Goal: Task Accomplishment & Management: Use online tool/utility

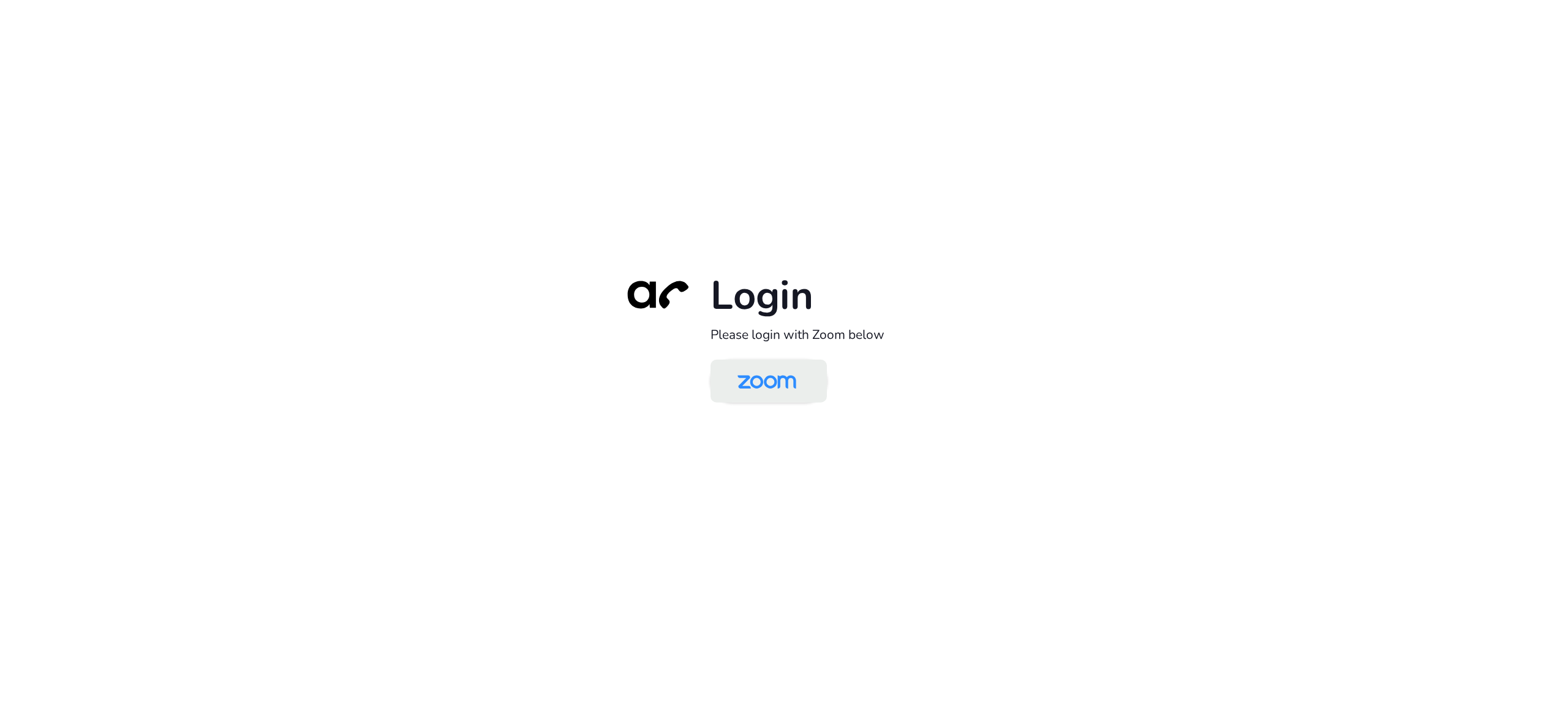
click at [795, 381] on img at bounding box center [766, 382] width 84 height 40
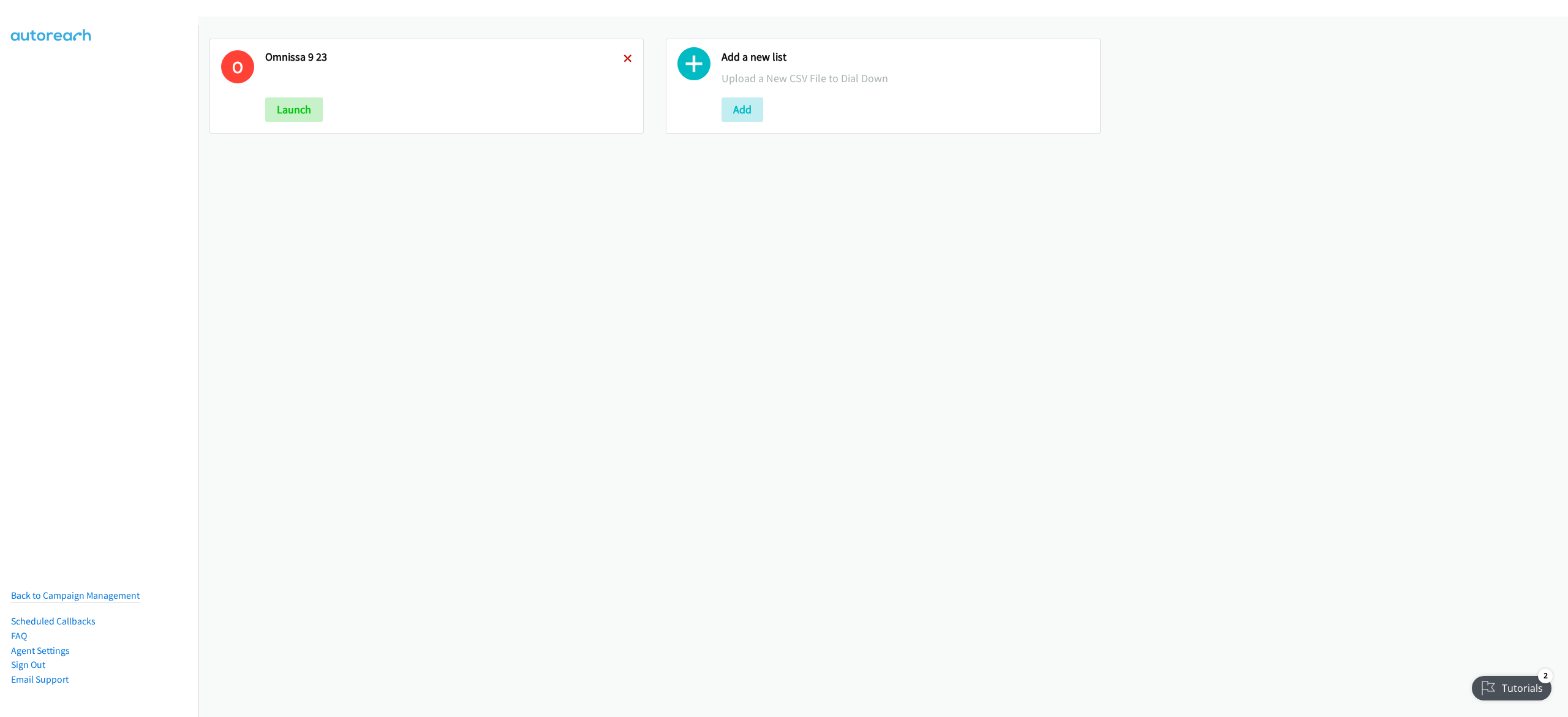
click at [624, 55] on icon at bounding box center [628, 59] width 9 height 9
click at [270, 117] on button "Add" at bounding box center [286, 109] width 42 height 25
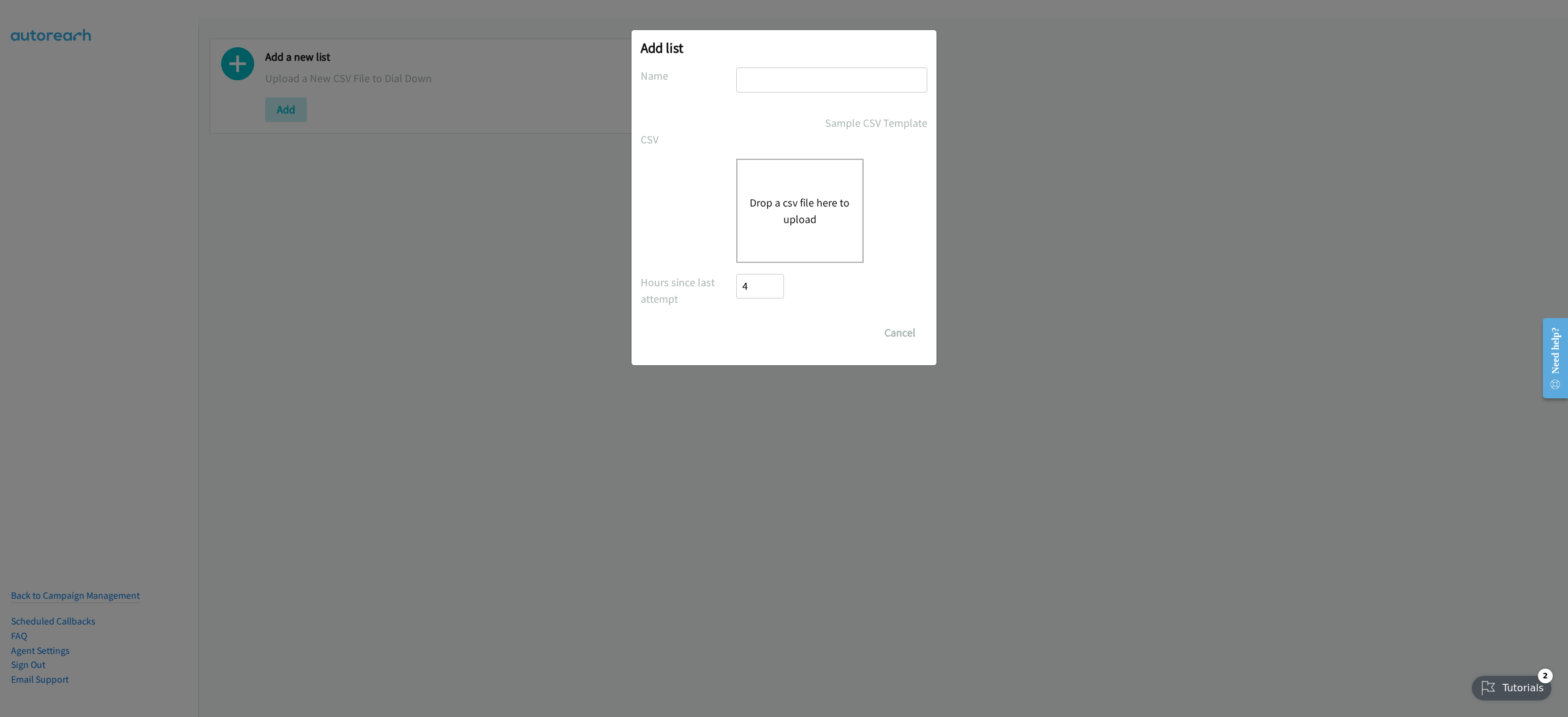
click at [786, 80] on input "text" at bounding box center [831, 79] width 191 height 25
type input "omnissa 9-24"
click at [790, 203] on button "Drop a csv file here to upload" at bounding box center [799, 210] width 100 height 33
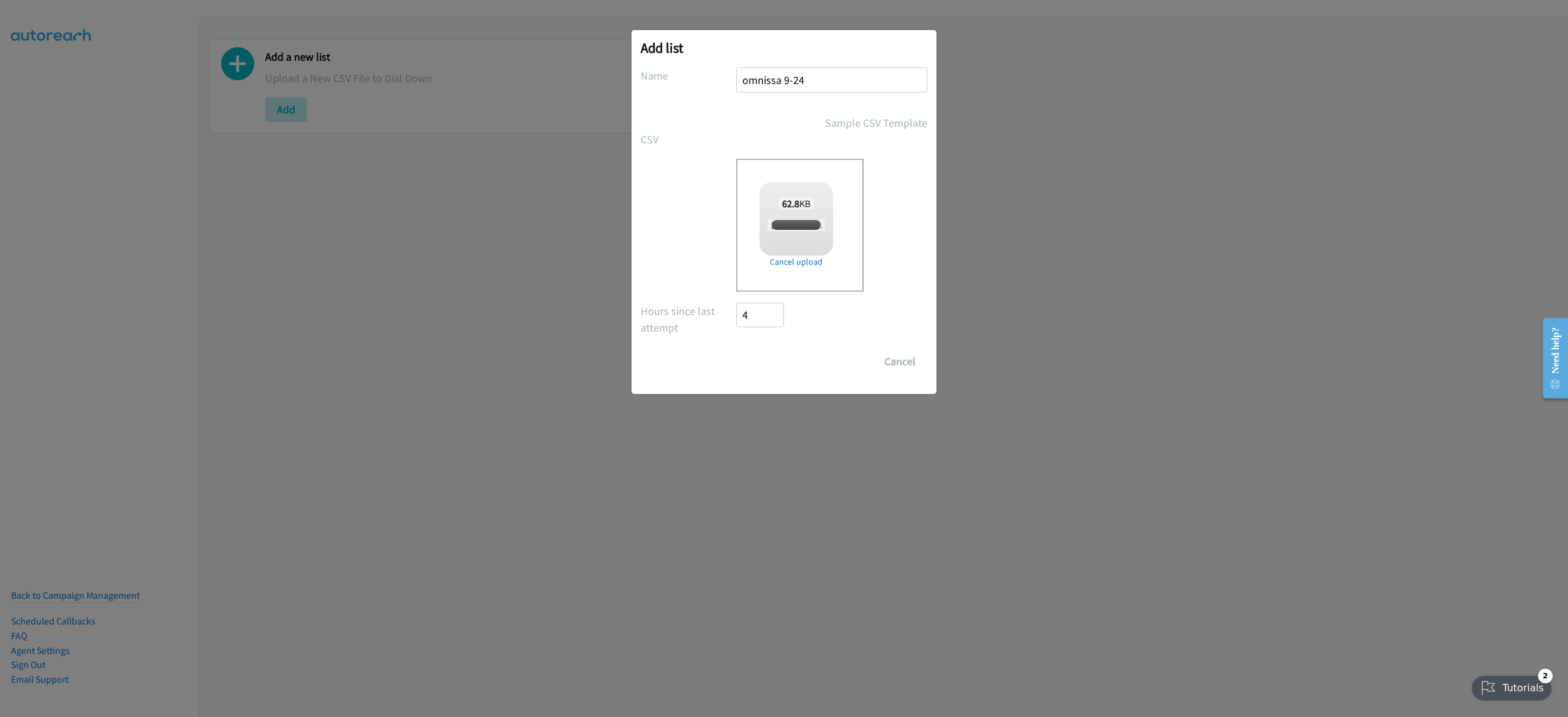
checkbox input "true"
click at [779, 356] on input "Save List" at bounding box center [768, 361] width 64 height 25
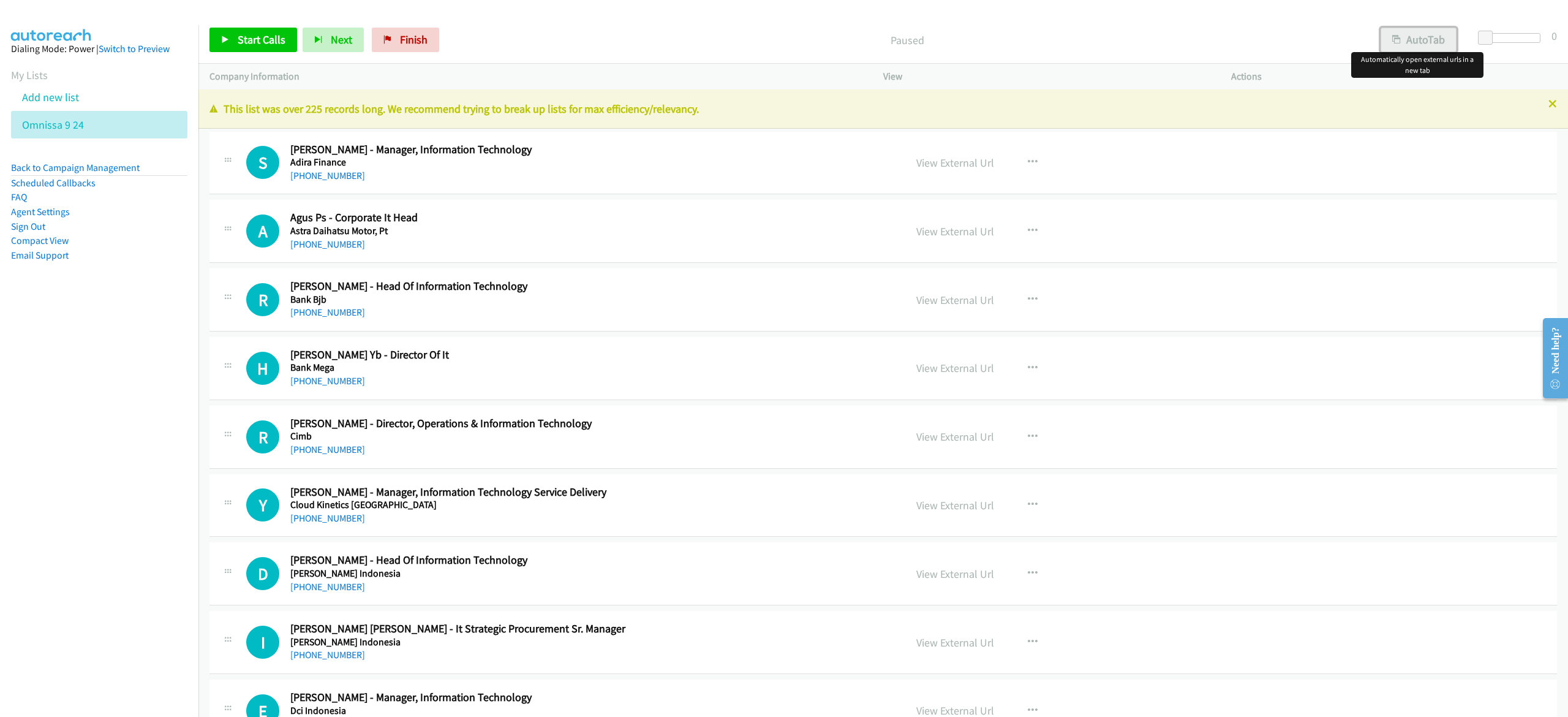
click at [1424, 45] on button "AutoTab" at bounding box center [1418, 39] width 76 height 25
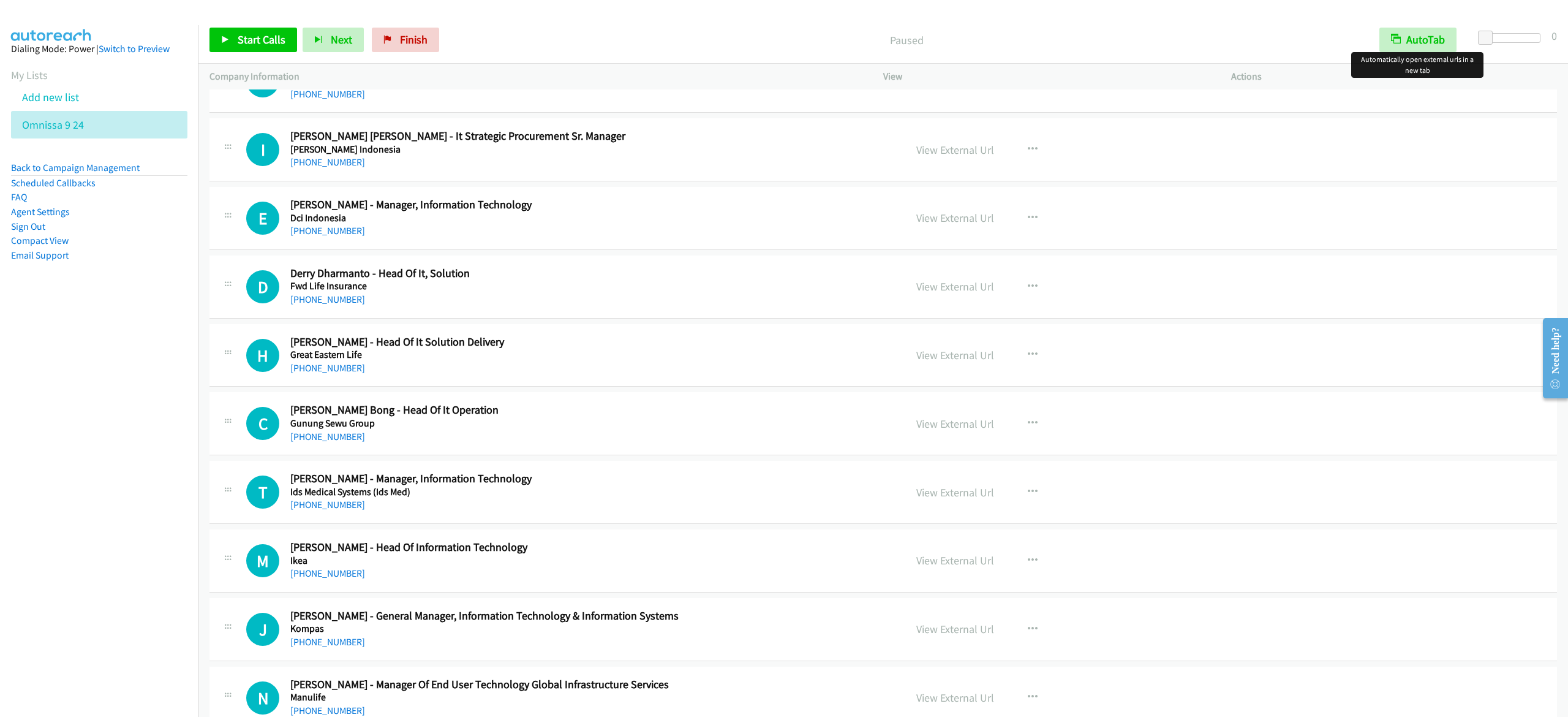
scroll to position [613, 0]
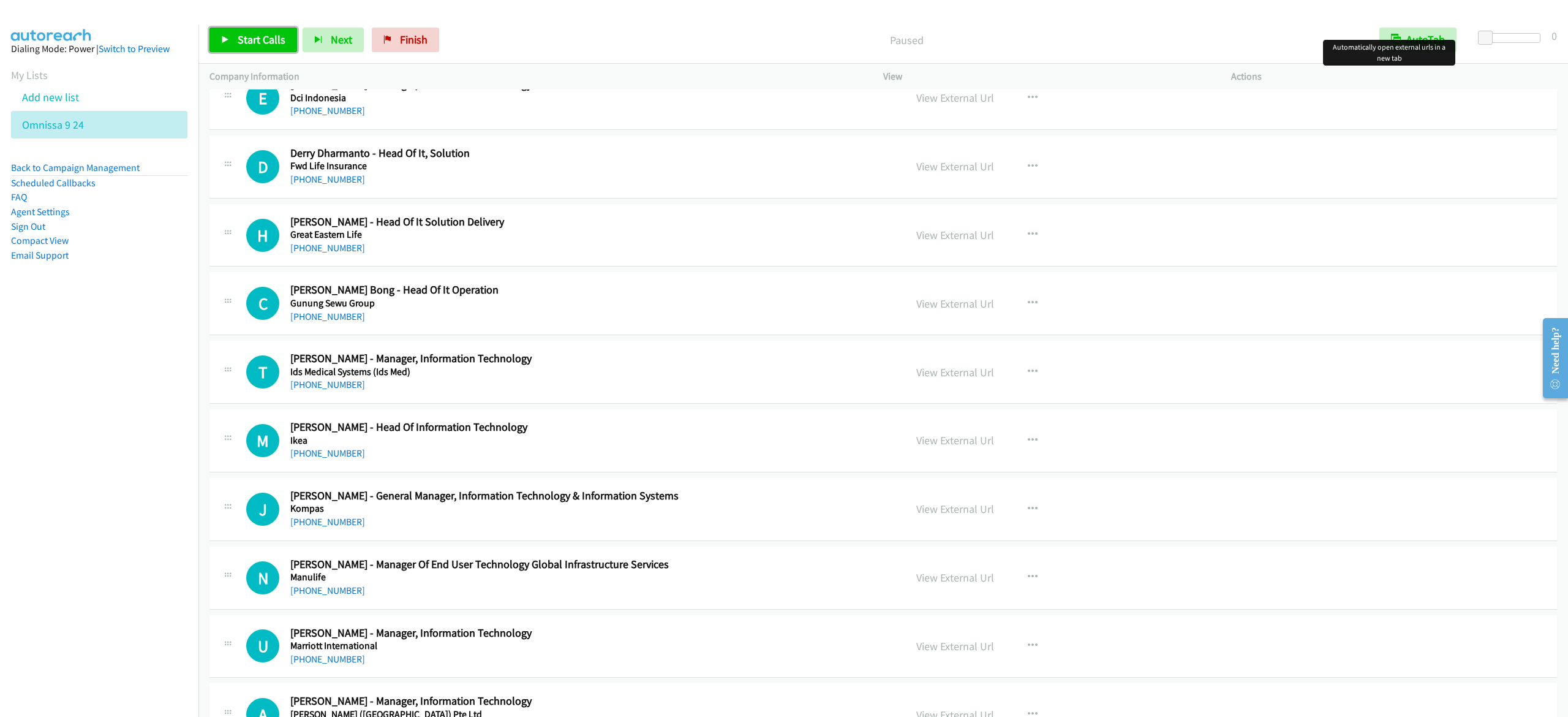
click at [273, 43] on span "Start Calls" at bounding box center [262, 39] width 48 height 14
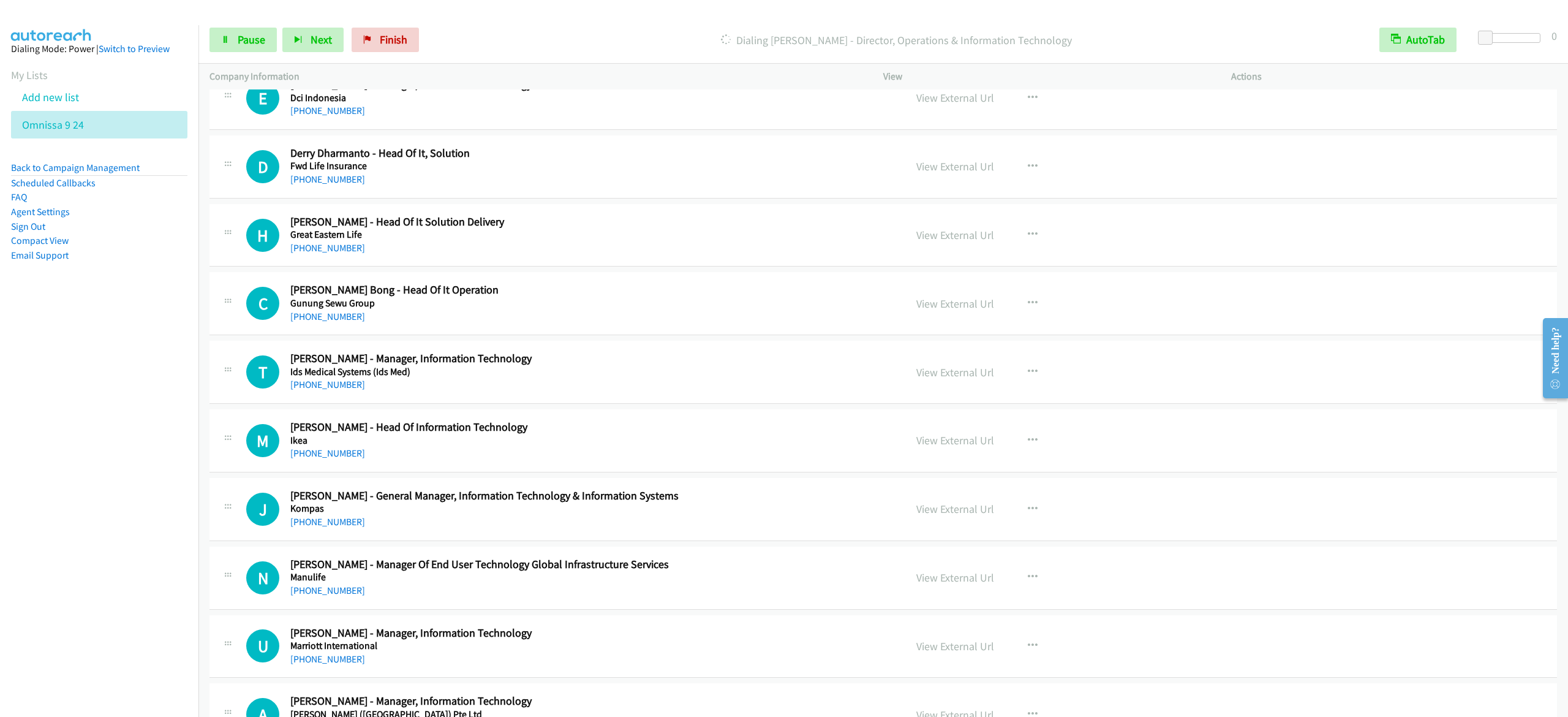
click at [256, 24] on div "Start Calls Pause Next Finish Dialing Rita Mas'oen - Director, Operations & Inf…" at bounding box center [883, 40] width 1370 height 47
drag, startPoint x: 253, startPoint y: 35, endPoint x: 260, endPoint y: 30, distance: 8.6
click at [253, 35] on span "Pause" at bounding box center [251, 39] width 27 height 14
click at [241, 47] on link "Start Calls" at bounding box center [253, 39] width 87 height 25
click at [254, 31] on link "Pause" at bounding box center [243, 39] width 67 height 25
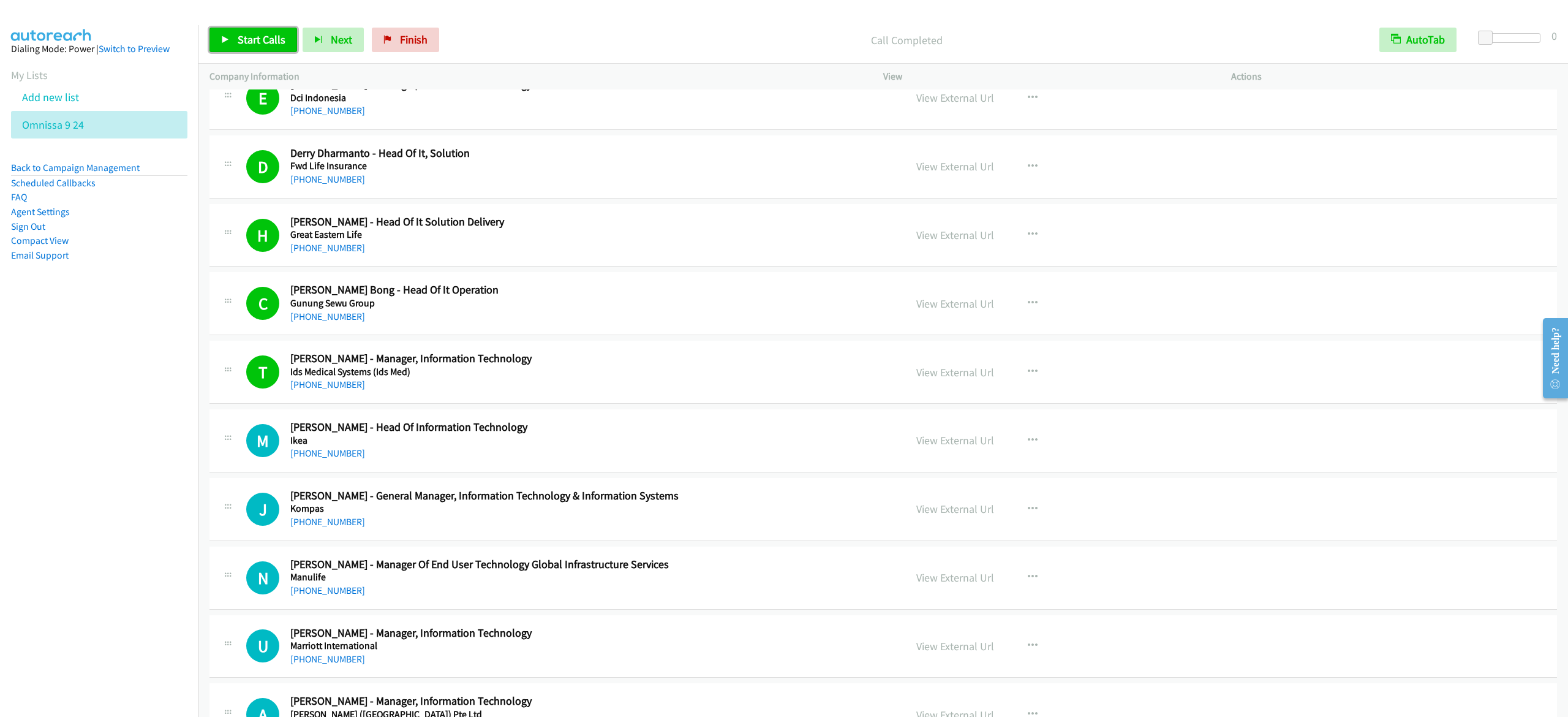
click at [213, 38] on link "Start Calls" at bounding box center [253, 39] width 87 height 25
click at [242, 35] on span "Pause" at bounding box center [251, 39] width 27 height 14
click at [280, 33] on span "Start Calls" at bounding box center [262, 39] width 48 height 14
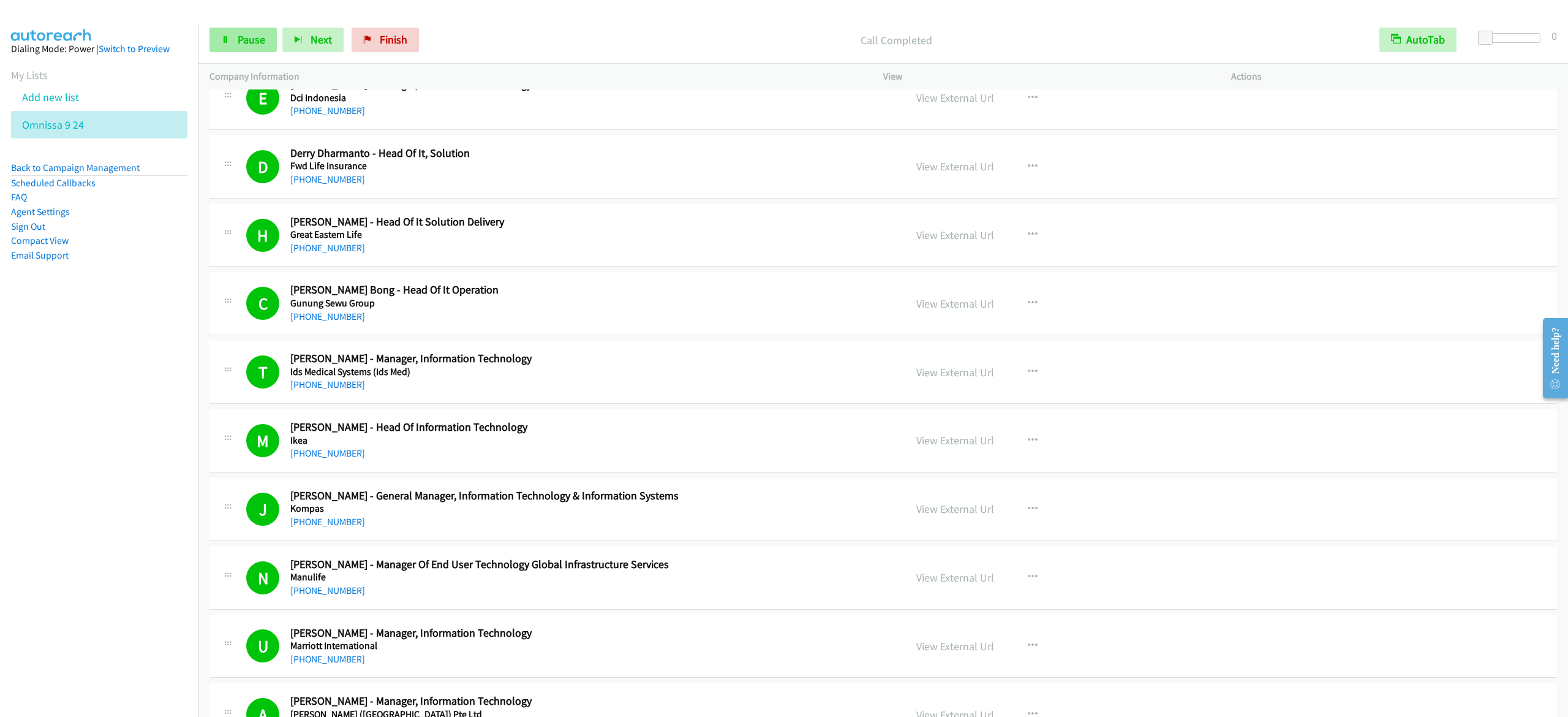
click at [233, 44] on link "Pause" at bounding box center [243, 39] width 67 height 25
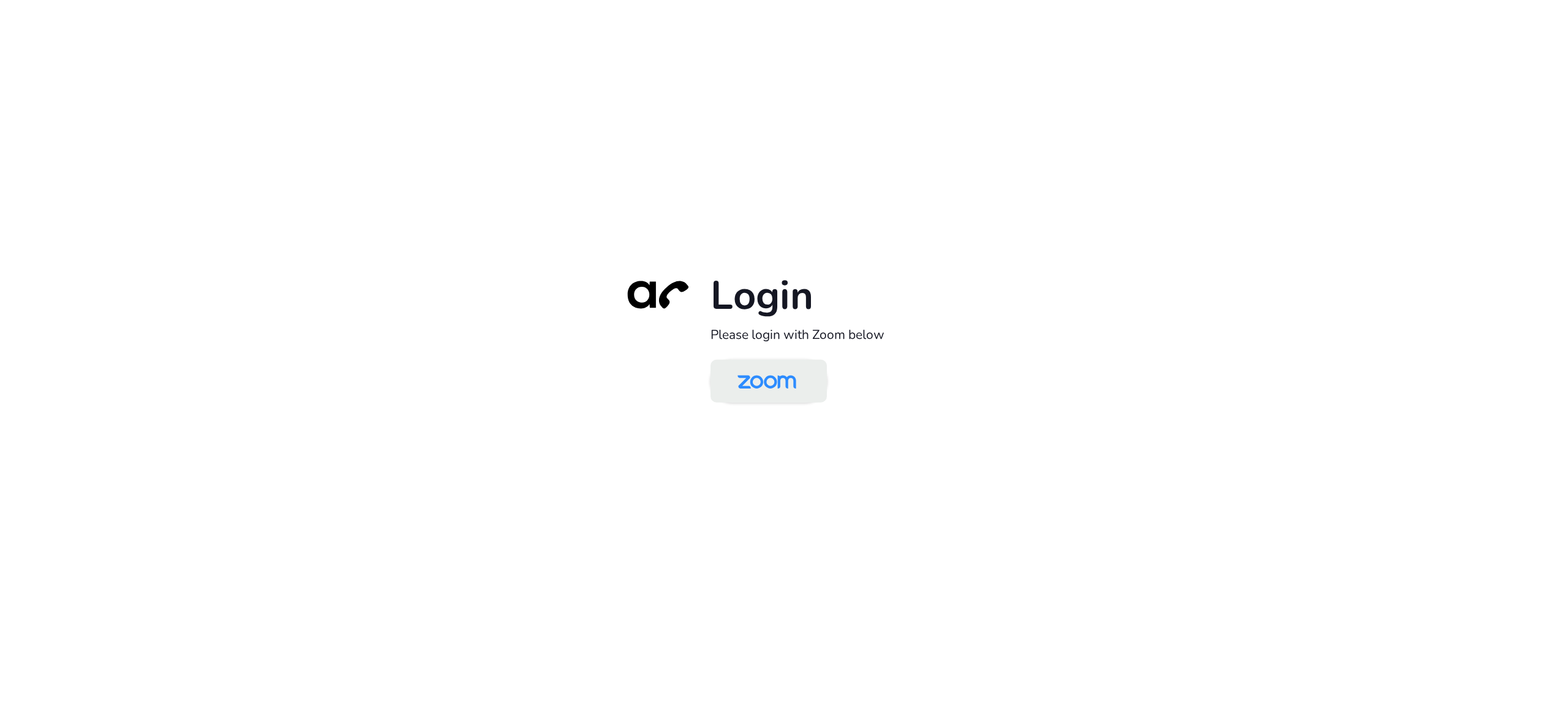
click at [796, 386] on img at bounding box center [766, 382] width 84 height 40
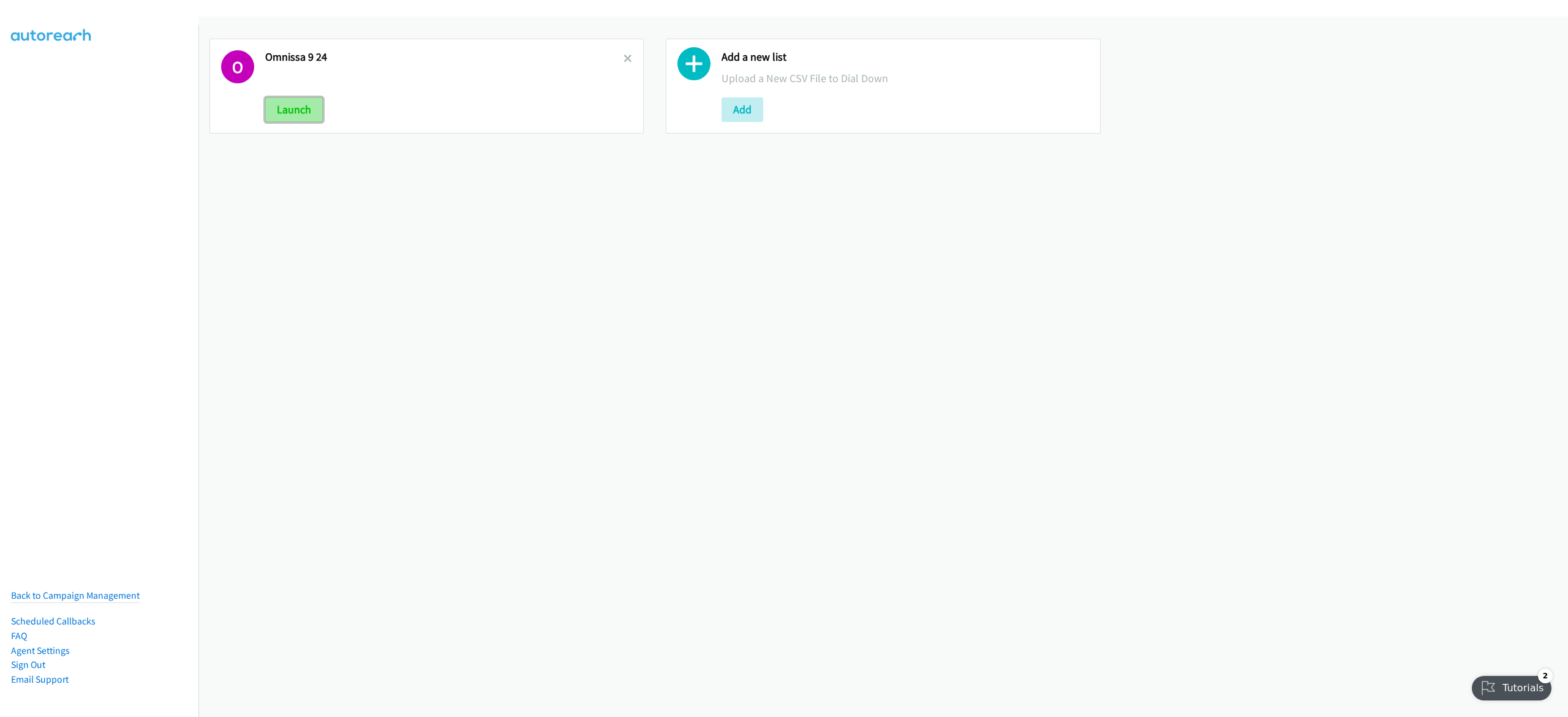
click at [288, 116] on button "Launch" at bounding box center [295, 109] width 58 height 25
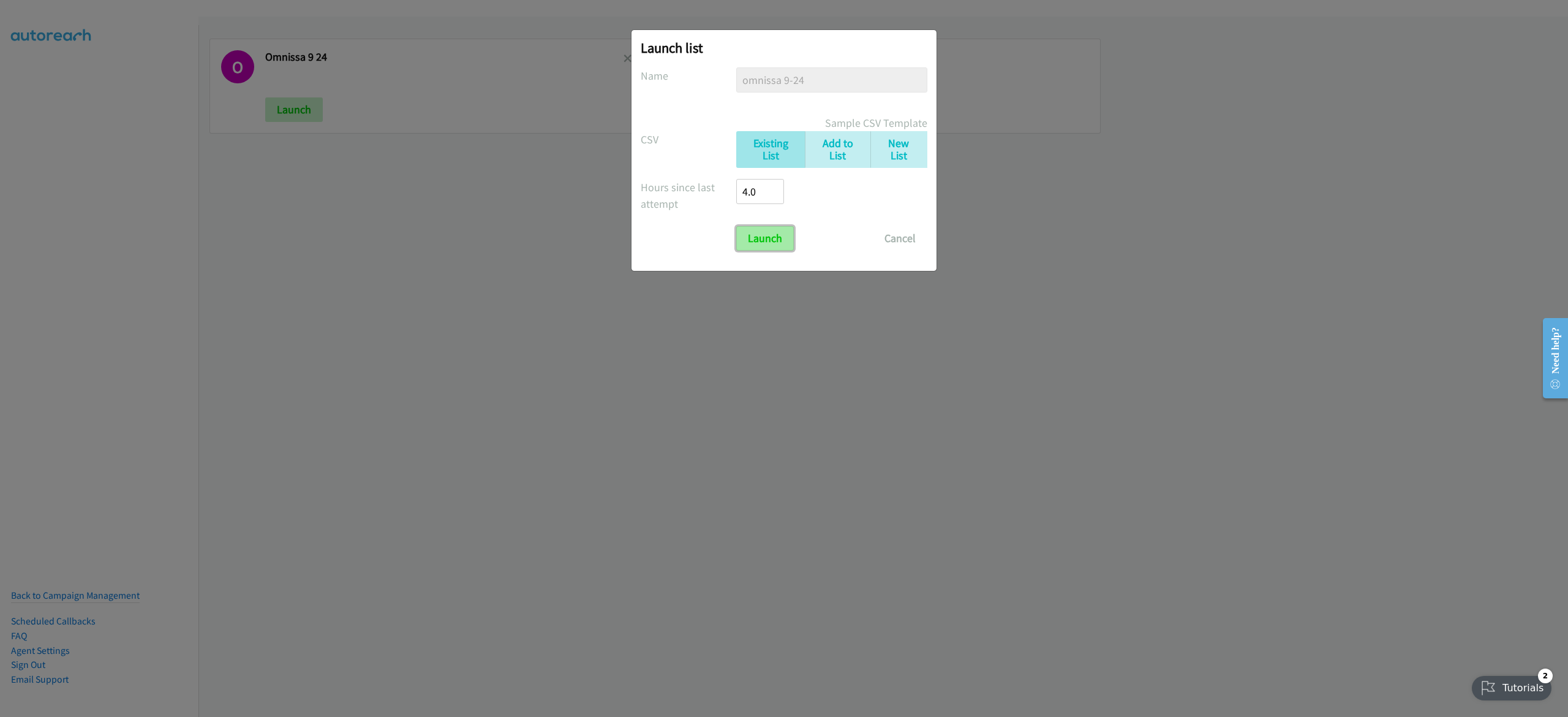
click at [770, 250] on input "Launch" at bounding box center [765, 238] width 58 height 25
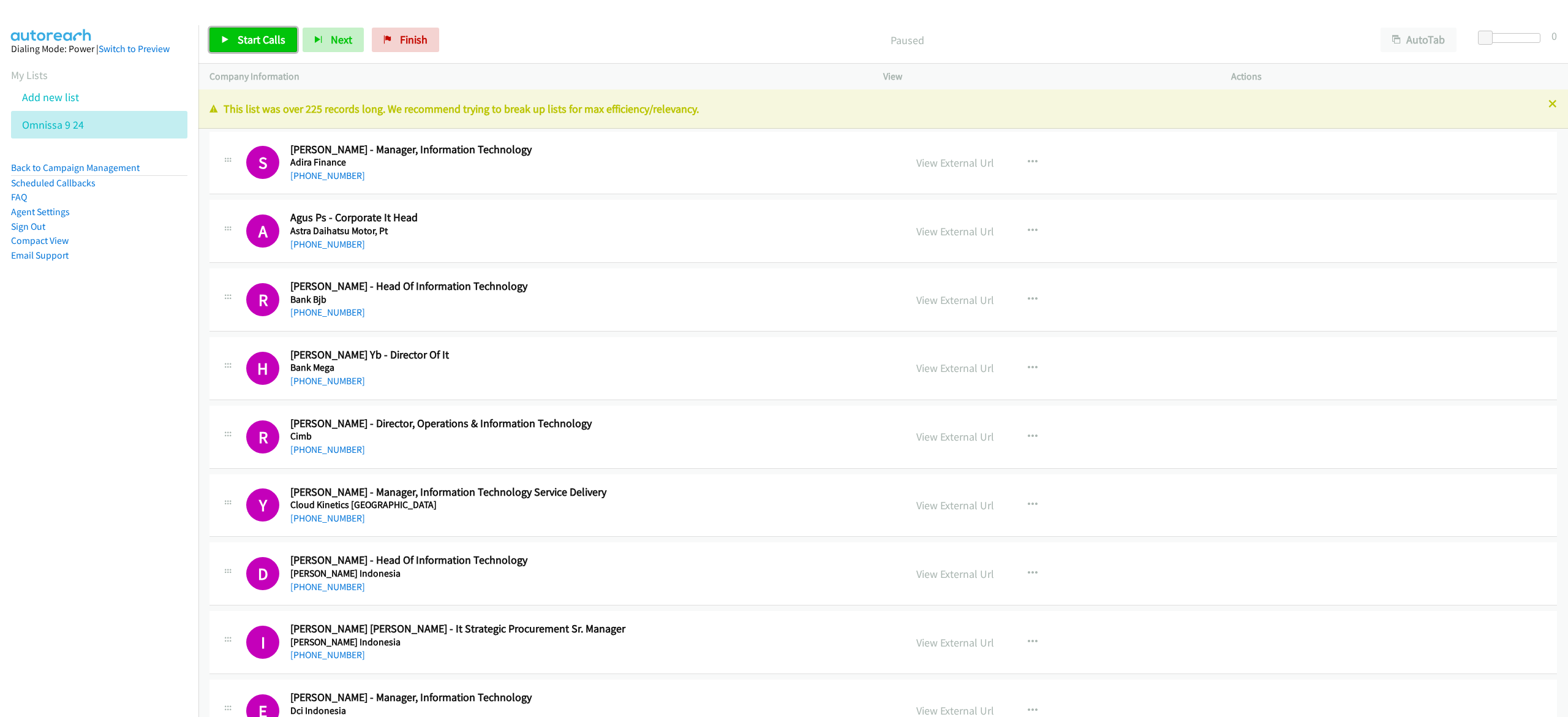
click at [266, 39] on span "Start Calls" at bounding box center [262, 39] width 48 height 14
drag, startPoint x: 136, startPoint y: 271, endPoint x: 496, endPoint y: 169, distance: 374.2
click at [136, 263] on li "Email Support" at bounding box center [100, 255] width 177 height 14
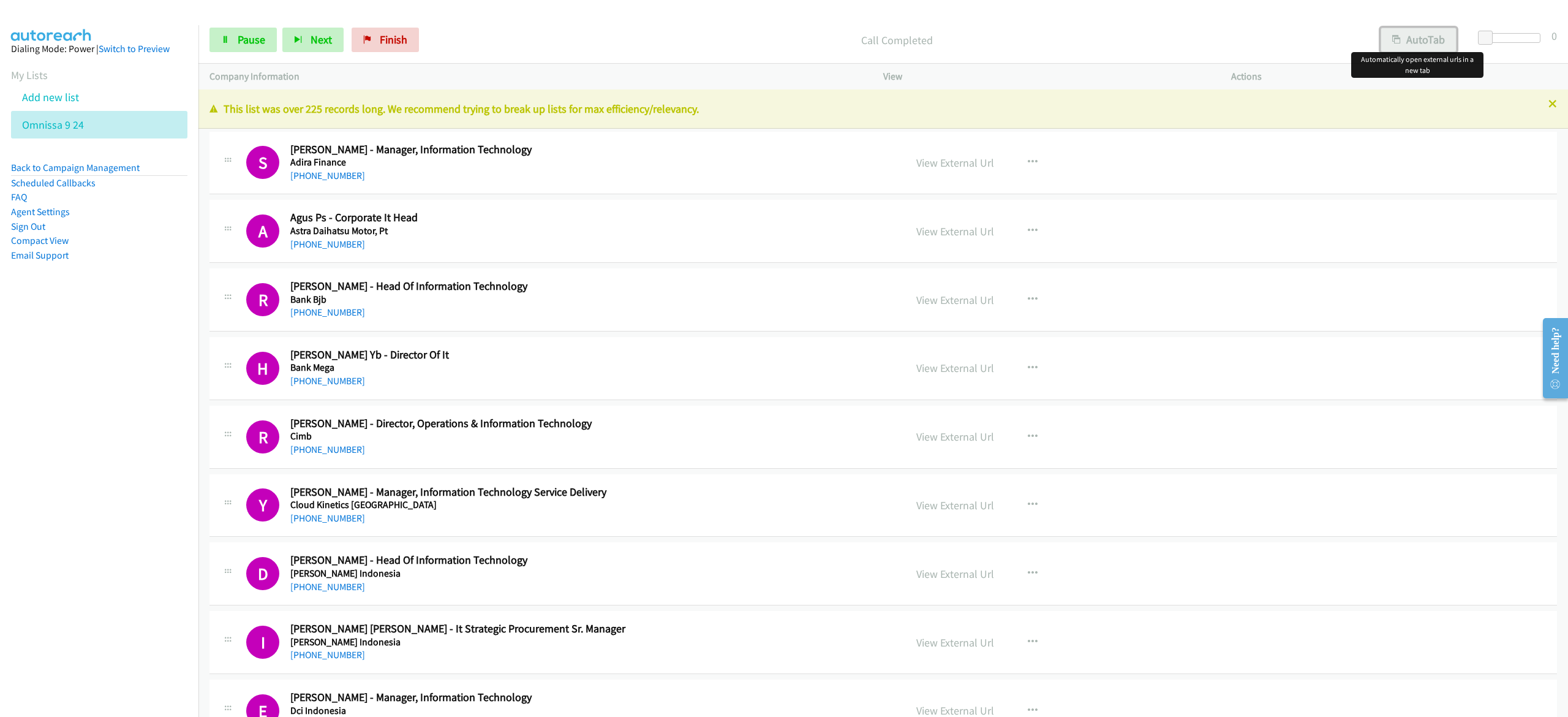
click at [1407, 35] on button "AutoTab" at bounding box center [1418, 39] width 76 height 25
click at [238, 36] on span "Pause" at bounding box center [251, 39] width 27 height 14
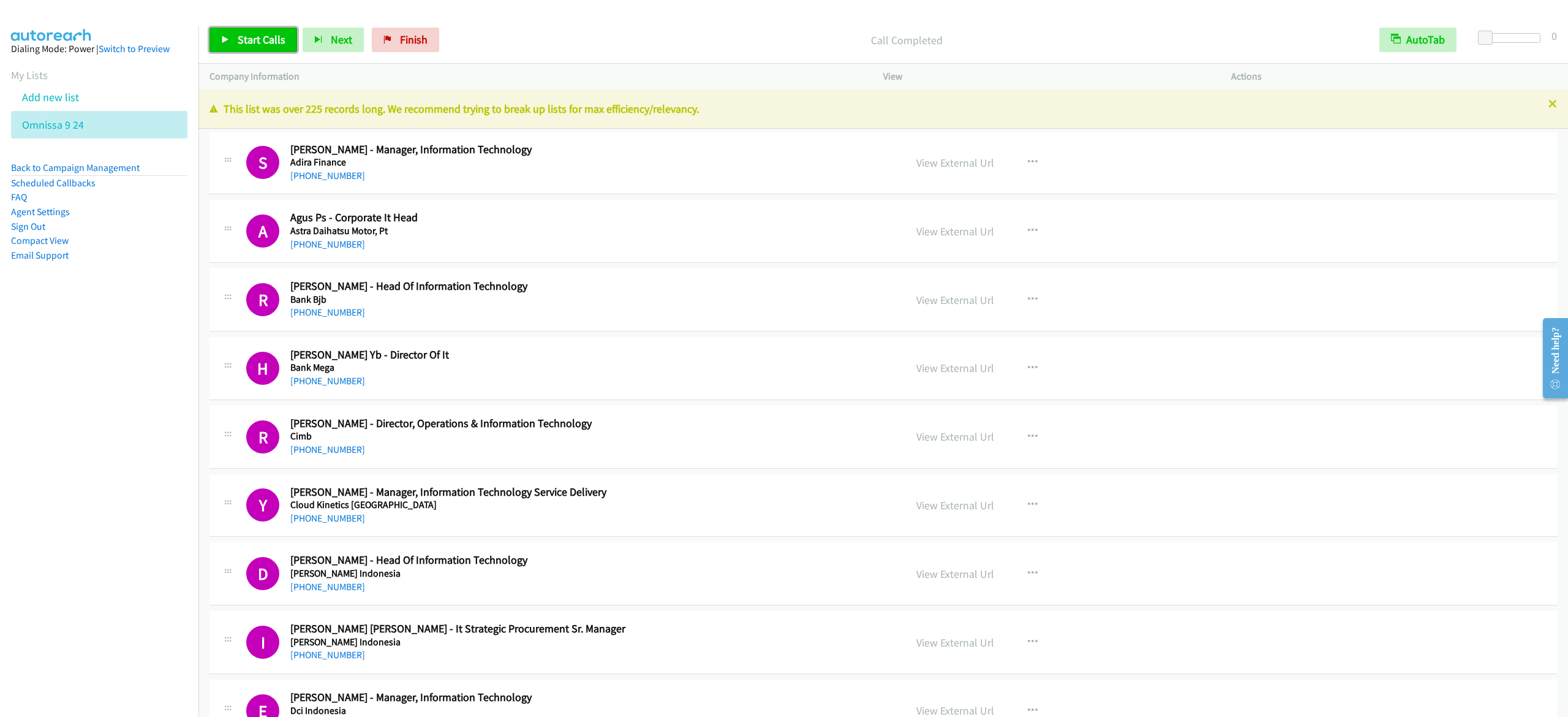
click at [237, 32] on link "Start Calls" at bounding box center [253, 39] width 87 height 25
drag, startPoint x: 251, startPoint y: 40, endPoint x: 270, endPoint y: 33, distance: 20.2
click at [251, 40] on span "Pause" at bounding box center [251, 39] width 27 height 14
click at [248, 37] on span "Start Calls" at bounding box center [262, 39] width 48 height 14
click at [251, 43] on span "Pause" at bounding box center [251, 39] width 27 height 14
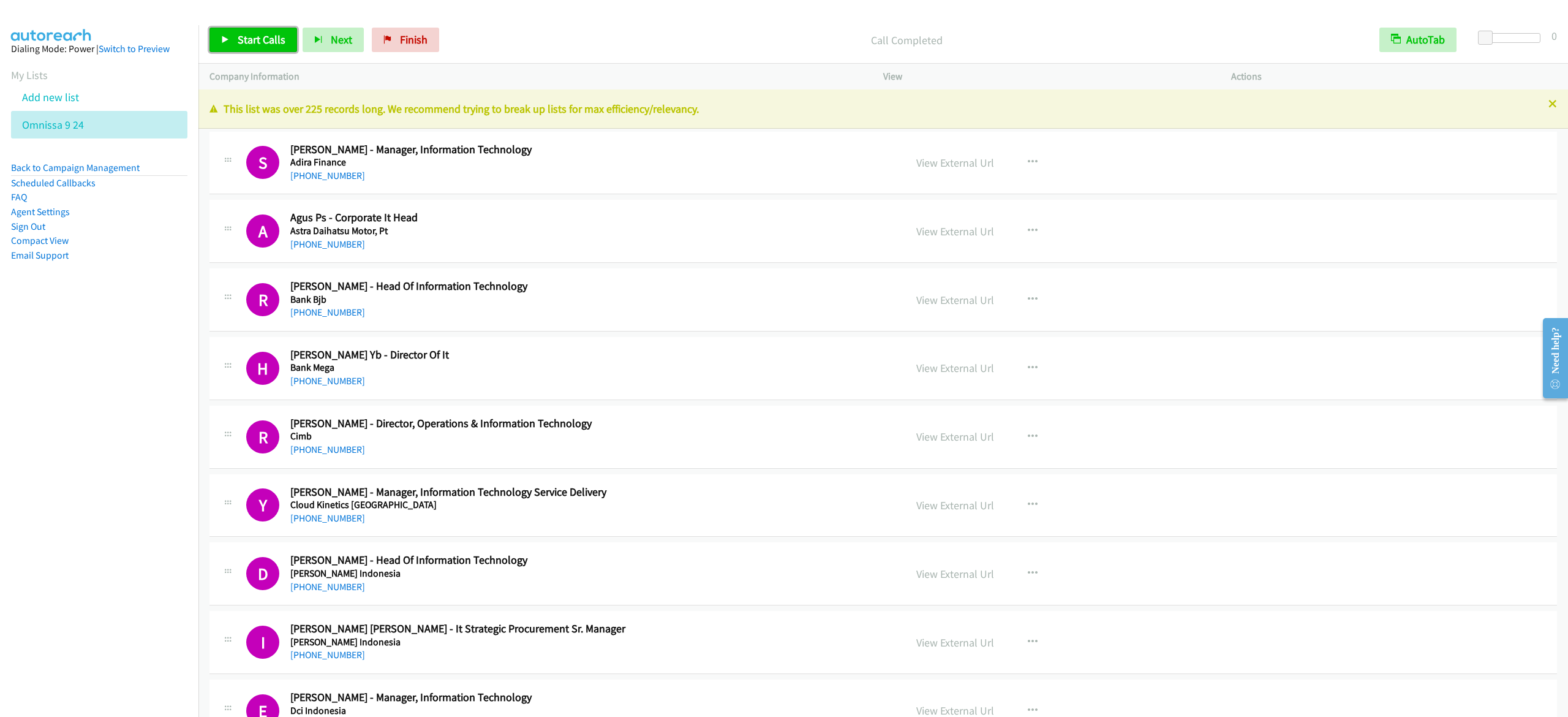
click at [254, 35] on span "Start Calls" at bounding box center [262, 39] width 48 height 14
click at [235, 37] on link "Pause" at bounding box center [243, 39] width 67 height 25
click at [731, 21] on div "Start Calls Pause Next Finish Call Completed AutoTab AutoTab 0" at bounding box center [883, 40] width 1370 height 47
click at [280, 42] on span "Start Calls" at bounding box center [262, 39] width 48 height 14
click at [242, 31] on link "Pause" at bounding box center [243, 39] width 67 height 25
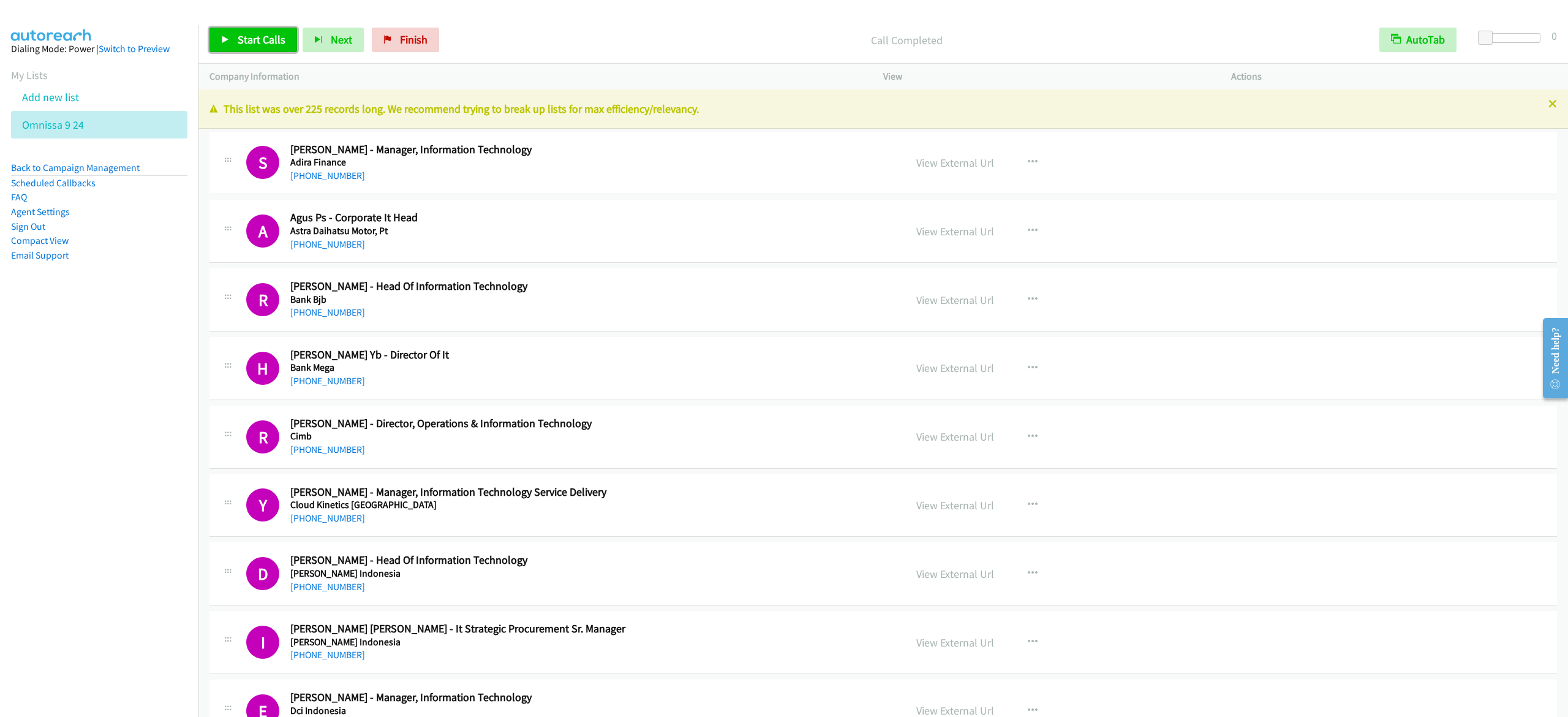
click at [262, 35] on span "Start Calls" at bounding box center [262, 39] width 48 height 14
click at [243, 37] on span "Pause" at bounding box center [251, 39] width 27 height 14
click at [270, 34] on span "Start Calls" at bounding box center [262, 39] width 48 height 14
click at [236, 40] on link "Pause" at bounding box center [243, 39] width 67 height 25
click at [275, 37] on span "Start Calls" at bounding box center [262, 39] width 48 height 14
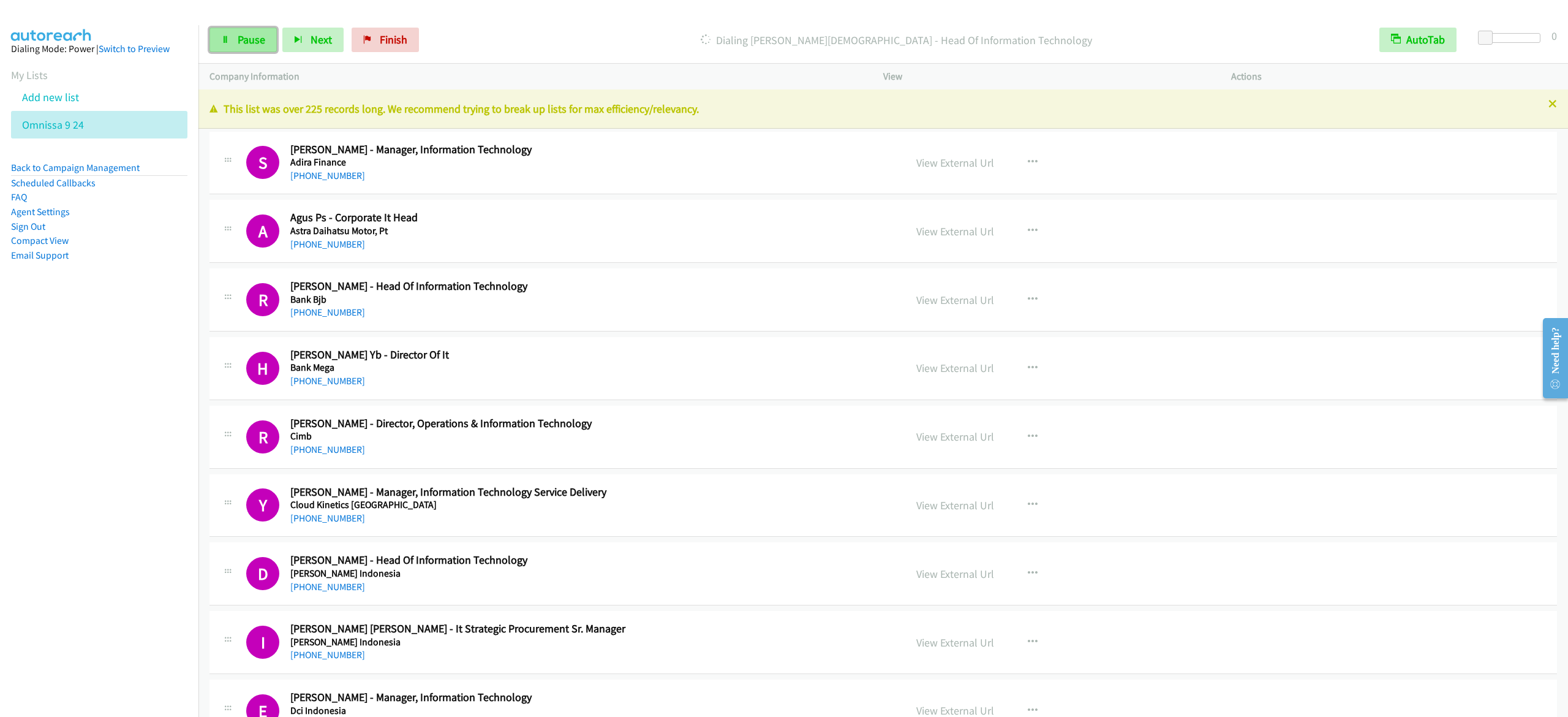
click at [273, 48] on link "Pause" at bounding box center [243, 39] width 67 height 25
click at [248, 47] on link "Start Calls" at bounding box center [253, 39] width 87 height 25
click at [245, 40] on span "Pause" at bounding box center [251, 39] width 27 height 14
click at [266, 36] on span "Start Calls" at bounding box center [262, 39] width 48 height 14
click at [232, 51] on link "Pause" at bounding box center [243, 39] width 67 height 25
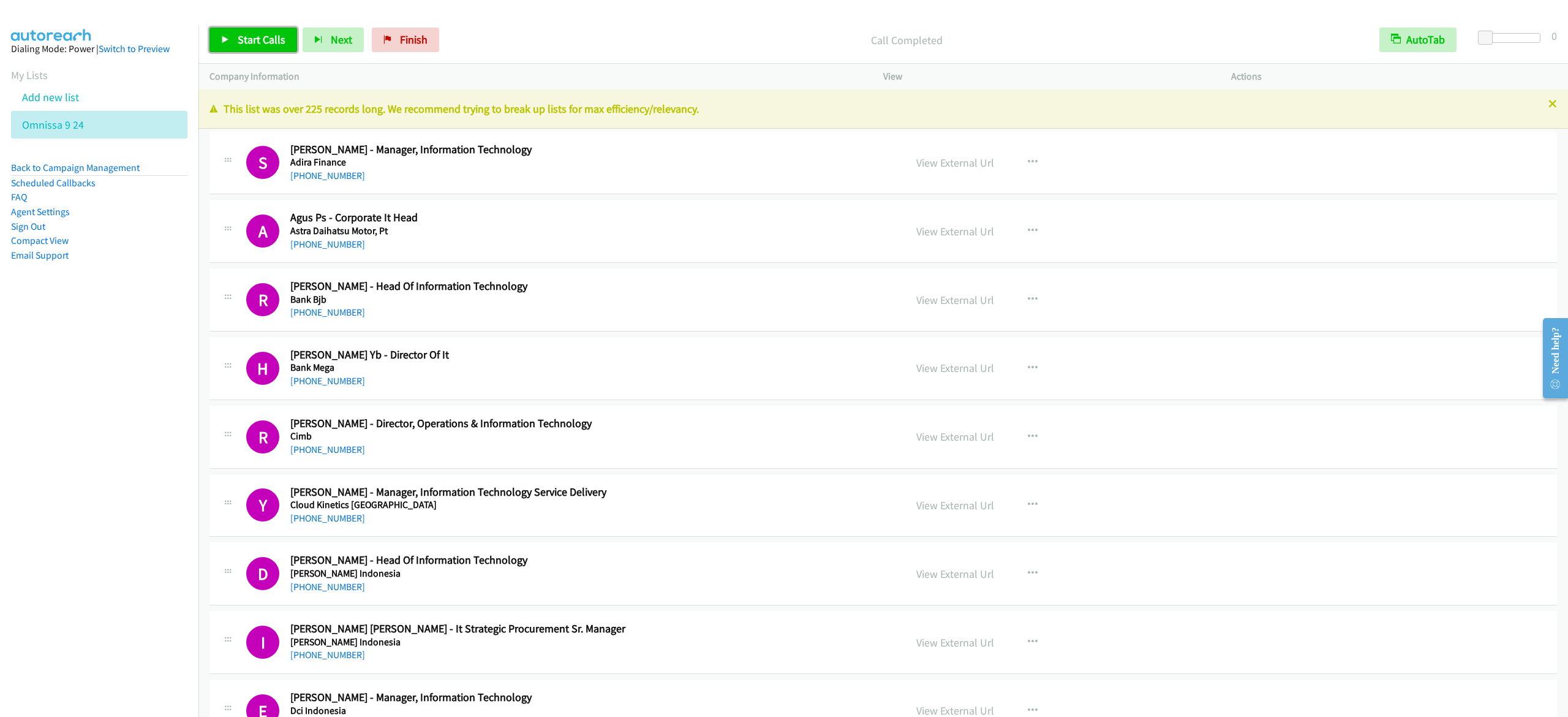
click at [234, 51] on link "Start Calls" at bounding box center [253, 39] width 87 height 25
click at [247, 31] on link "Pause" at bounding box center [243, 39] width 67 height 25
click at [244, 42] on span "Start Calls" at bounding box center [262, 39] width 48 height 14
click at [251, 35] on span "Pause" at bounding box center [251, 39] width 27 height 14
click at [277, 36] on span "Start Calls" at bounding box center [262, 39] width 48 height 14
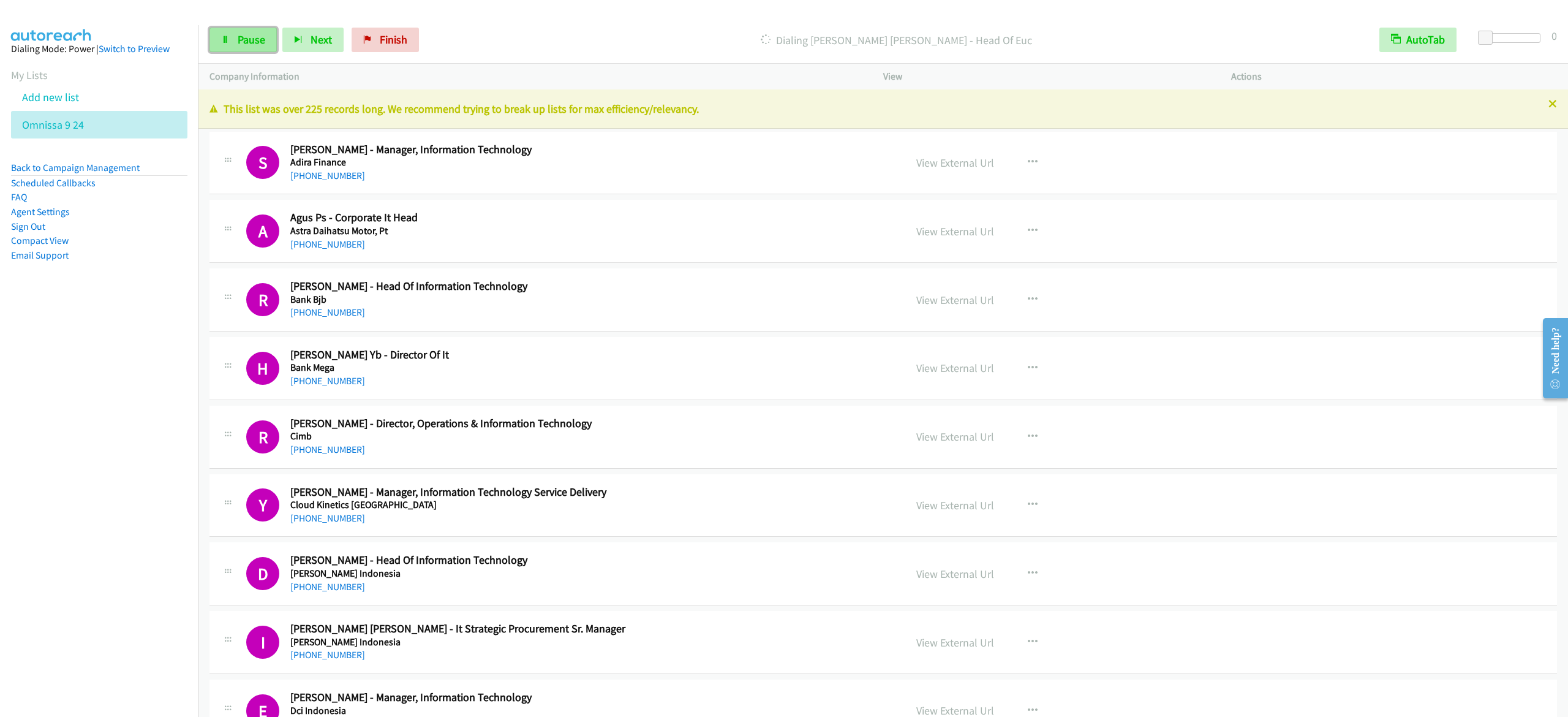
click at [261, 39] on span "Pause" at bounding box center [251, 39] width 27 height 14
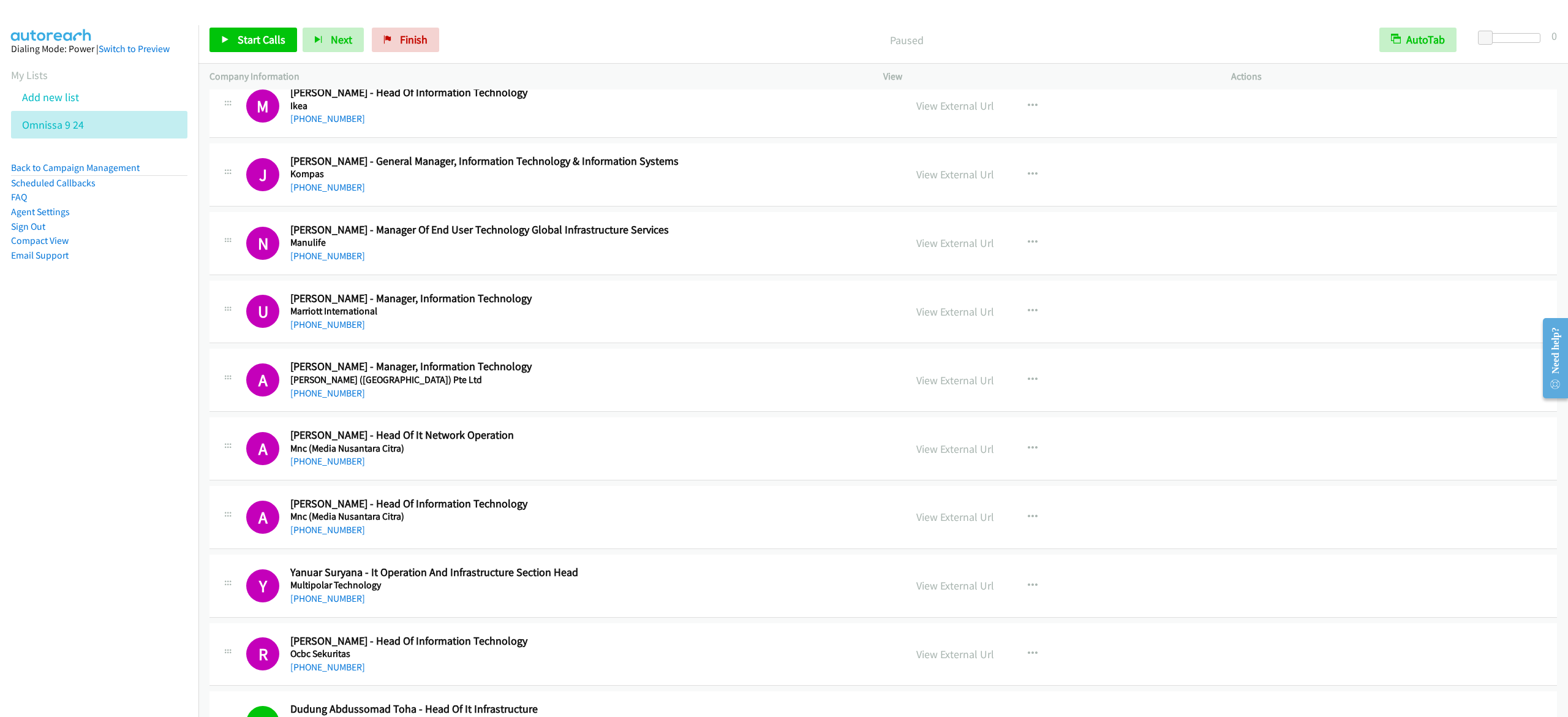
scroll to position [1103, 0]
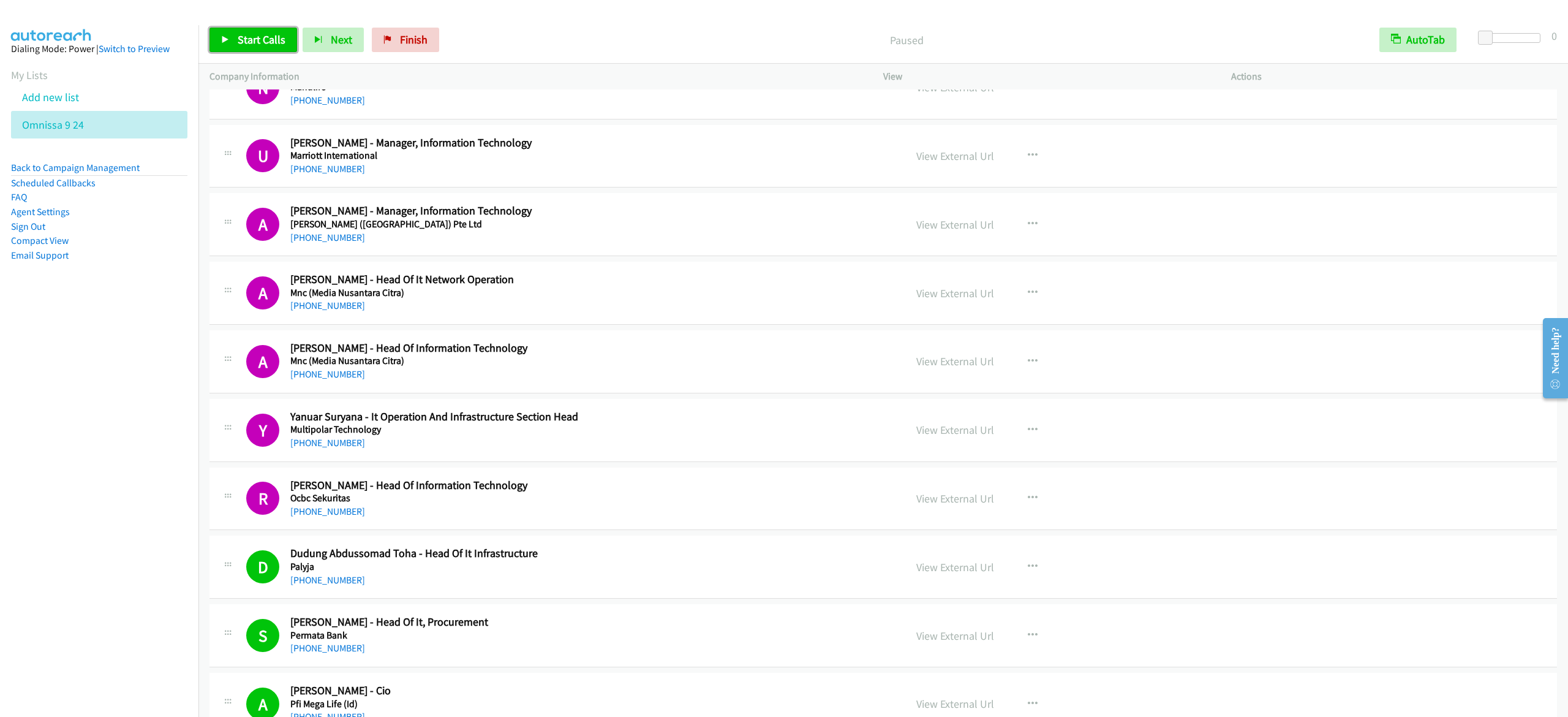
click at [263, 35] on span "Start Calls" at bounding box center [262, 39] width 48 height 14
click at [266, 37] on link "Pause" at bounding box center [243, 39] width 67 height 25
click at [234, 38] on link "Start Calls" at bounding box center [253, 39] width 87 height 25
click at [265, 31] on link "Pause" at bounding box center [243, 39] width 67 height 25
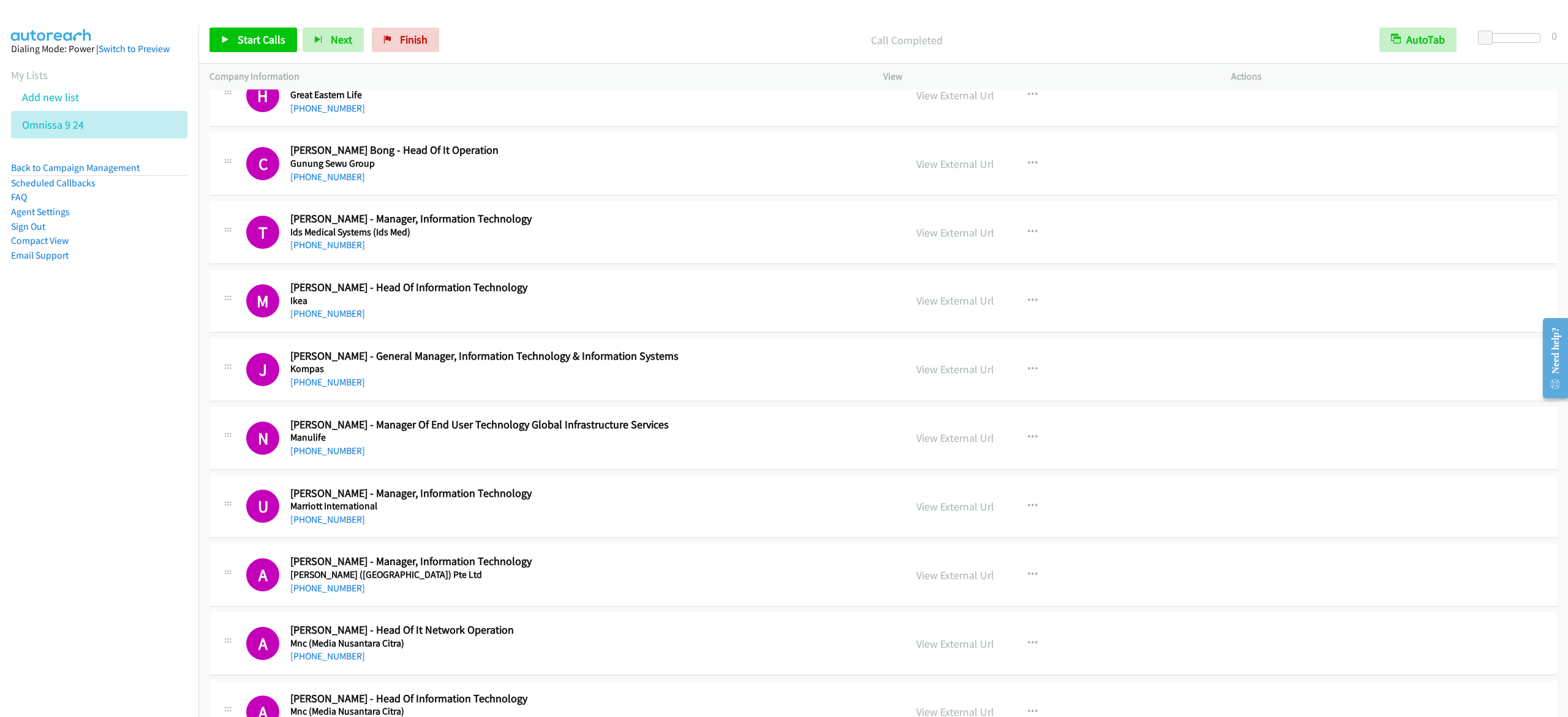
scroll to position [613, 0]
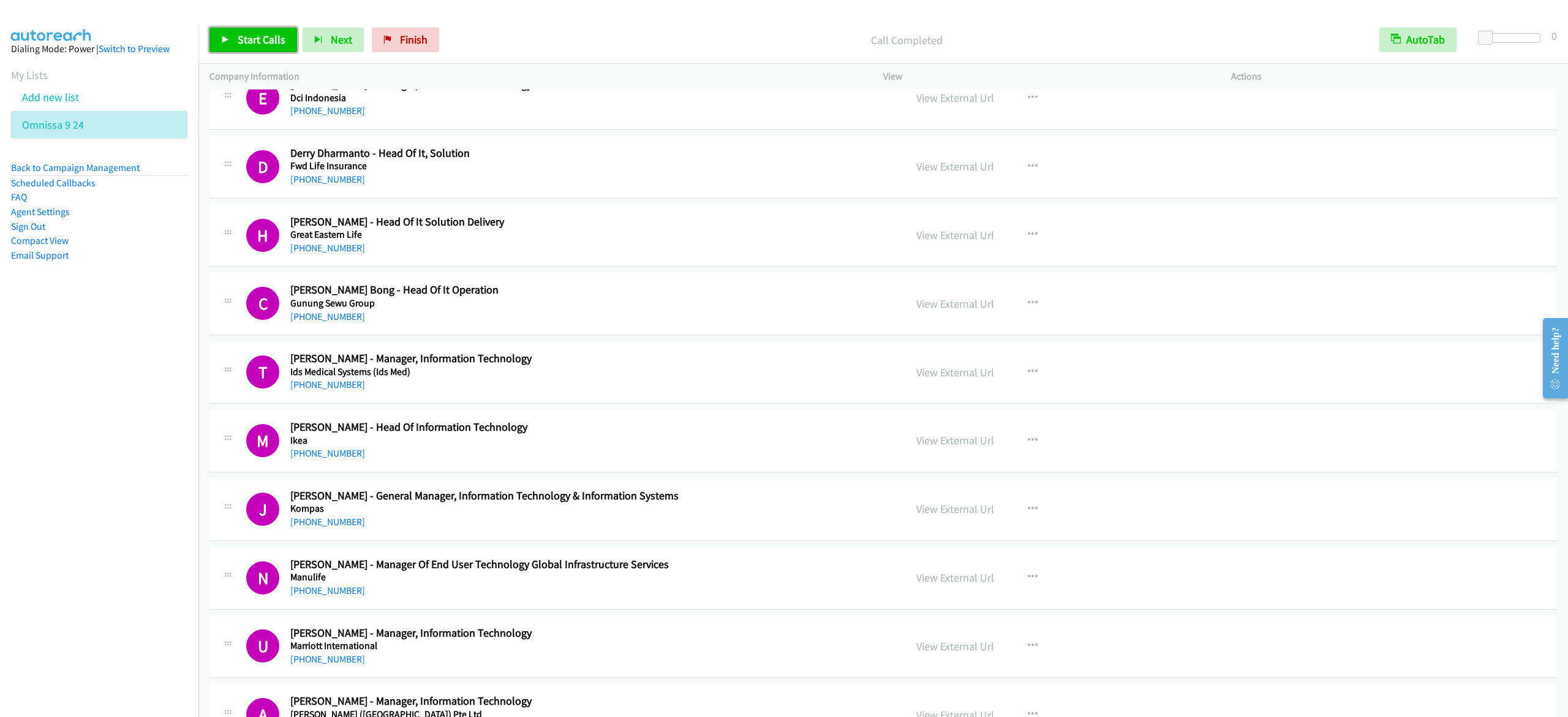
click at [251, 35] on span "Start Calls" at bounding box center [262, 39] width 48 height 14
click at [231, 48] on link "Pause" at bounding box center [243, 39] width 67 height 25
click at [281, 46] on span "Start Calls" at bounding box center [262, 39] width 48 height 14
click at [238, 47] on link "Pause" at bounding box center [243, 39] width 67 height 25
click at [250, 36] on span "Start Calls" at bounding box center [262, 39] width 48 height 14
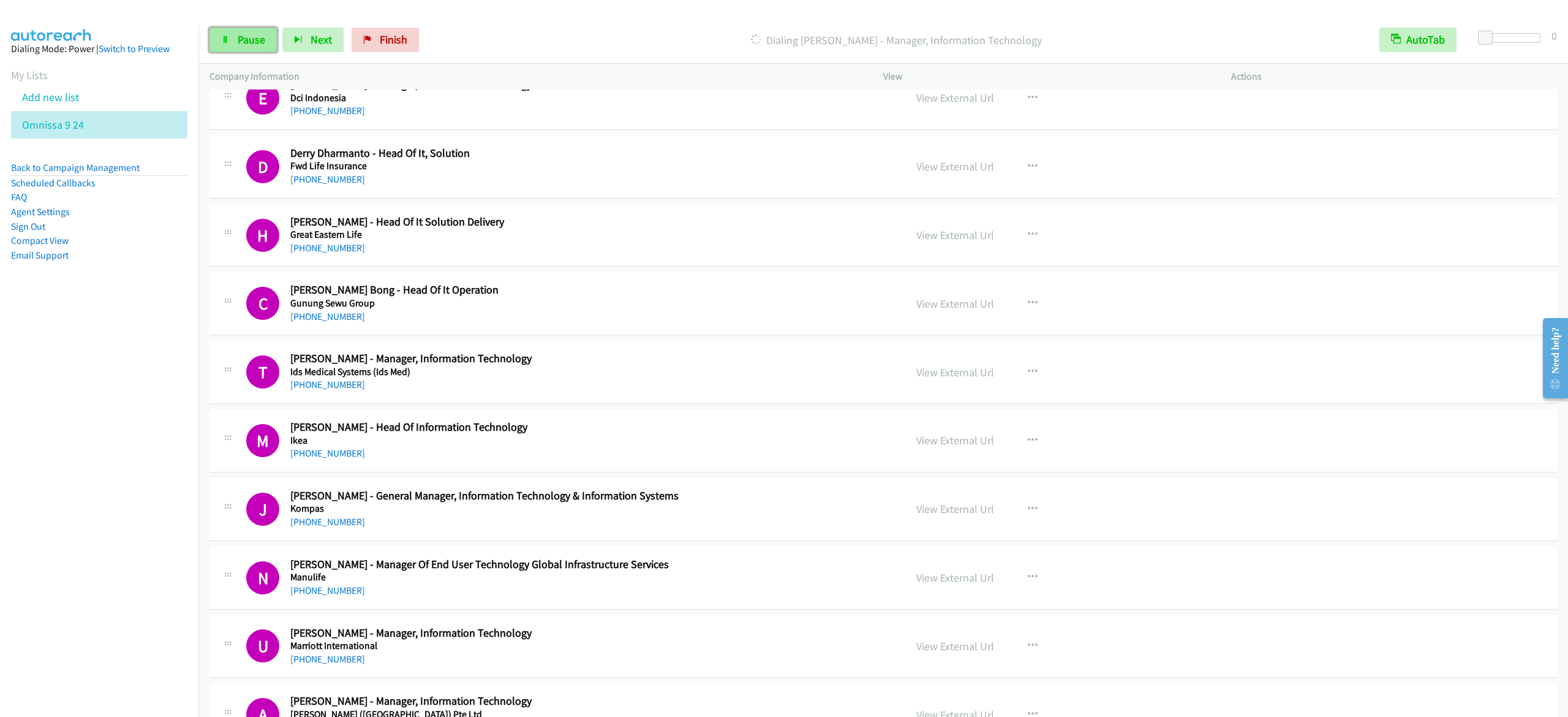
click at [260, 43] on span "Pause" at bounding box center [251, 39] width 27 height 14
click at [244, 48] on link "Start Calls" at bounding box center [253, 39] width 87 height 25
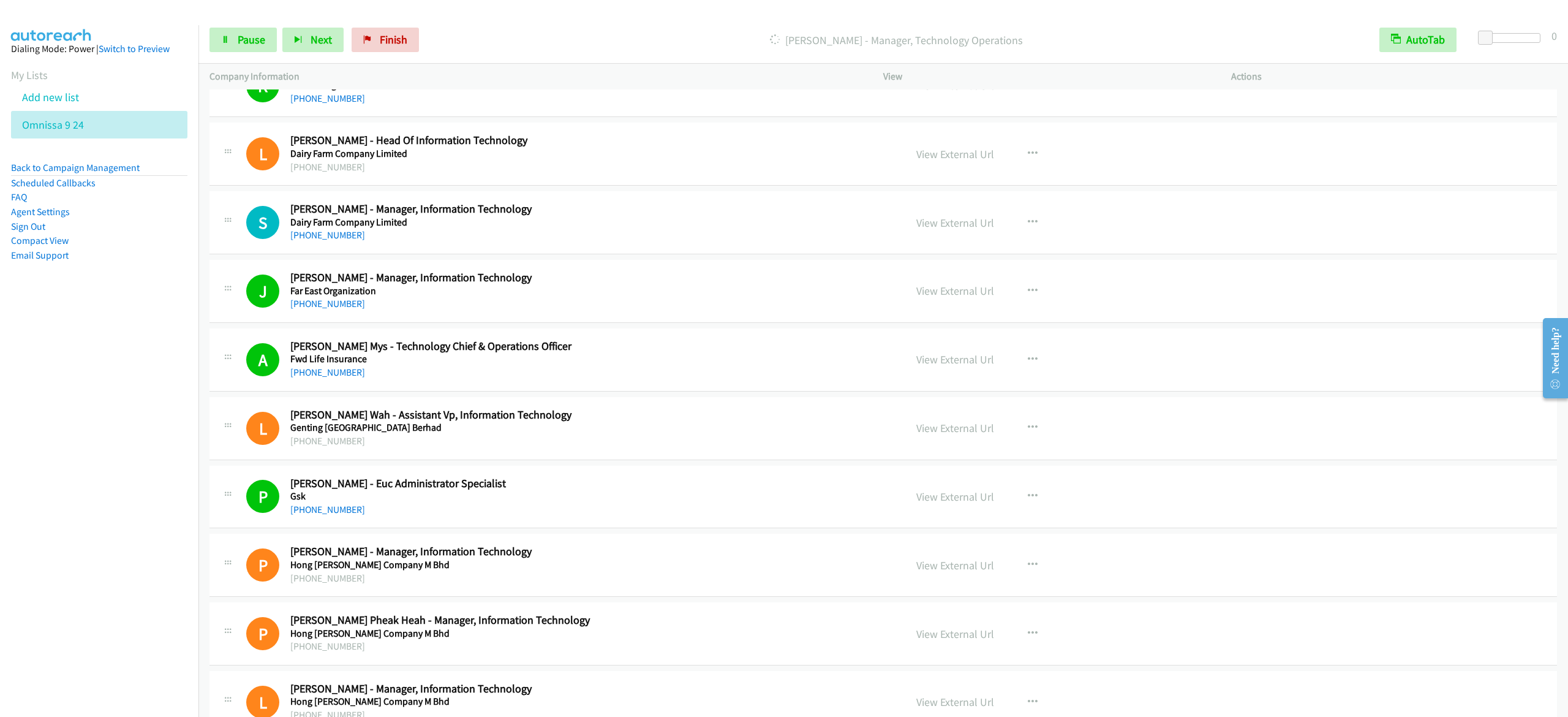
scroll to position [4781, 0]
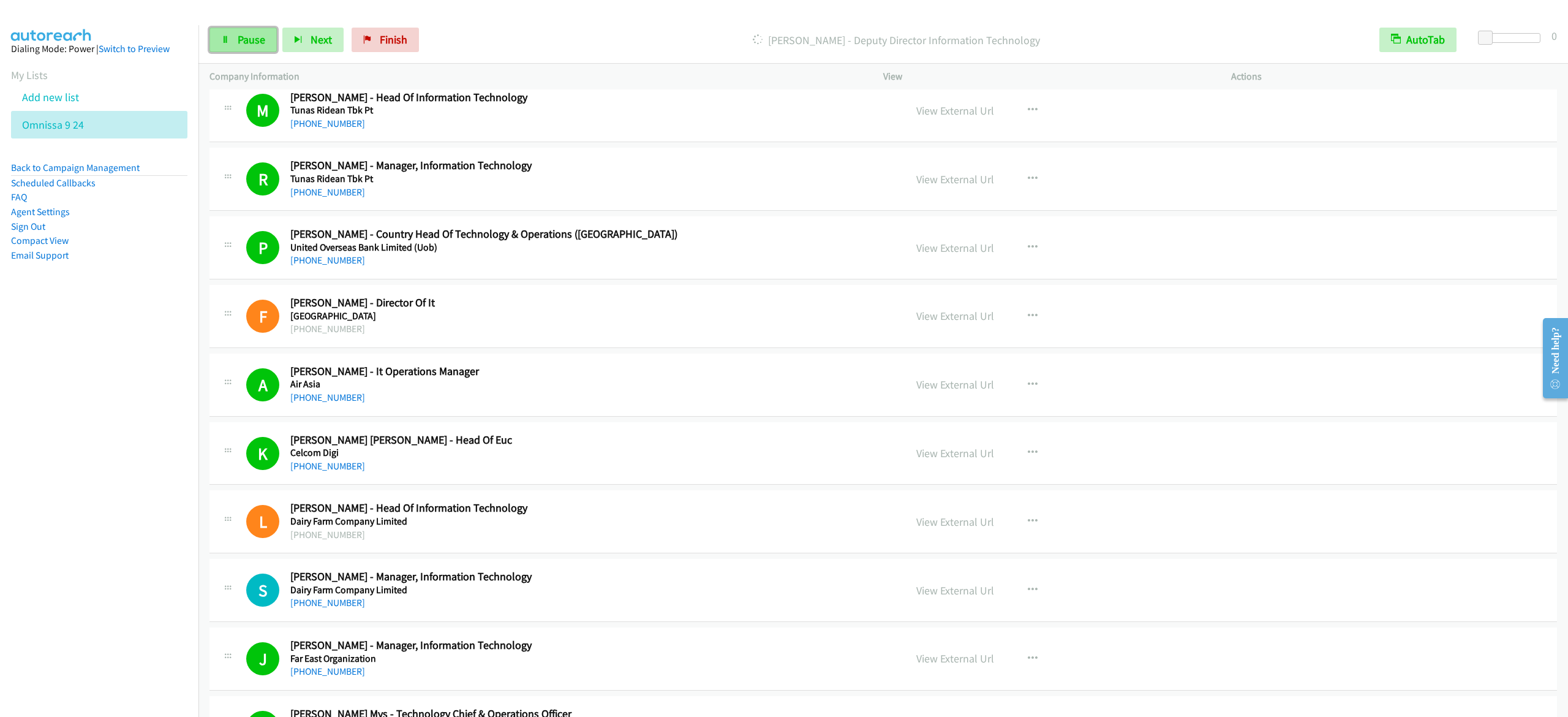
click at [266, 38] on link "Pause" at bounding box center [243, 39] width 67 height 25
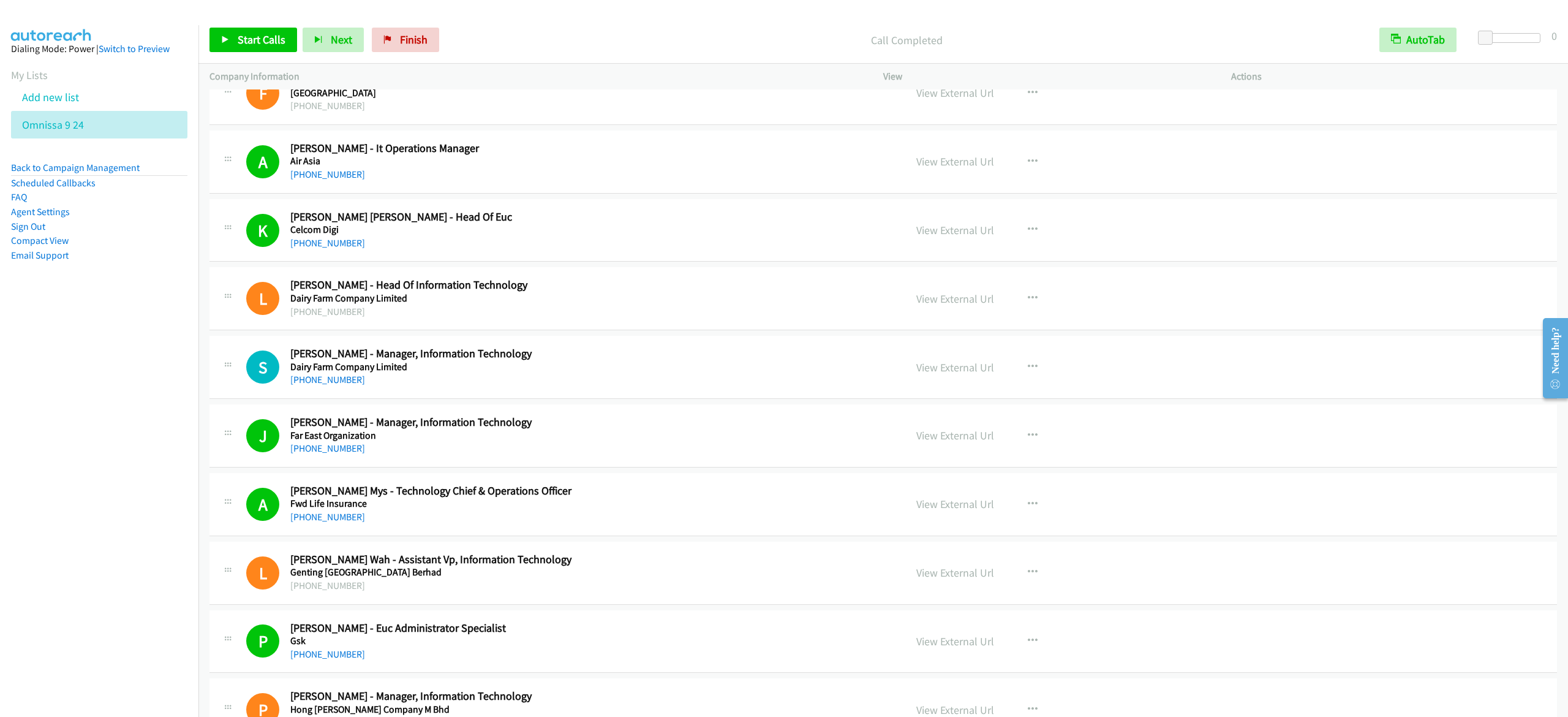
scroll to position [5025, 0]
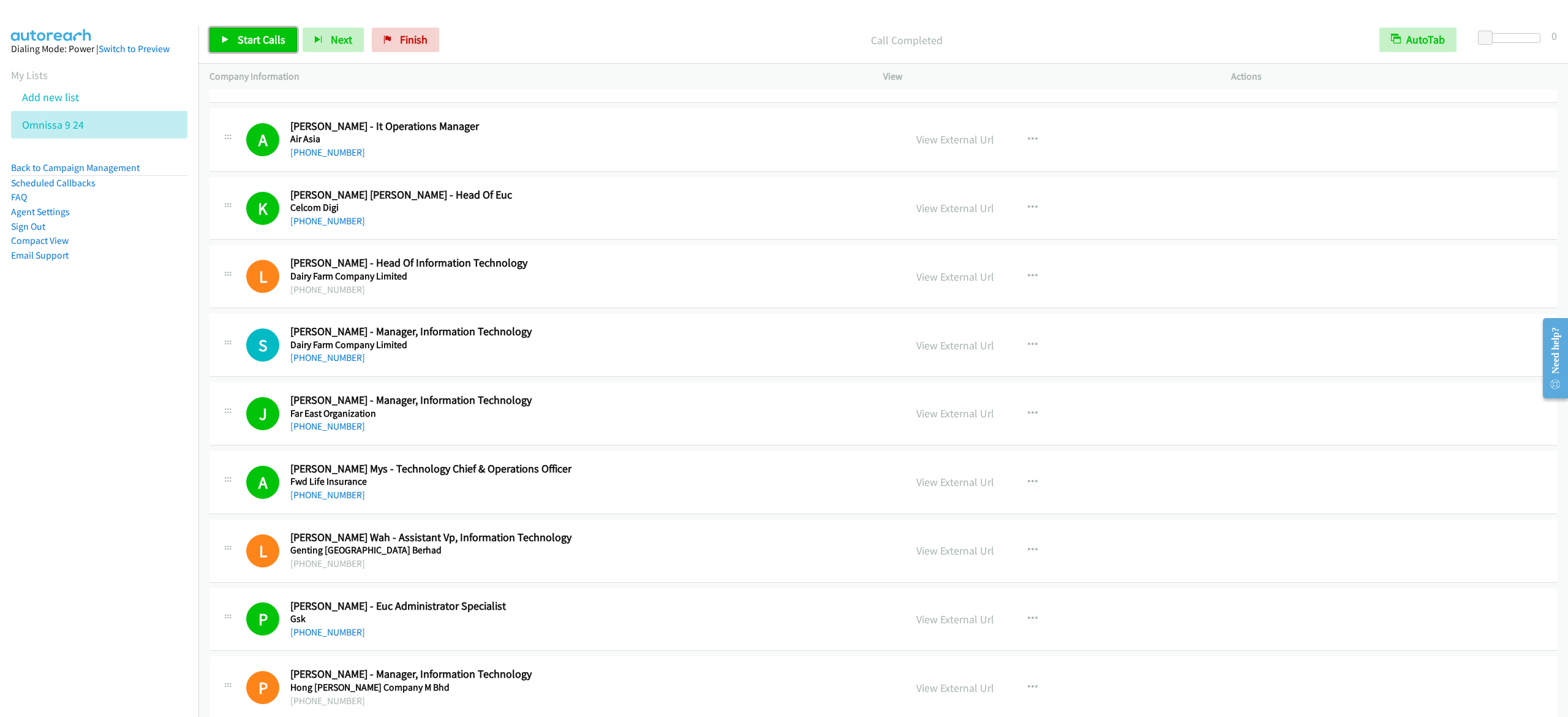
click at [268, 39] on span "Start Calls" at bounding box center [262, 39] width 48 height 14
click at [265, 39] on span "Pause" at bounding box center [251, 39] width 27 height 14
click at [253, 47] on link "Start Calls" at bounding box center [253, 39] width 87 height 25
click at [238, 40] on span "Pause" at bounding box center [251, 39] width 27 height 14
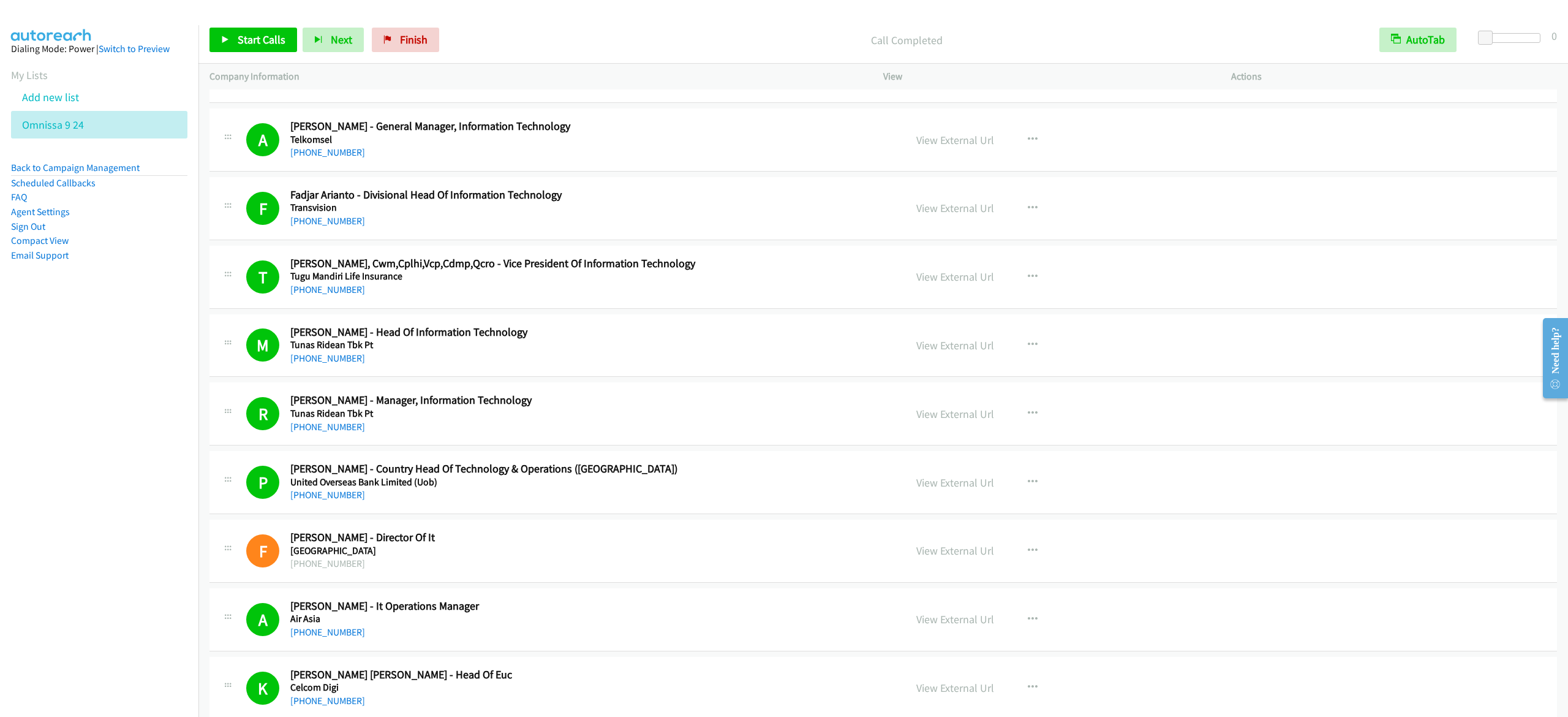
scroll to position [4535, 0]
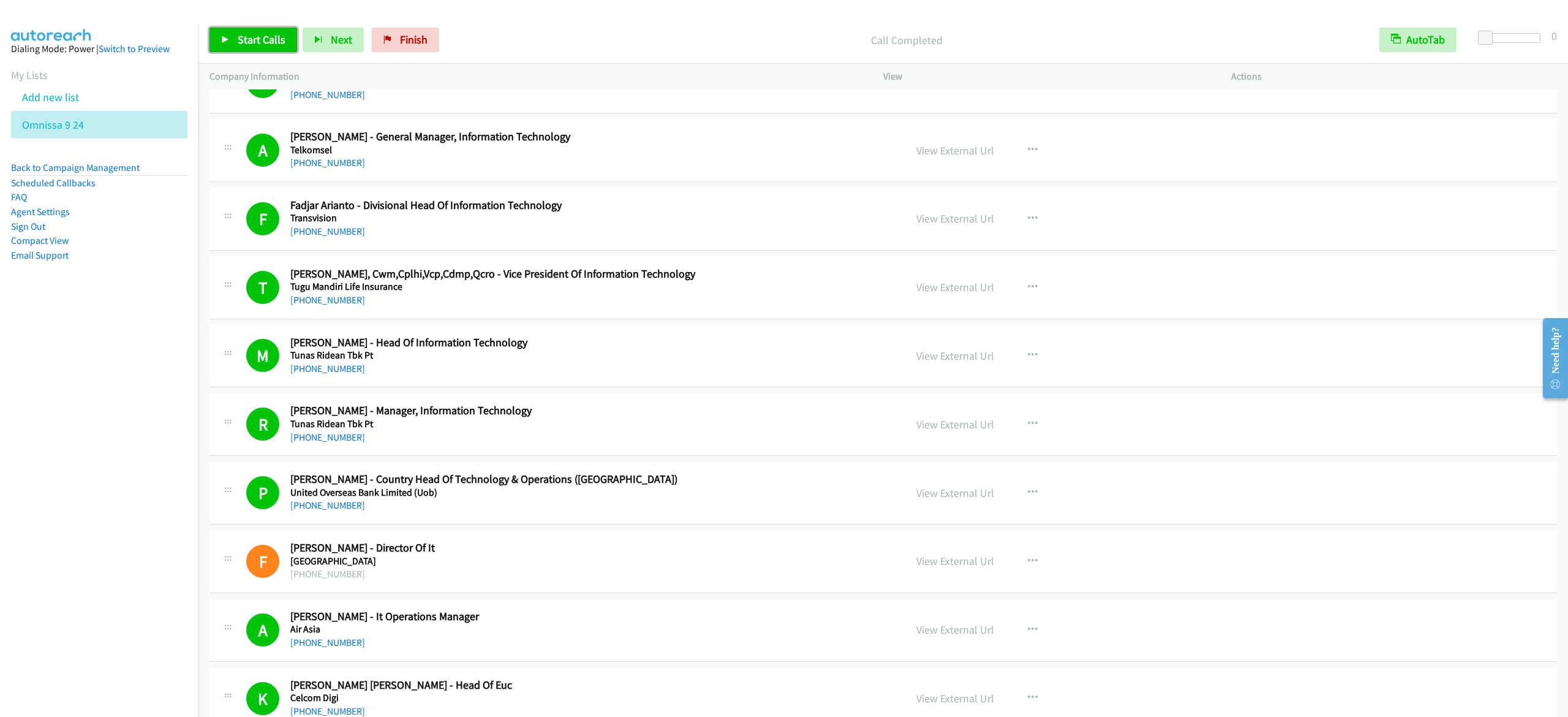
click at [242, 39] on span "Start Calls" at bounding box center [262, 39] width 48 height 14
click at [265, 33] on span "Pause" at bounding box center [251, 39] width 27 height 14
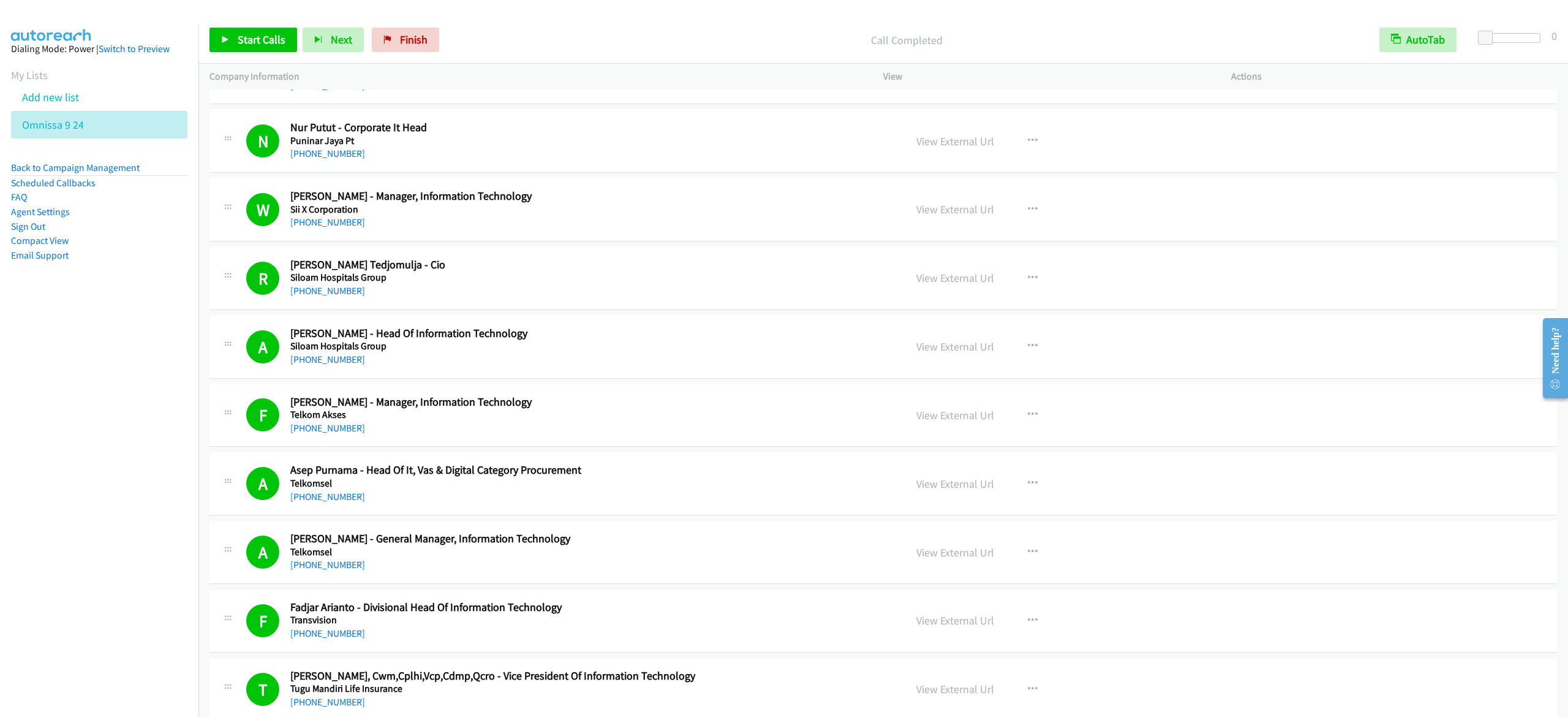
scroll to position [4045, 0]
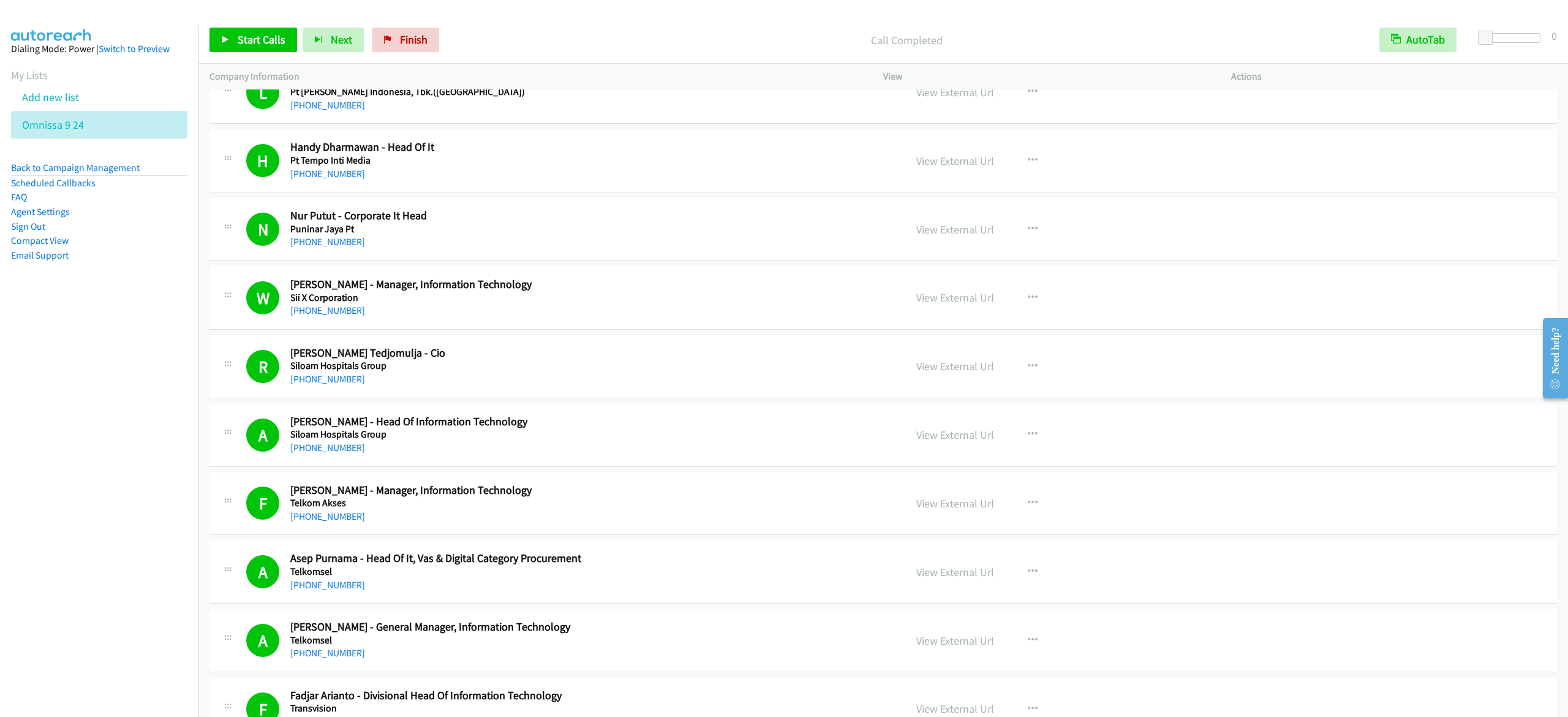
click at [110, 294] on aside "Dialing Mode: Power | Switch to Preview My Lists Add new list Omnissa 9 24 Back…" at bounding box center [99, 171] width 198 height 293
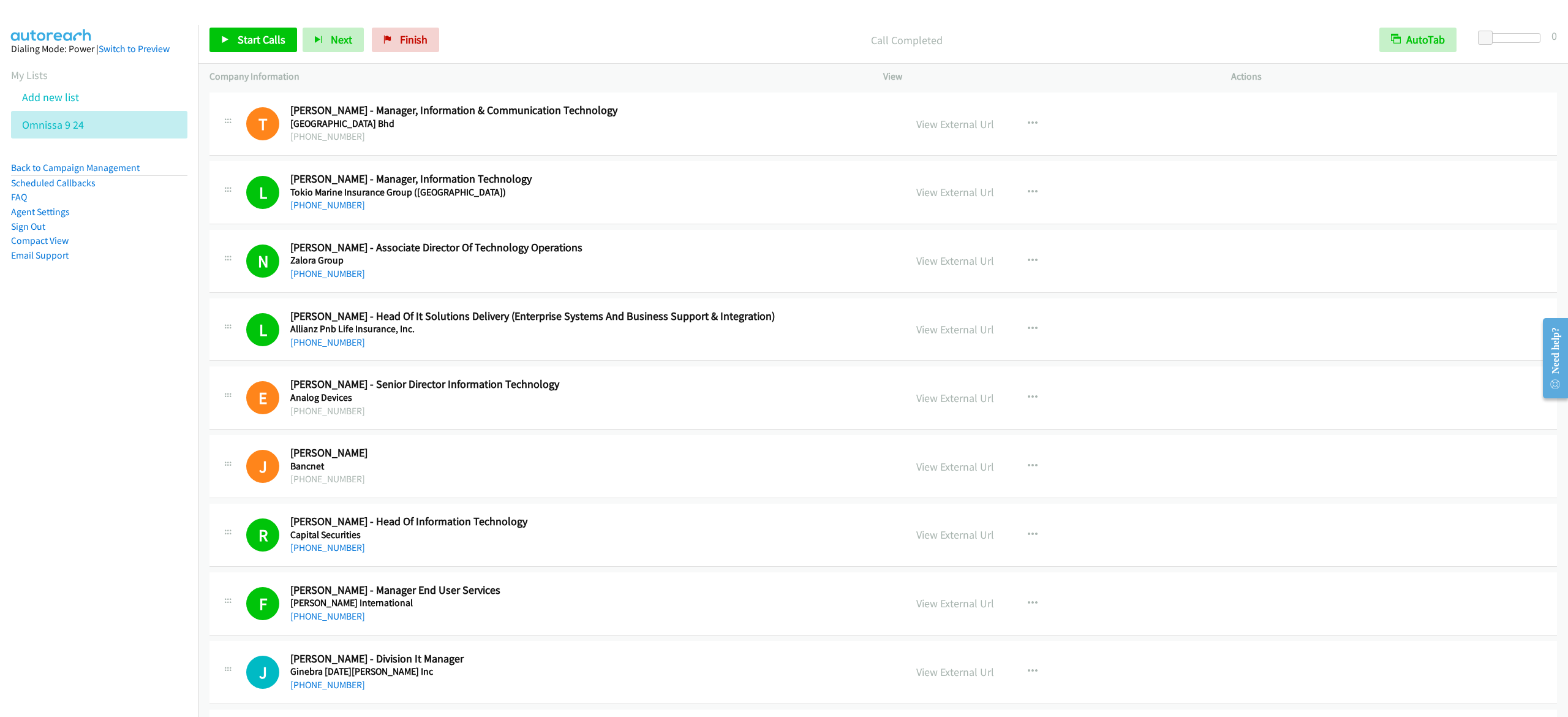
scroll to position [7220, 0]
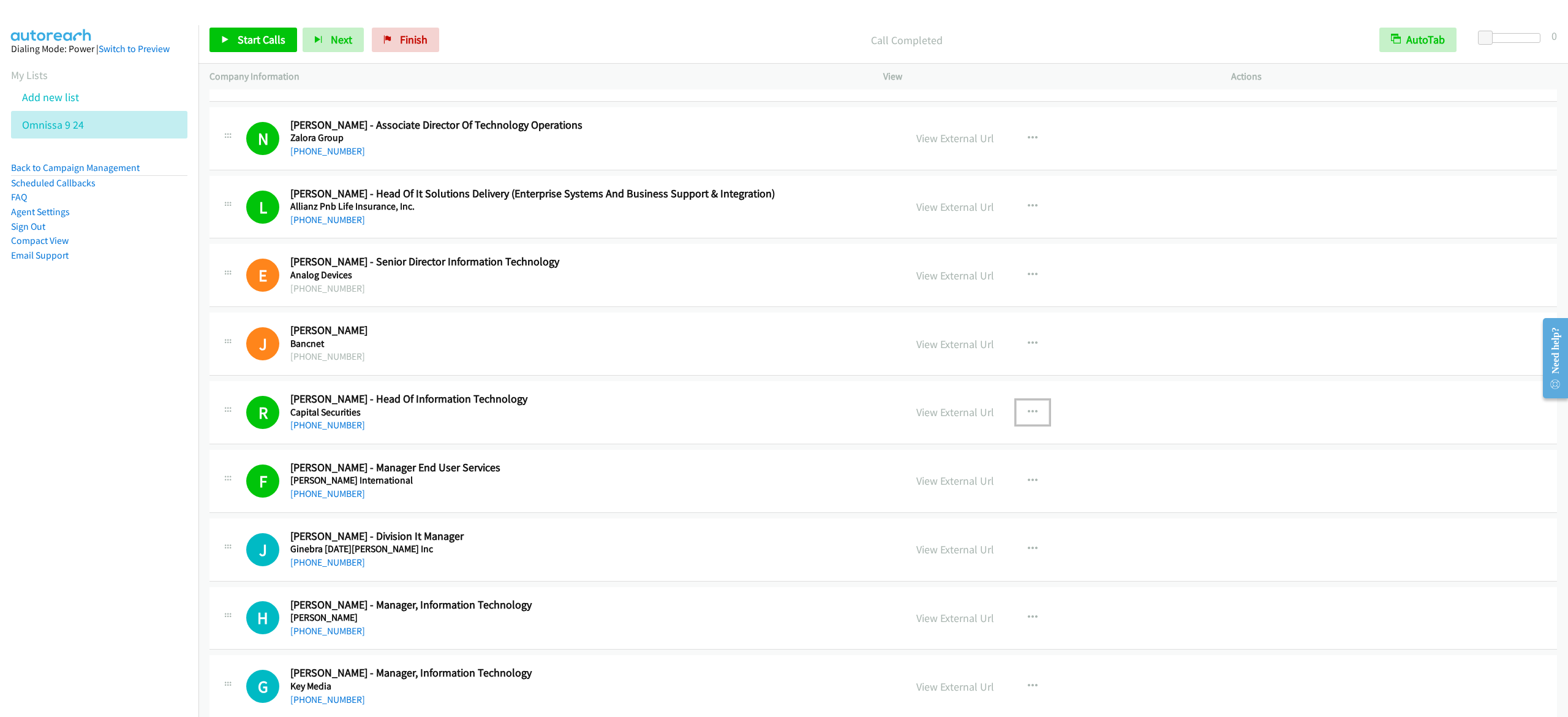
click at [1028, 418] on icon "button" at bounding box center [1033, 413] width 10 height 10
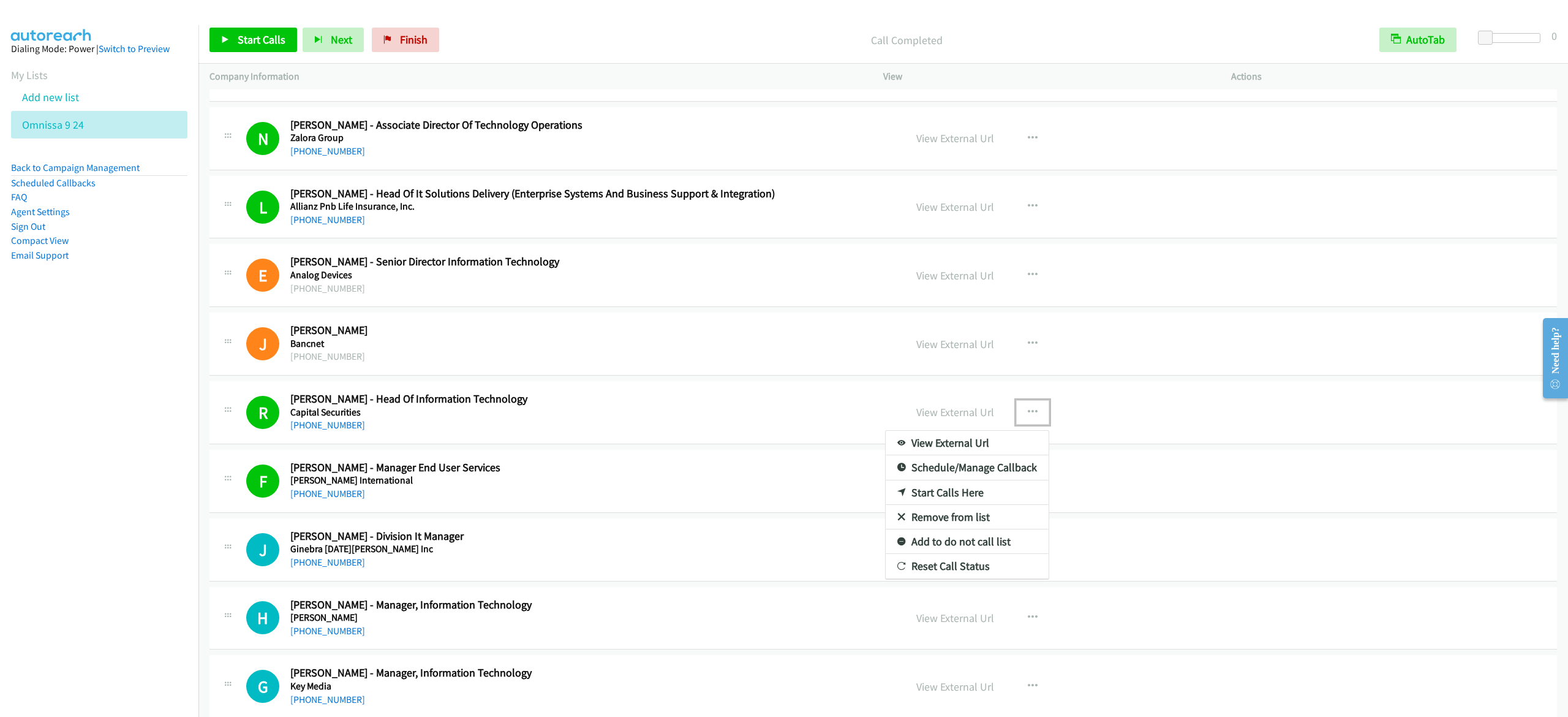
click at [932, 505] on link "Start Calls Here" at bounding box center [967, 492] width 163 height 25
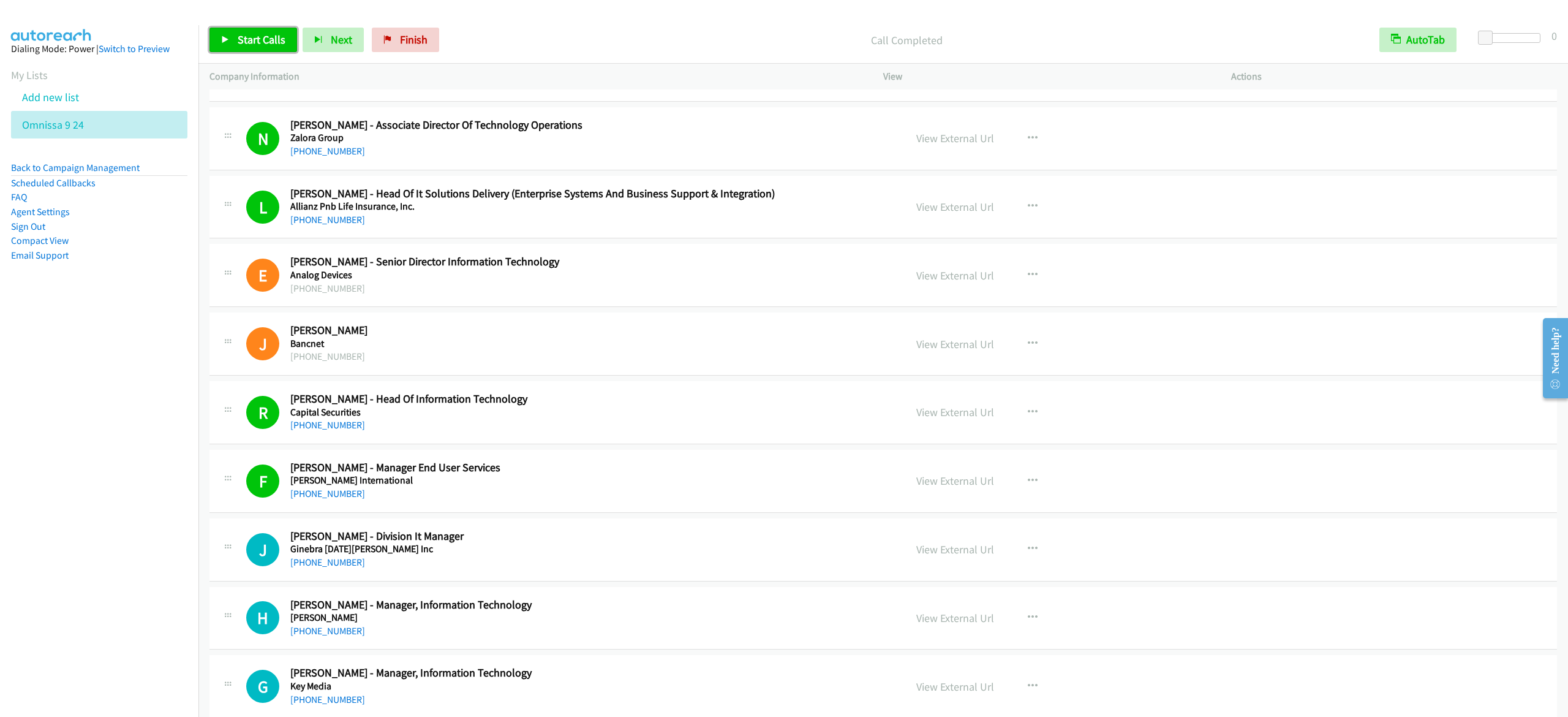
click at [268, 43] on span "Start Calls" at bounding box center [262, 39] width 48 height 14
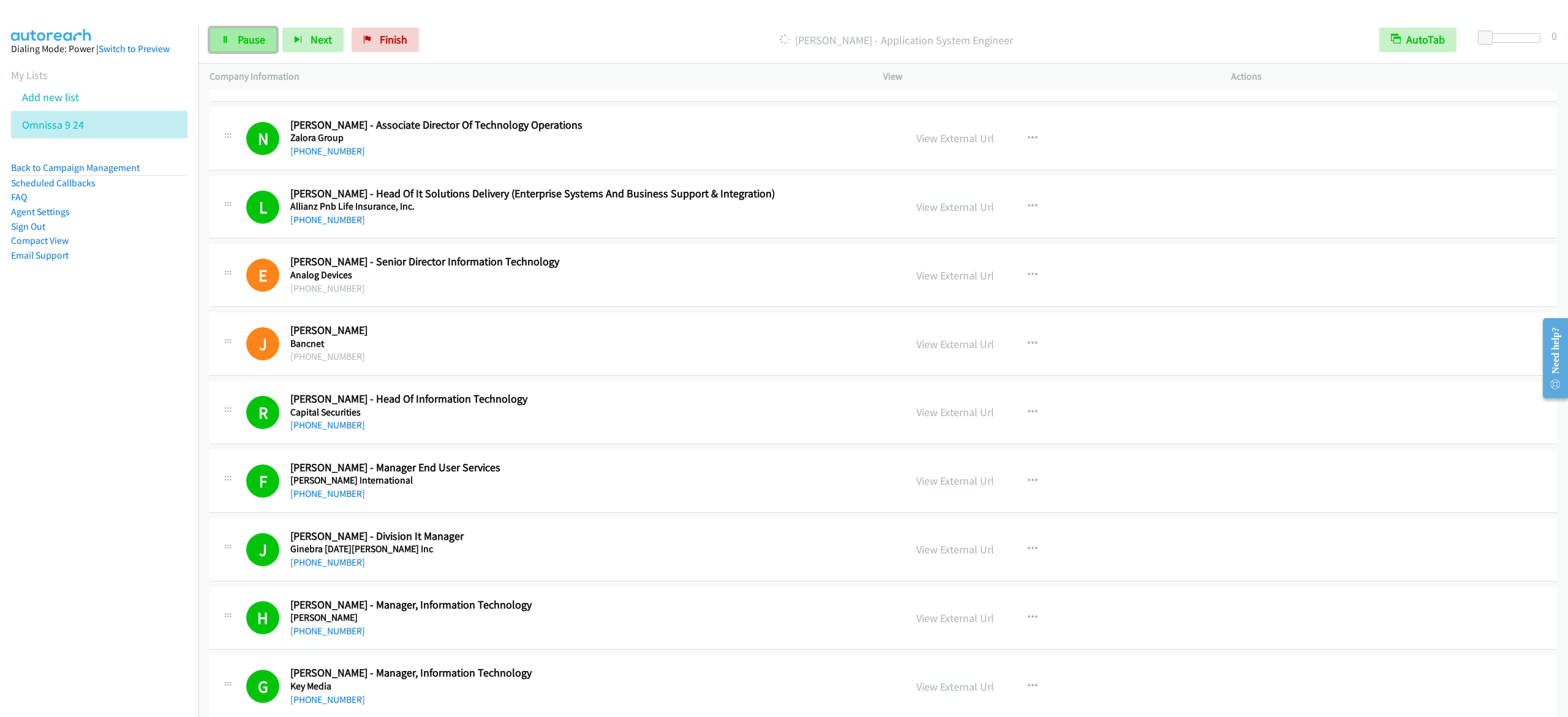
click at [260, 40] on span "Pause" at bounding box center [251, 39] width 27 height 14
click at [260, 41] on span "Start Calls" at bounding box center [262, 39] width 48 height 14
click at [255, 36] on span "Pause" at bounding box center [251, 39] width 27 height 14
click at [278, 36] on span "Start Calls" at bounding box center [262, 39] width 48 height 14
click at [242, 42] on span "Pause" at bounding box center [251, 39] width 27 height 14
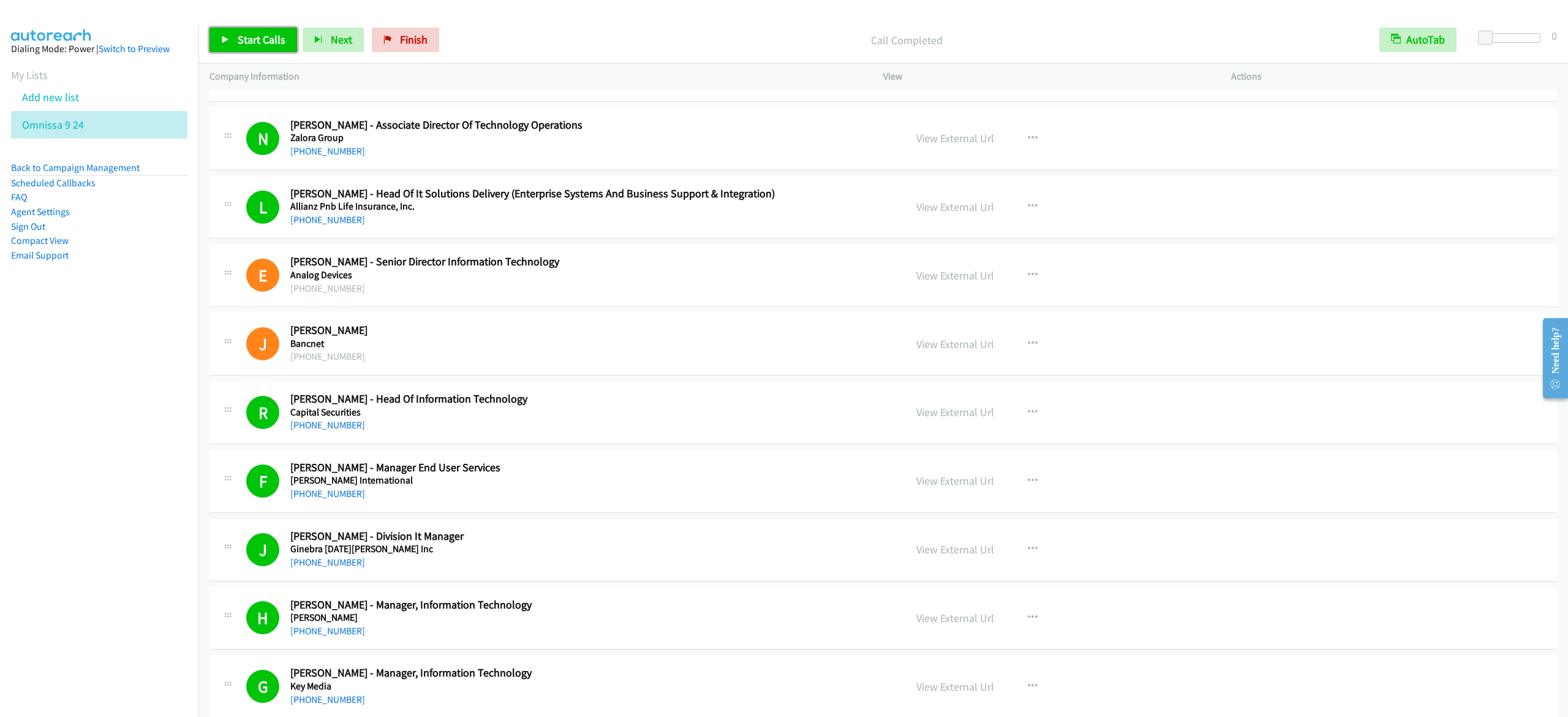
click at [238, 45] on span "Start Calls" at bounding box center [262, 39] width 48 height 14
click at [57, 389] on nav "Dialing Mode: Power | Switch to Preview My Lists Add new list Omnissa 9 24 Back…" at bounding box center [100, 383] width 199 height 717
click at [242, 37] on span "Pause" at bounding box center [251, 39] width 27 height 14
click at [112, 488] on nav "Dialing Mode: Power | Switch to Preview My Lists Add new list Omnissa 9 24 Back…" at bounding box center [100, 383] width 199 height 717
click at [251, 30] on link "Start Calls" at bounding box center [253, 39] width 87 height 25
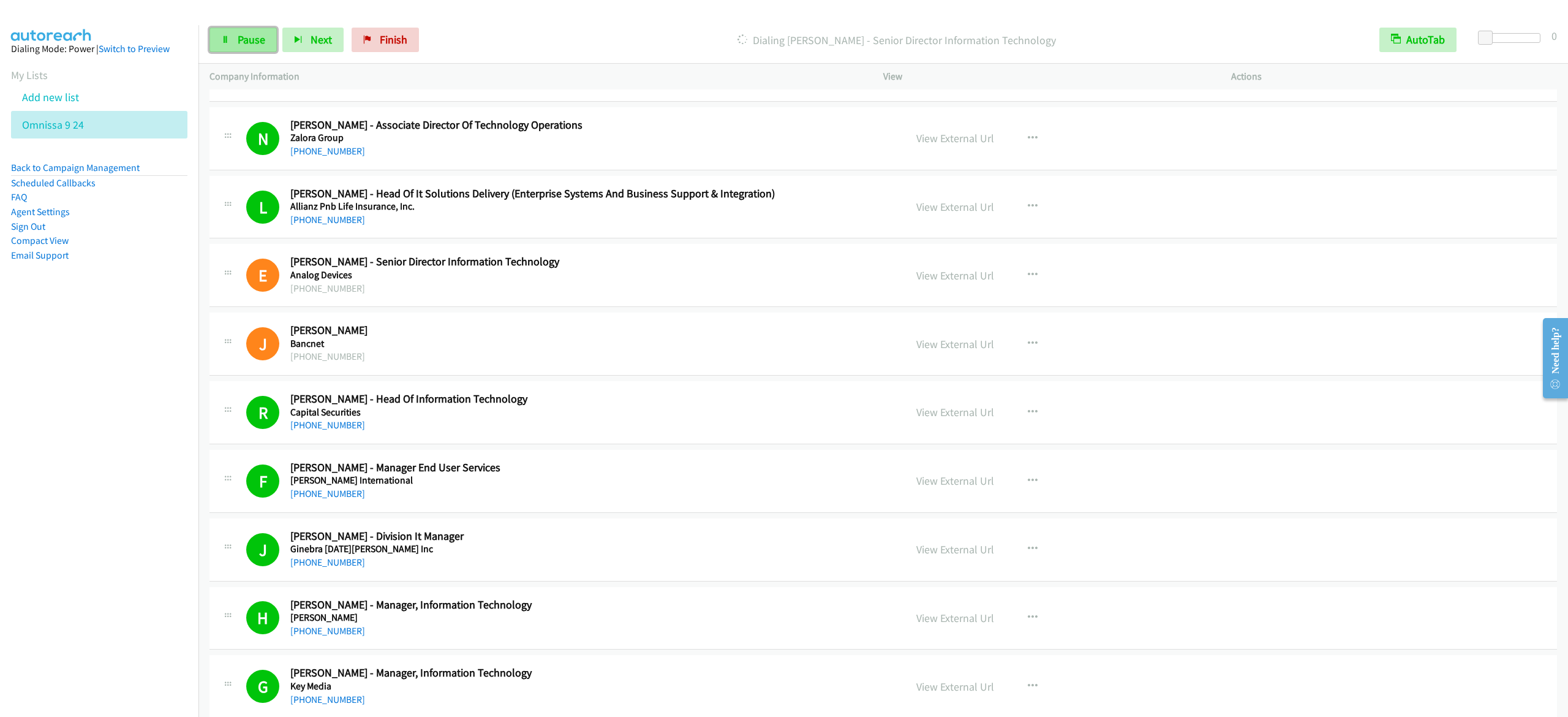
click at [238, 36] on span "Pause" at bounding box center [251, 39] width 27 height 14
click at [270, 35] on span "Start Calls" at bounding box center [262, 39] width 48 height 14
click at [241, 42] on span "Pause" at bounding box center [251, 39] width 27 height 14
click at [268, 40] on span "Start Calls" at bounding box center [262, 39] width 48 height 14
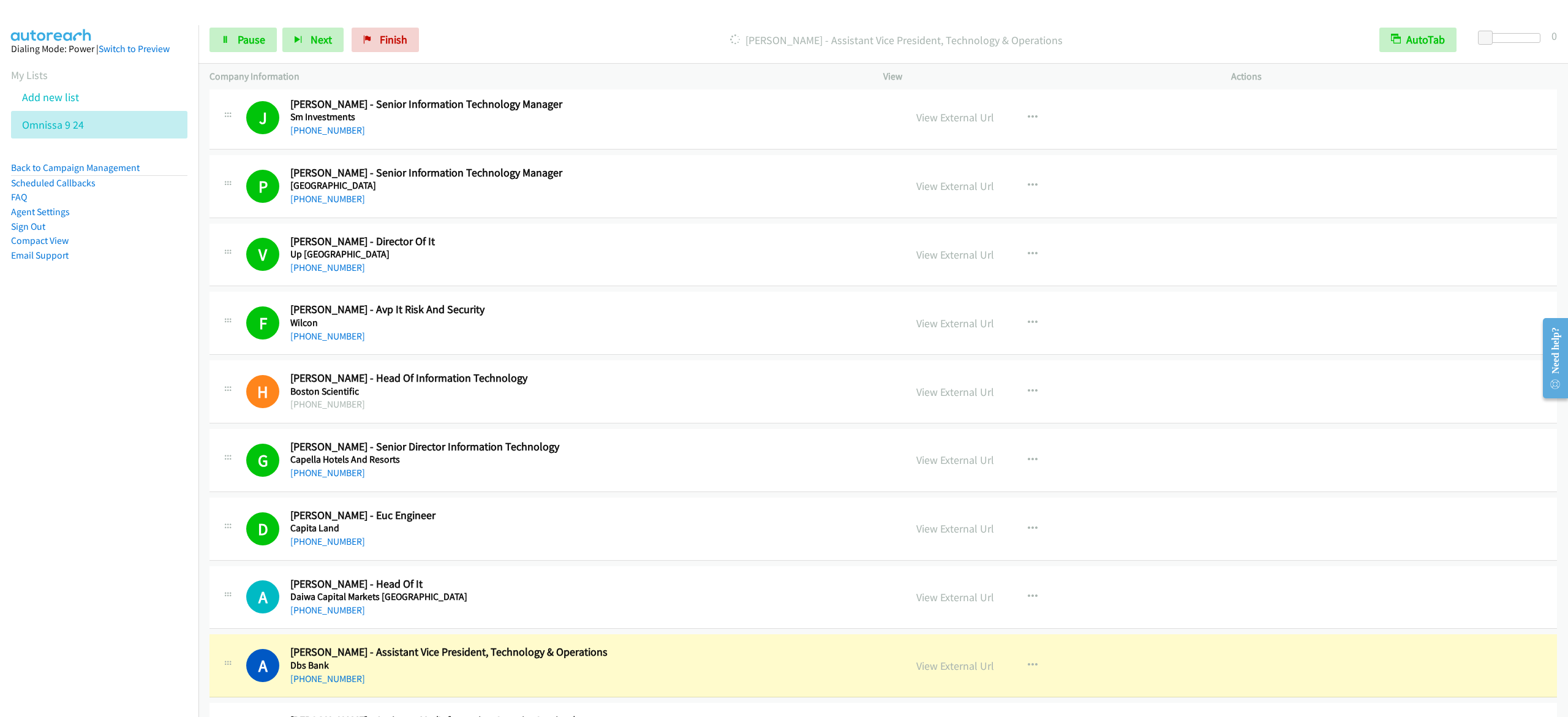
scroll to position [9058, 0]
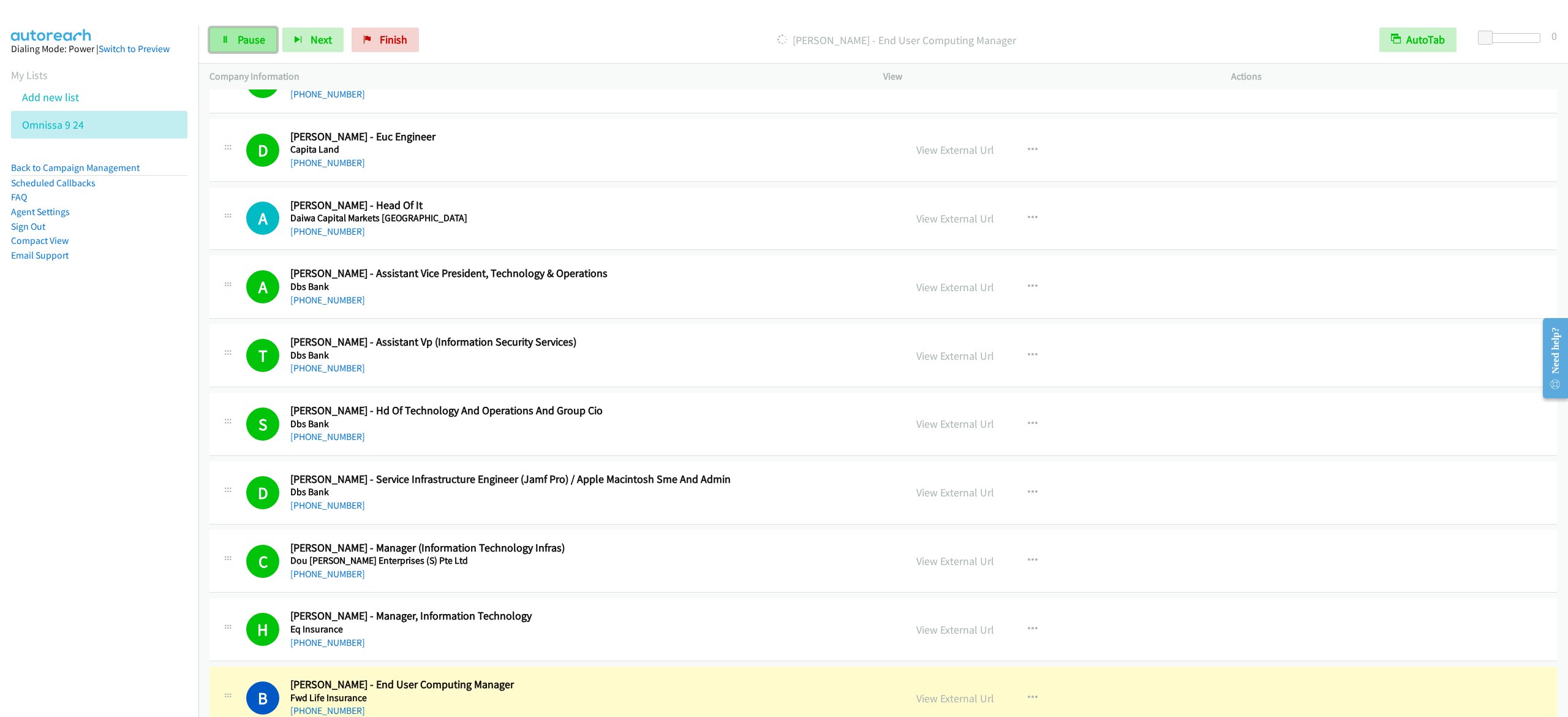
click at [258, 43] on span "Pause" at bounding box center [251, 39] width 27 height 14
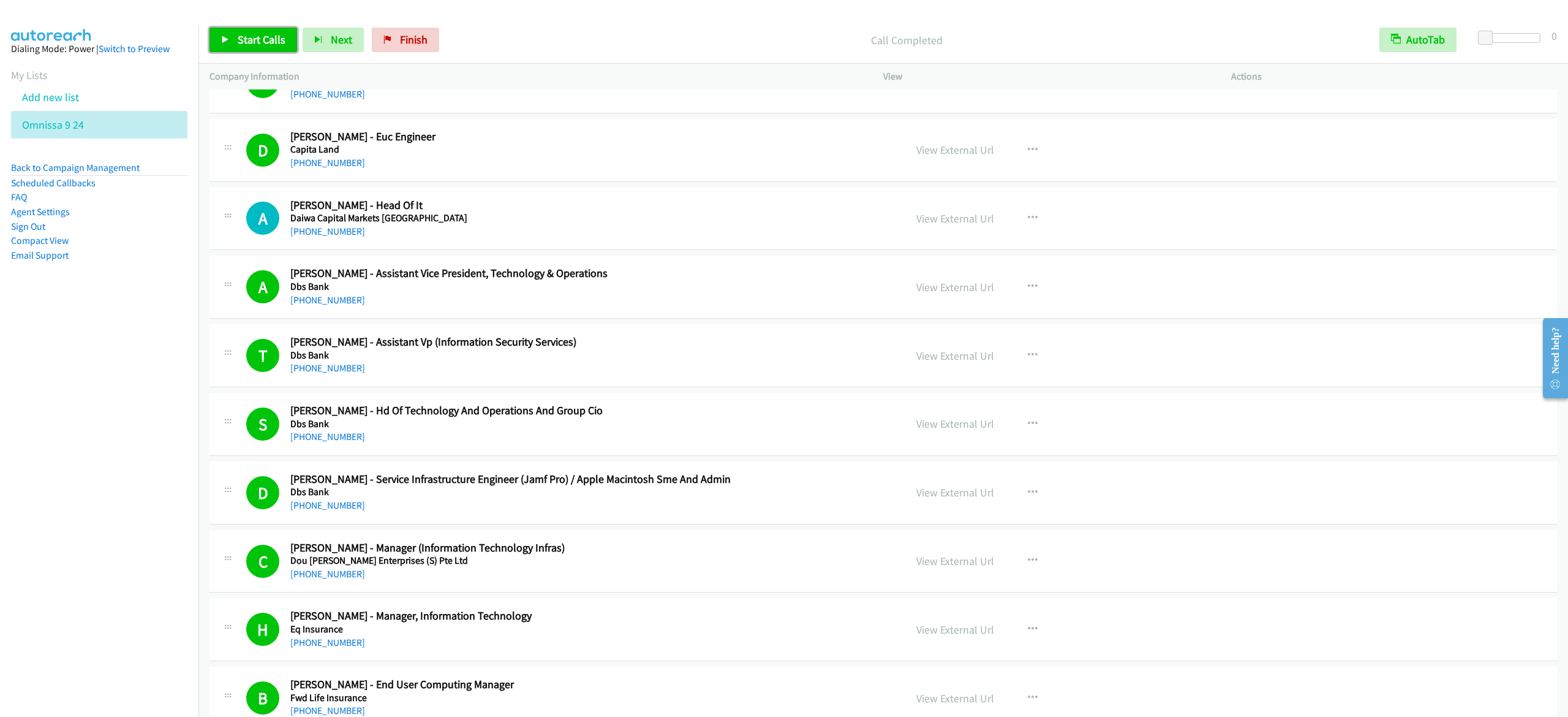
click at [278, 43] on span "Start Calls" at bounding box center [262, 39] width 48 height 14
click at [245, 34] on span "Pause" at bounding box center [251, 39] width 27 height 14
click at [242, 48] on link "Start Calls" at bounding box center [253, 39] width 87 height 25
click at [246, 46] on span "Pause" at bounding box center [251, 39] width 27 height 14
click at [262, 33] on span "Start Calls" at bounding box center [262, 39] width 48 height 14
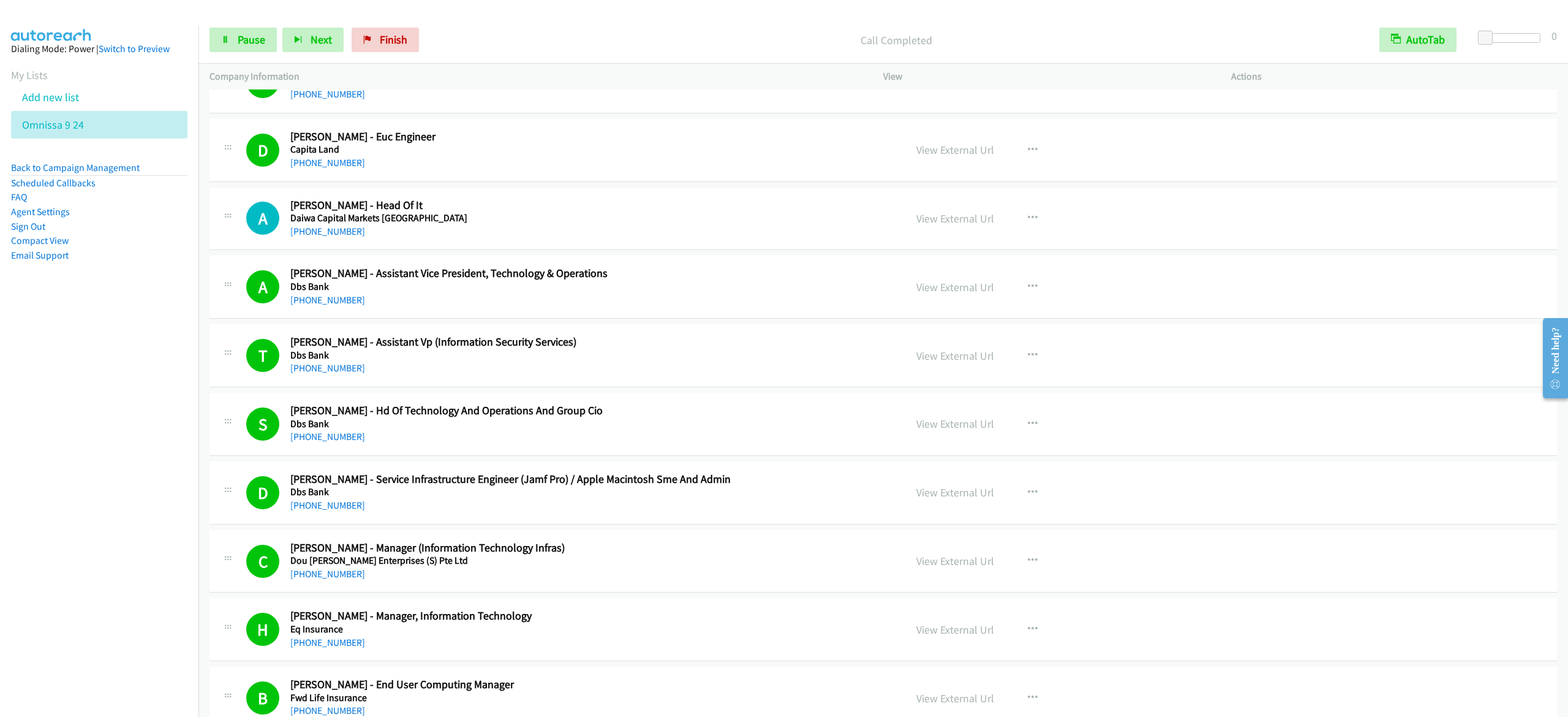
click at [241, 59] on div "Start Calls Pause Next Finish Call Completed AutoTab AutoTab 0" at bounding box center [883, 40] width 1370 height 47
click at [246, 39] on span "Pause" at bounding box center [251, 39] width 27 height 14
click at [239, 51] on link "Start Calls" at bounding box center [253, 39] width 87 height 25
click at [260, 46] on span "Pause" at bounding box center [251, 39] width 27 height 14
click at [224, 42] on icon at bounding box center [225, 40] width 9 height 9
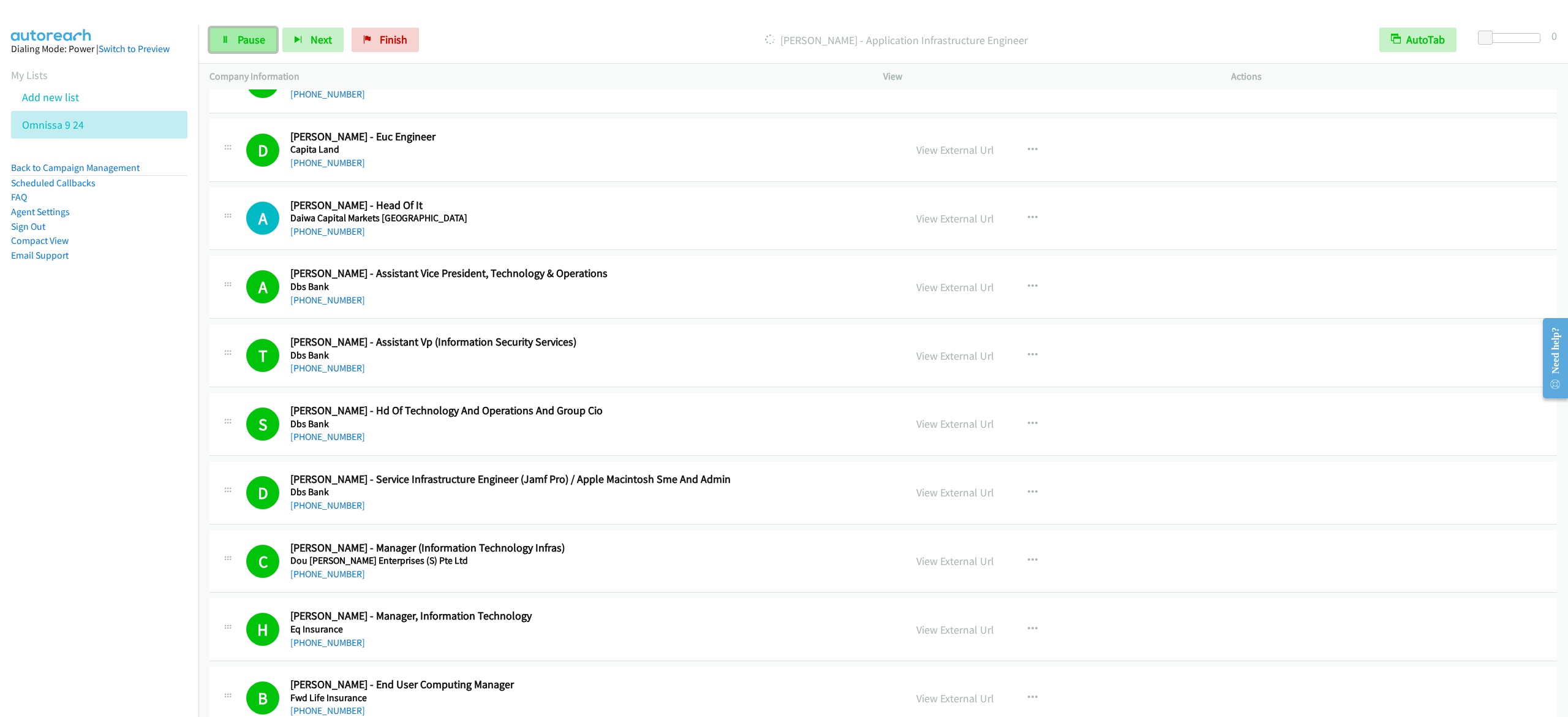
click at [267, 42] on link "Pause" at bounding box center [243, 39] width 67 height 25
click at [250, 55] on div "Start Calls Pause Next Finish Dialing Visvanathan Gunapal - Application Infrast…" at bounding box center [883, 40] width 1370 height 47
click at [250, 31] on link "Pause" at bounding box center [243, 39] width 67 height 25
click at [237, 32] on link "Pause" at bounding box center [243, 39] width 67 height 25
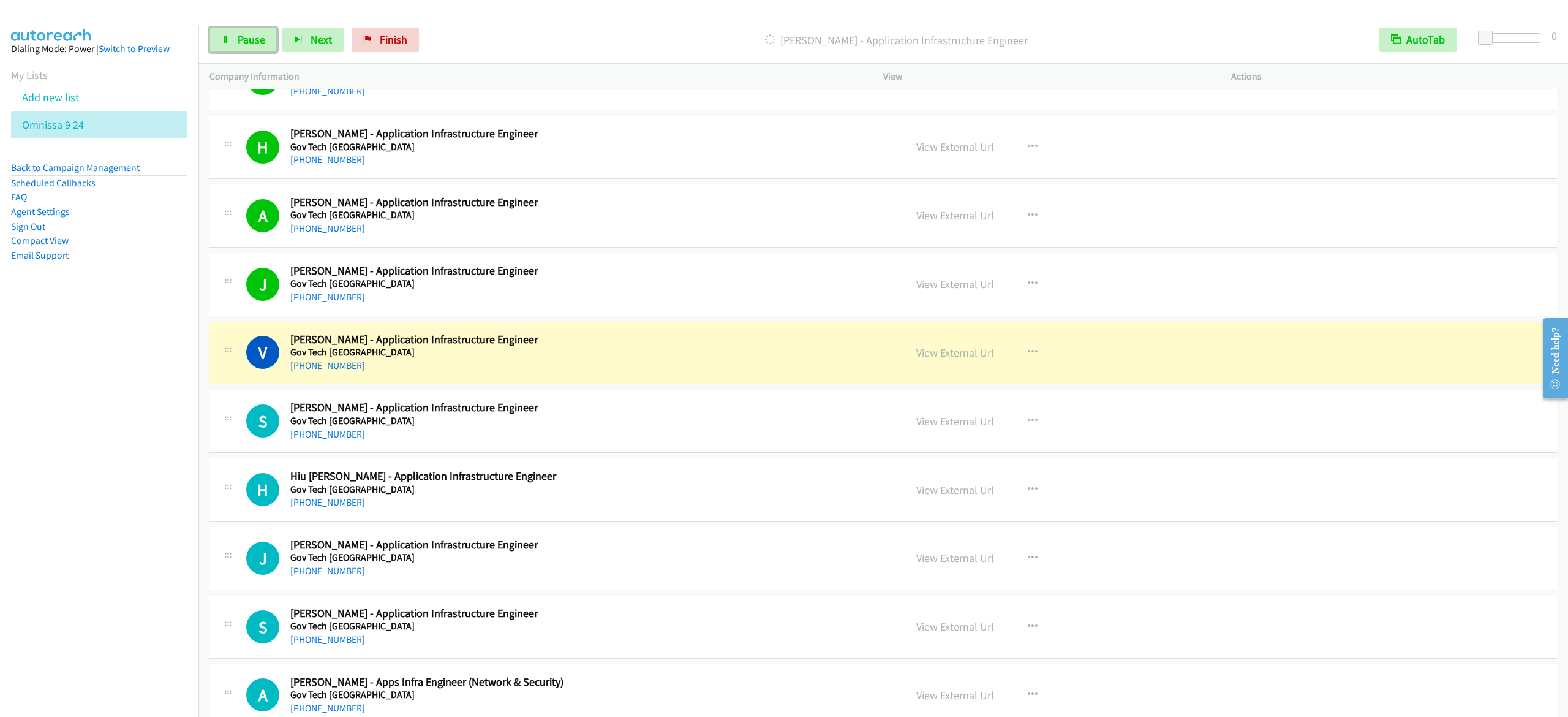
scroll to position [11019, 0]
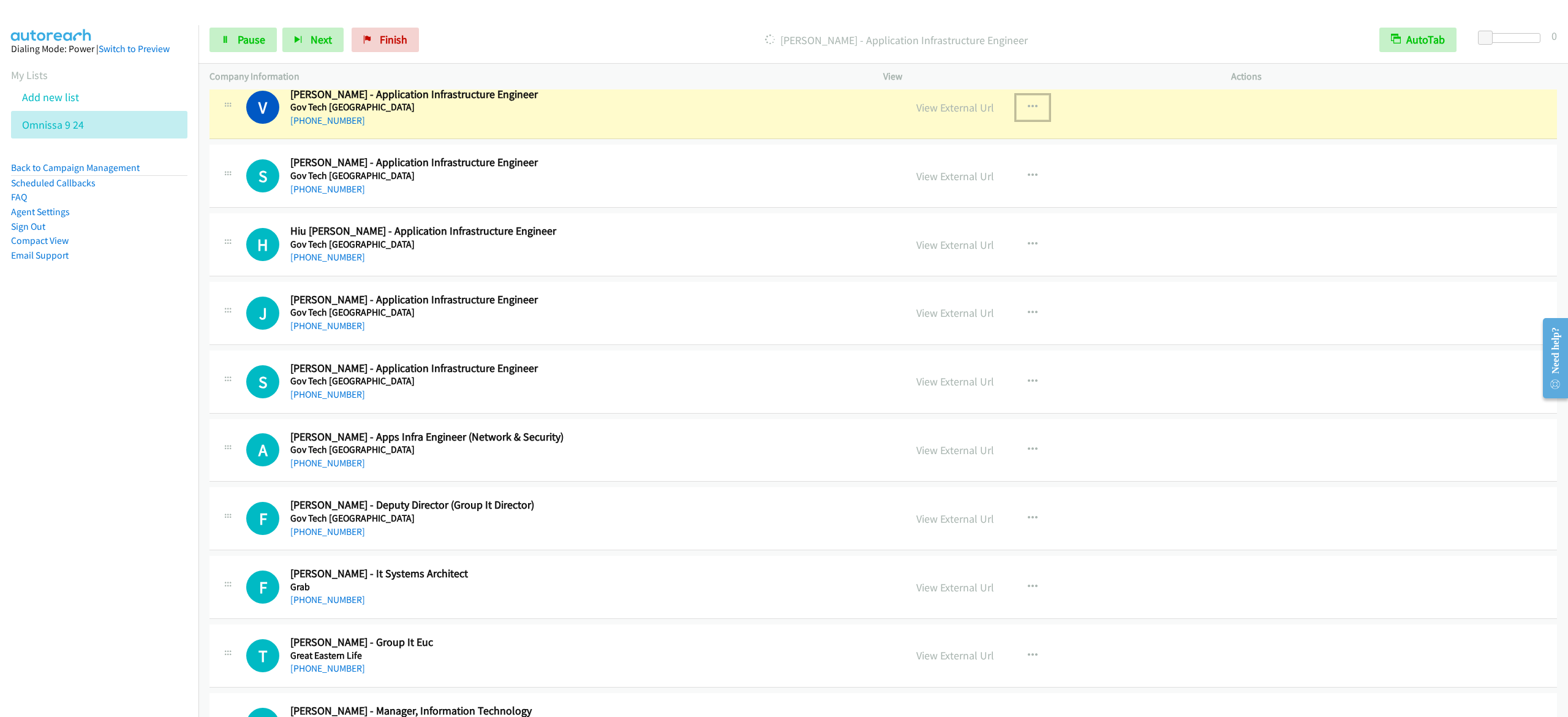
click at [1028, 112] on icon "button" at bounding box center [1033, 107] width 10 height 10
click at [979, 200] on link "Start Calls Here" at bounding box center [967, 187] width 163 height 25
click at [232, 53] on div "Start Calls Pause Next Finish Dialing Visvanathan Gunapal - Application Infrast…" at bounding box center [883, 40] width 1370 height 47
click at [265, 45] on span "Pause" at bounding box center [251, 39] width 27 height 14
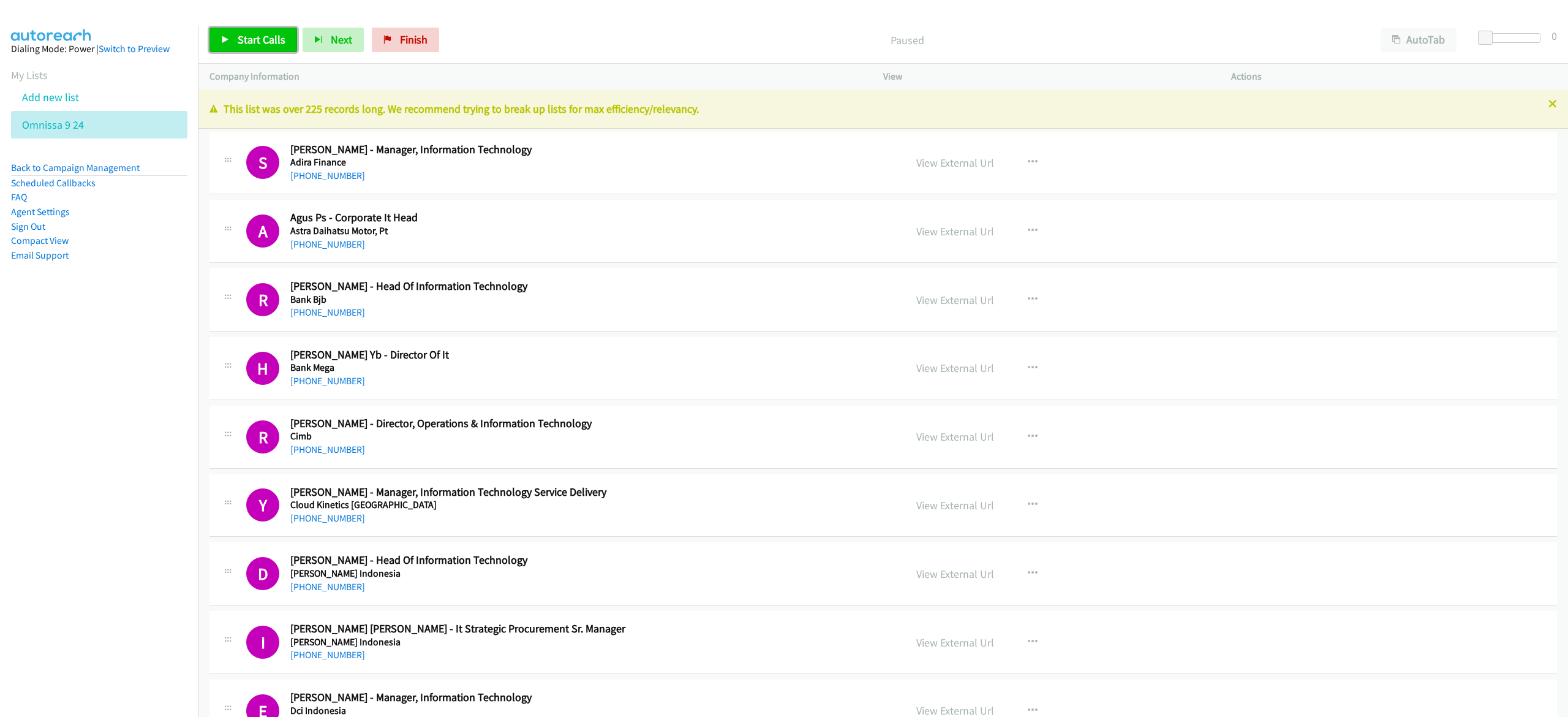
click at [260, 35] on span "Start Calls" at bounding box center [262, 39] width 48 height 14
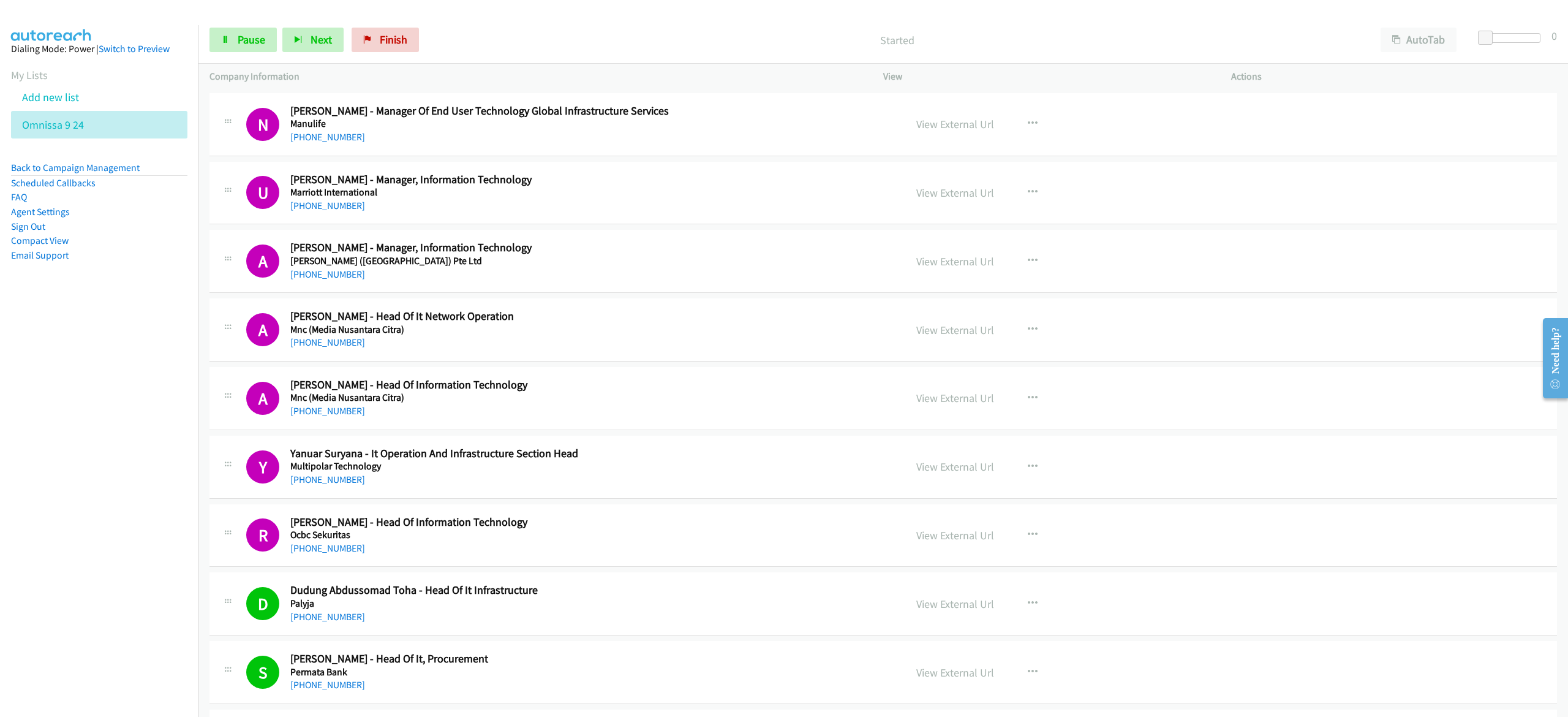
scroll to position [1594, 0]
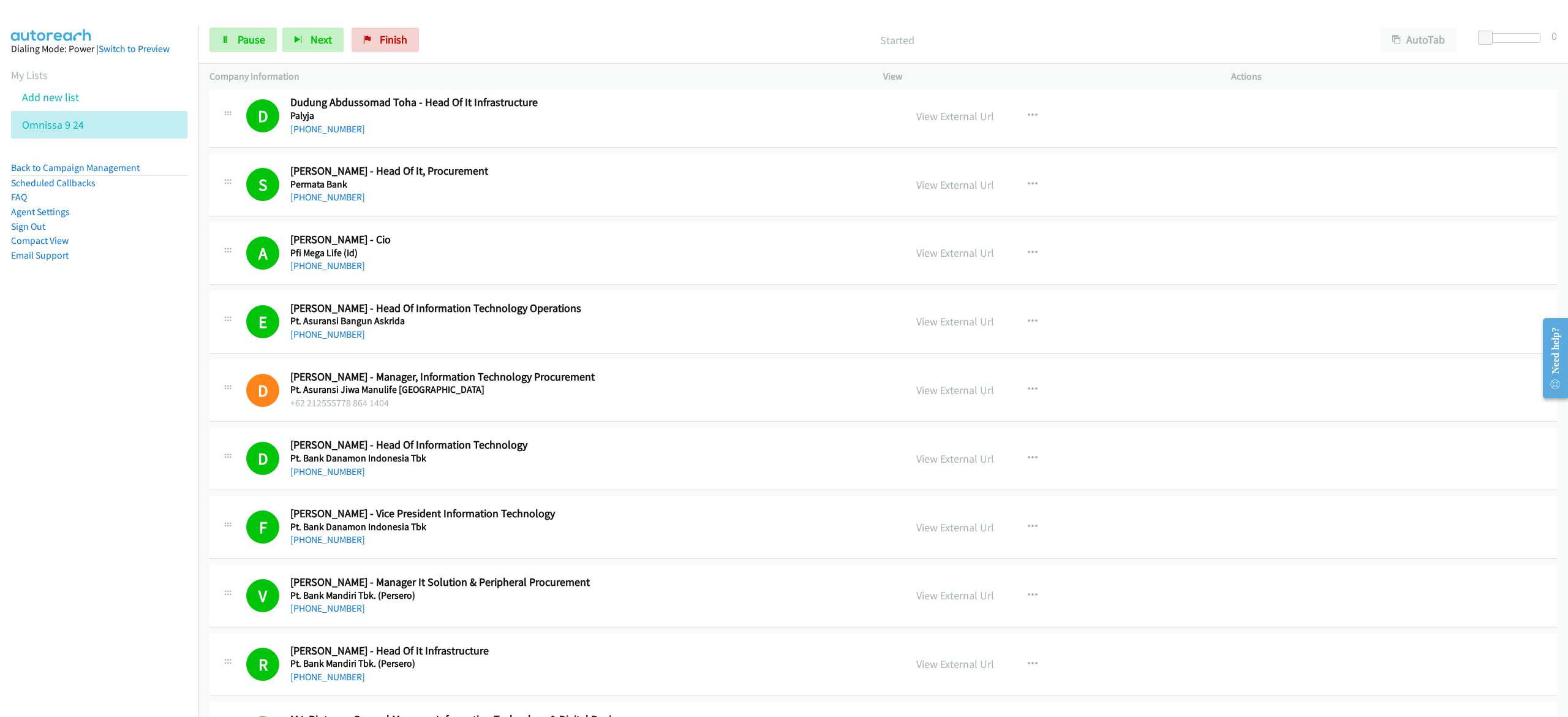
click at [790, 36] on p "Started" at bounding box center [897, 40] width 923 height 17
click at [1420, 35] on button "AutoTab" at bounding box center [1418, 39] width 76 height 25
click at [228, 41] on icon at bounding box center [225, 40] width 9 height 9
click at [228, 42] on icon at bounding box center [225, 40] width 9 height 9
click at [236, 40] on link "Pause" at bounding box center [243, 39] width 67 height 25
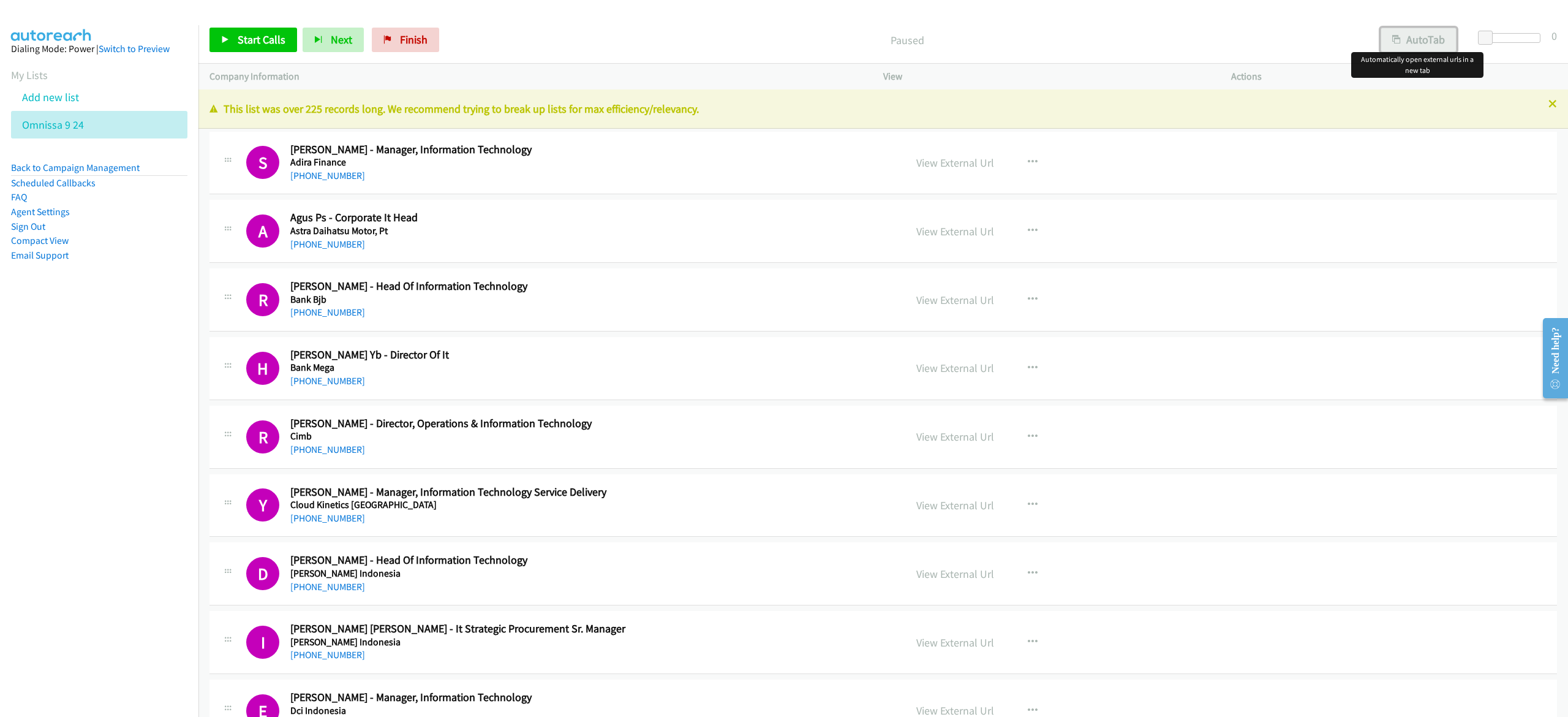
click at [1427, 43] on button "AutoTab" at bounding box center [1418, 39] width 76 height 25
click at [268, 43] on span "Start Calls" at bounding box center [262, 39] width 48 height 14
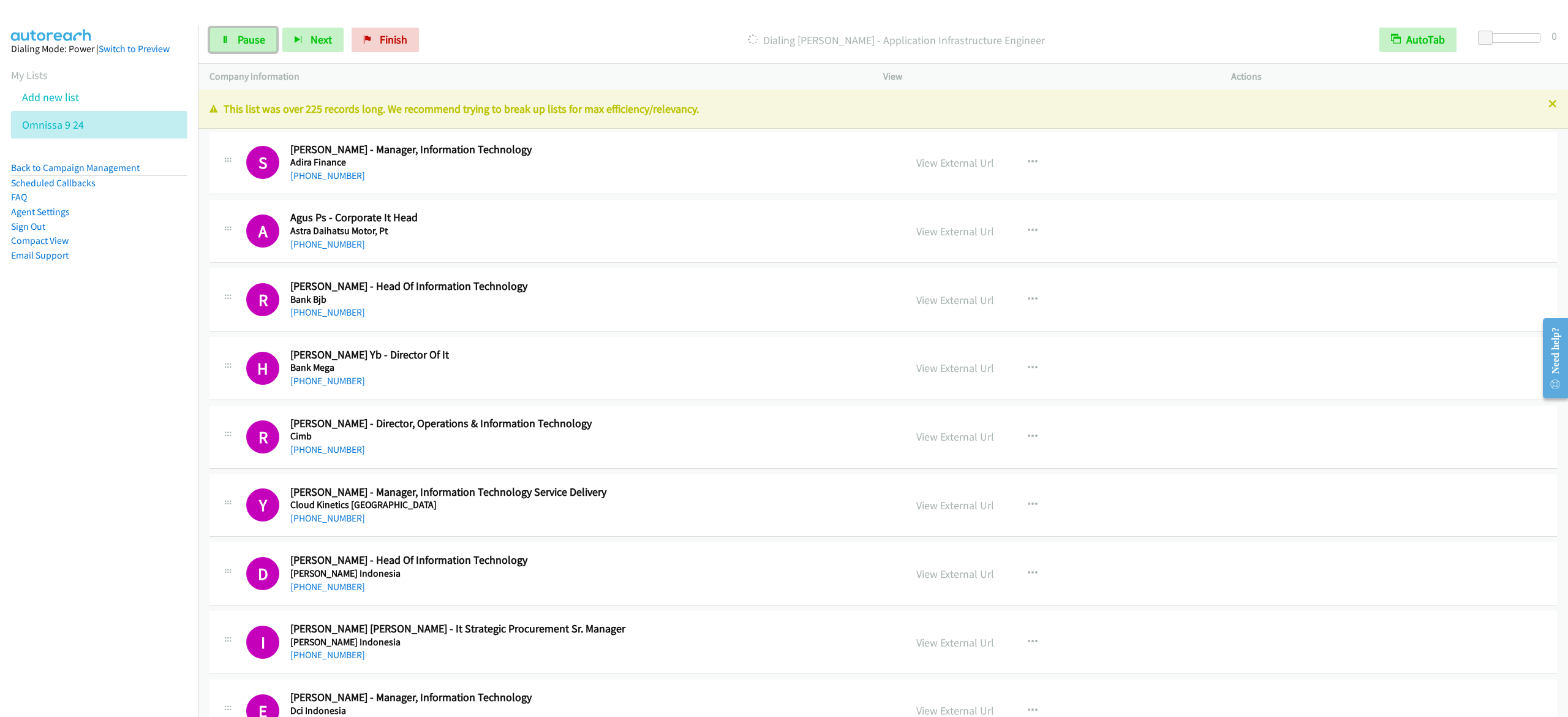
drag, startPoint x: 254, startPoint y: 29, endPoint x: 278, endPoint y: 38, distance: 25.6
click at [254, 29] on link "Pause" at bounding box center [243, 39] width 67 height 25
click at [260, 45] on span "Start Calls" at bounding box center [262, 39] width 48 height 14
click at [249, 46] on link "Pause" at bounding box center [243, 39] width 67 height 25
click at [252, 46] on span "Start Calls" at bounding box center [262, 39] width 48 height 14
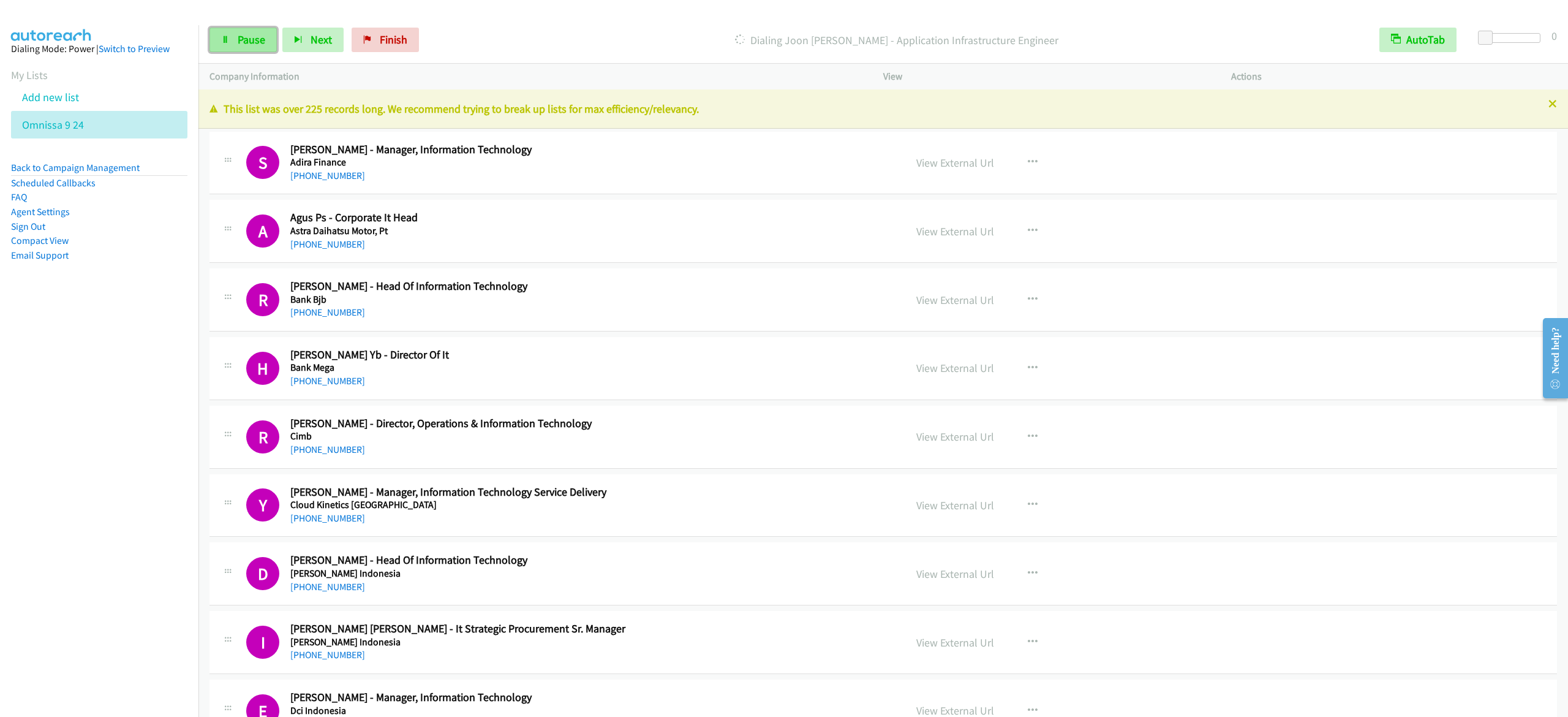
click at [239, 32] on link "Pause" at bounding box center [243, 39] width 67 height 25
click at [278, 31] on link "Start Calls" at bounding box center [253, 39] width 87 height 25
click at [234, 39] on link "Pause" at bounding box center [243, 39] width 67 height 25
click at [404, 31] on link "Finish" at bounding box center [405, 39] width 67 height 25
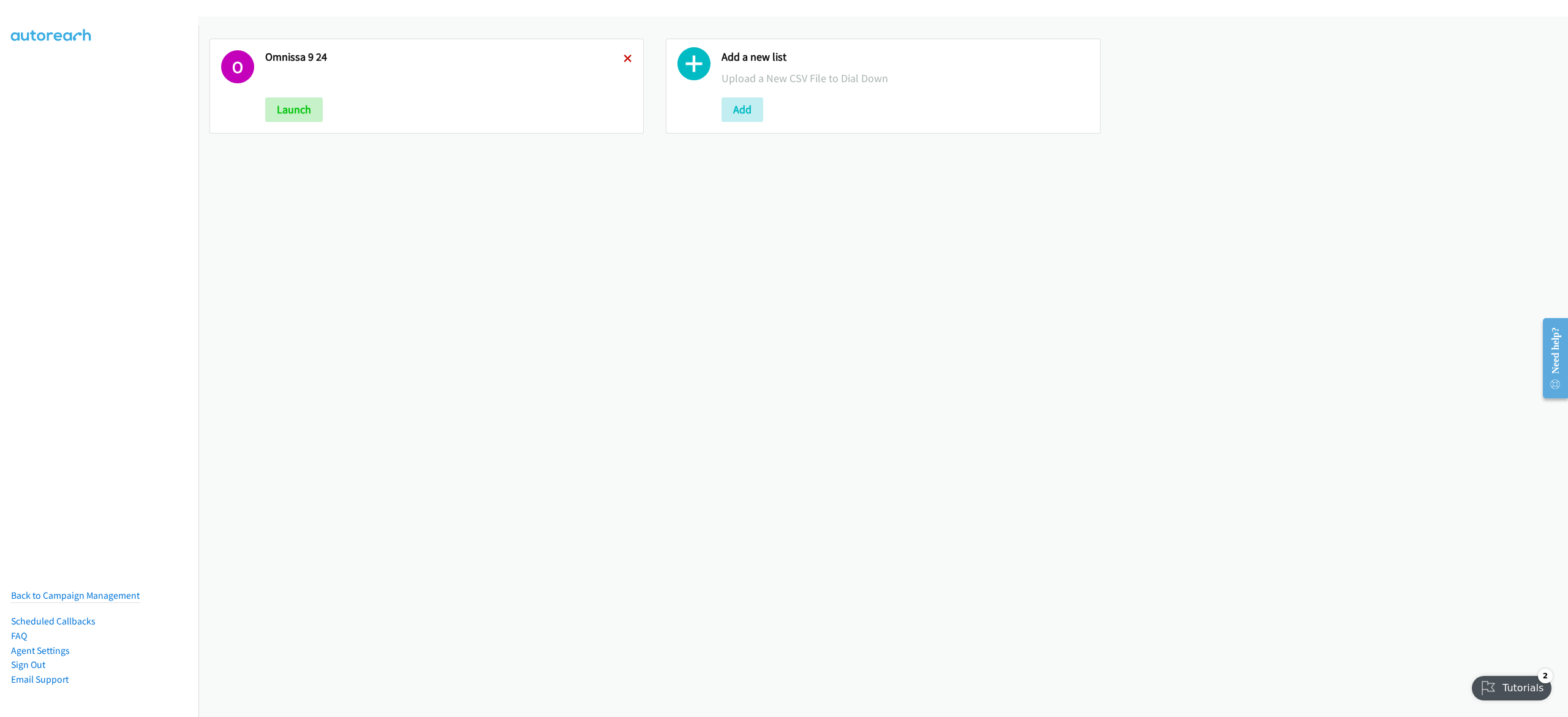
click at [624, 56] on icon at bounding box center [628, 59] width 9 height 9
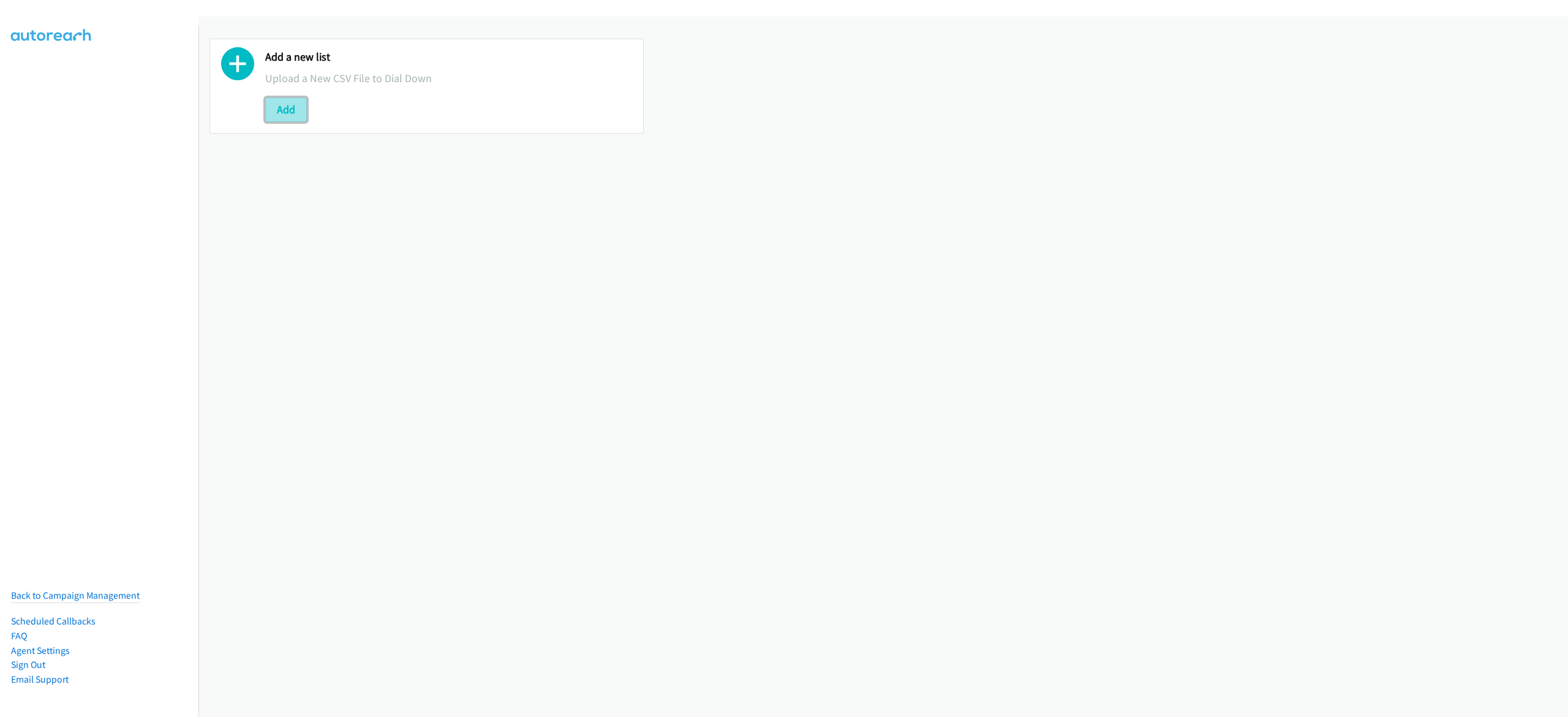
click at [275, 114] on button "Add" at bounding box center [286, 109] width 42 height 25
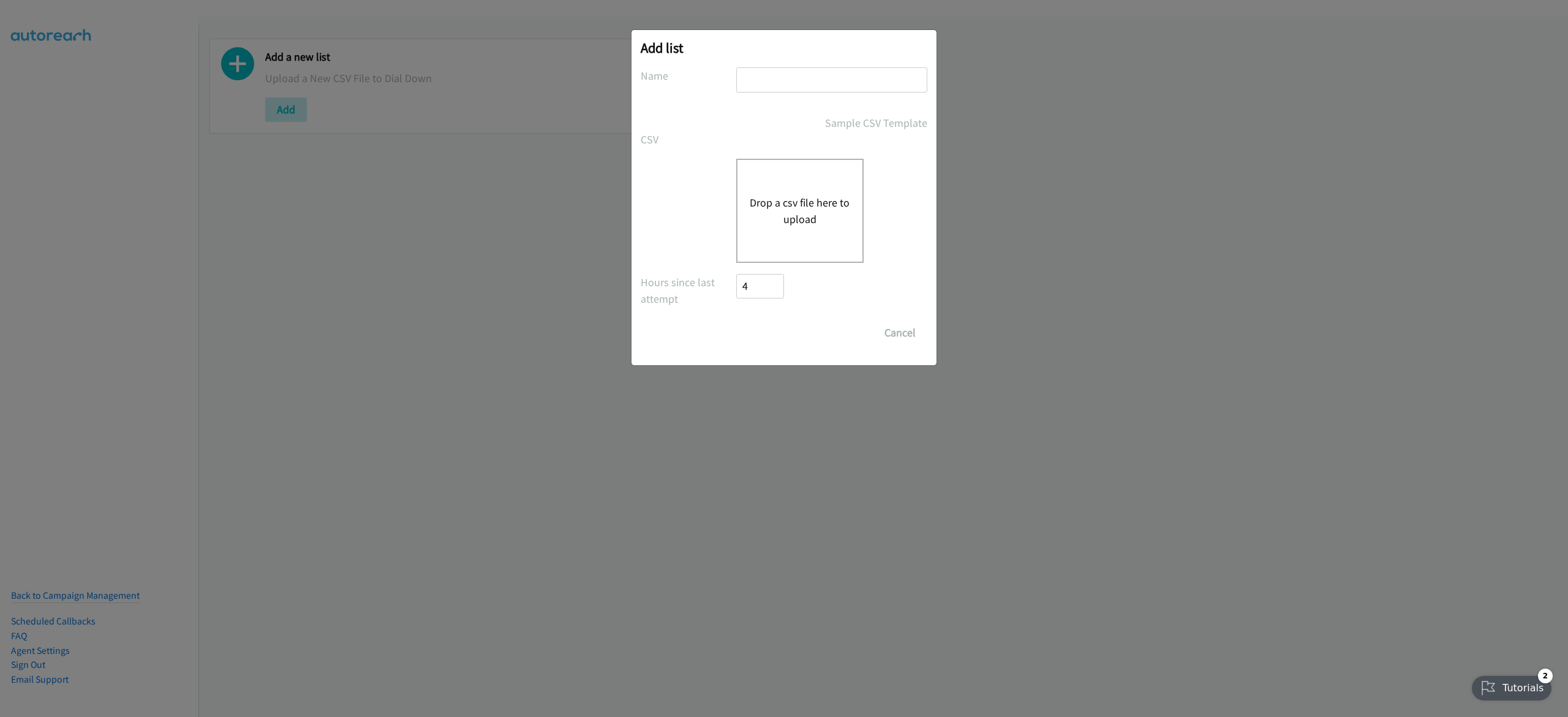
click at [806, 90] on input "text" at bounding box center [831, 79] width 191 height 25
type input "omnissa 9-24"
click at [766, 214] on button "Drop a csv file here to upload" at bounding box center [799, 210] width 100 height 33
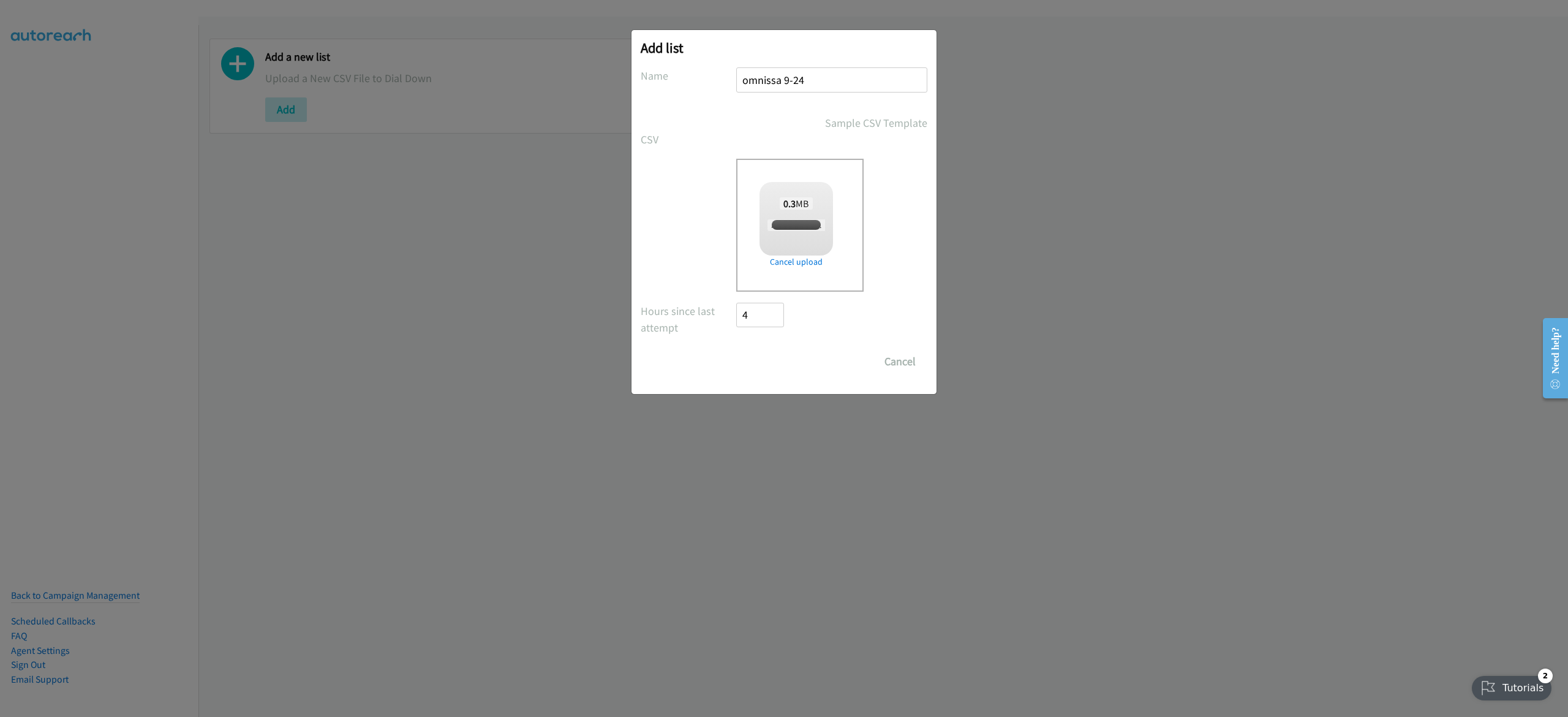
checkbox input "true"
click at [760, 373] on input "Save List" at bounding box center [768, 361] width 64 height 25
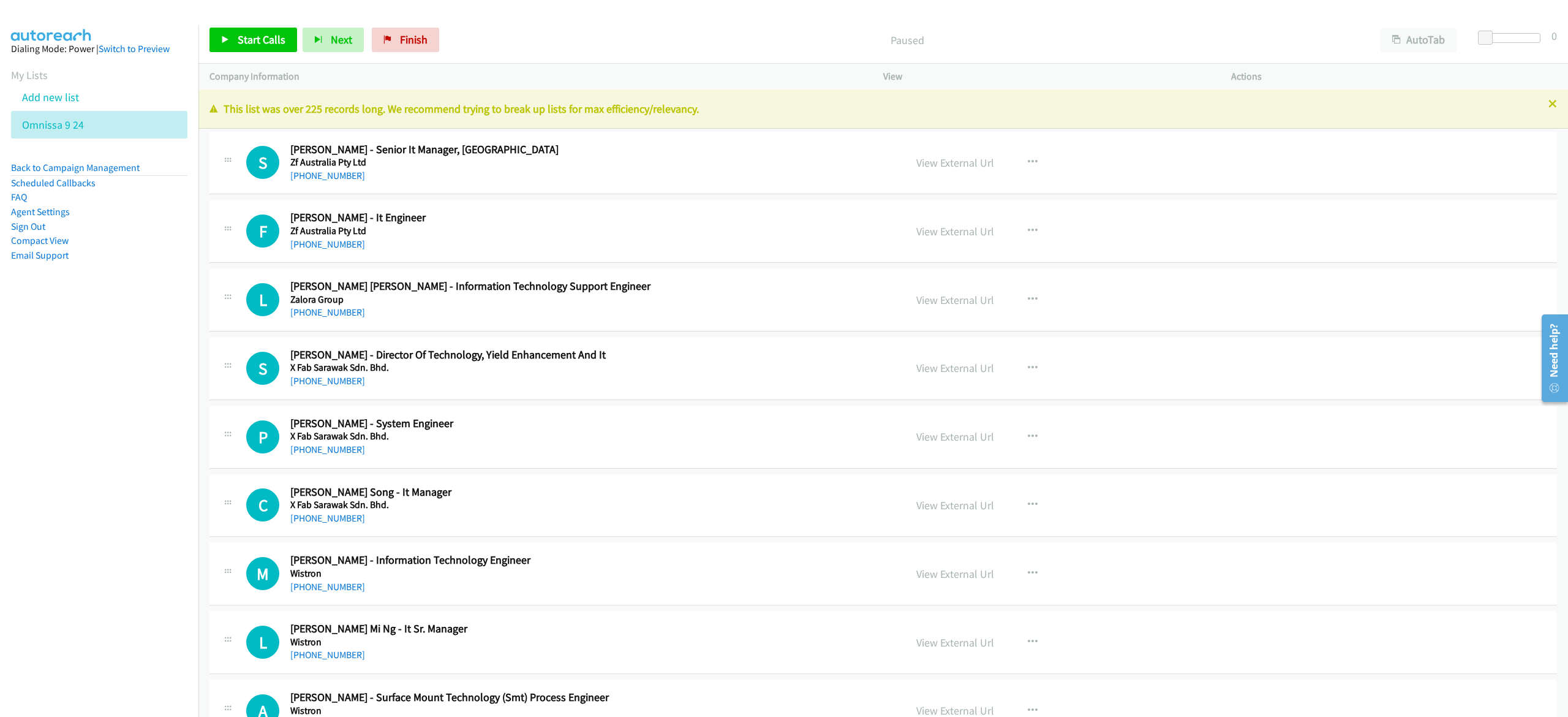
scroll to position [613, 0]
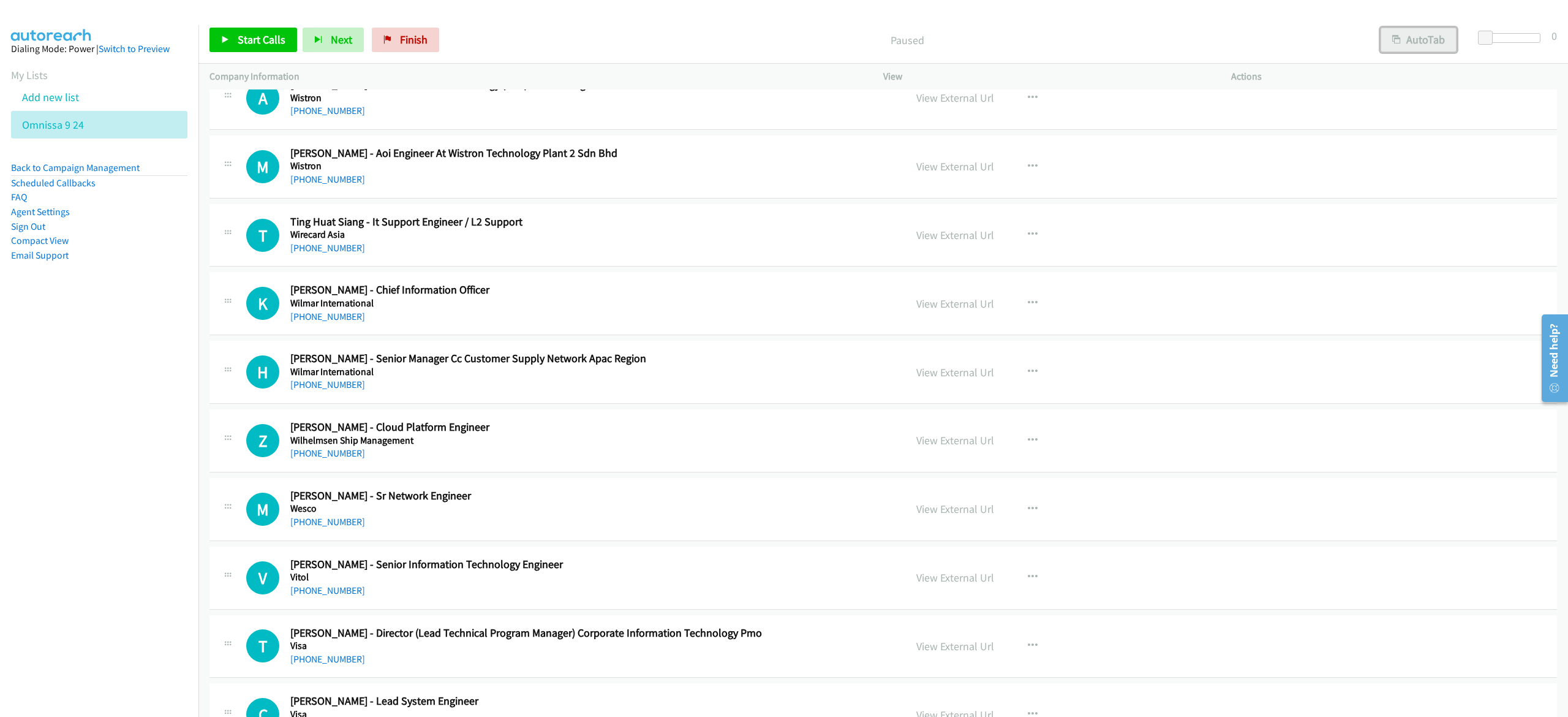
click at [1387, 36] on button "AutoTab" at bounding box center [1418, 39] width 76 height 25
click at [254, 40] on span "Start Calls" at bounding box center [262, 39] width 48 height 14
drag, startPoint x: 242, startPoint y: 31, endPoint x: 359, endPoint y: 19, distance: 117.6
click at [242, 31] on link "Pause" at bounding box center [243, 39] width 67 height 25
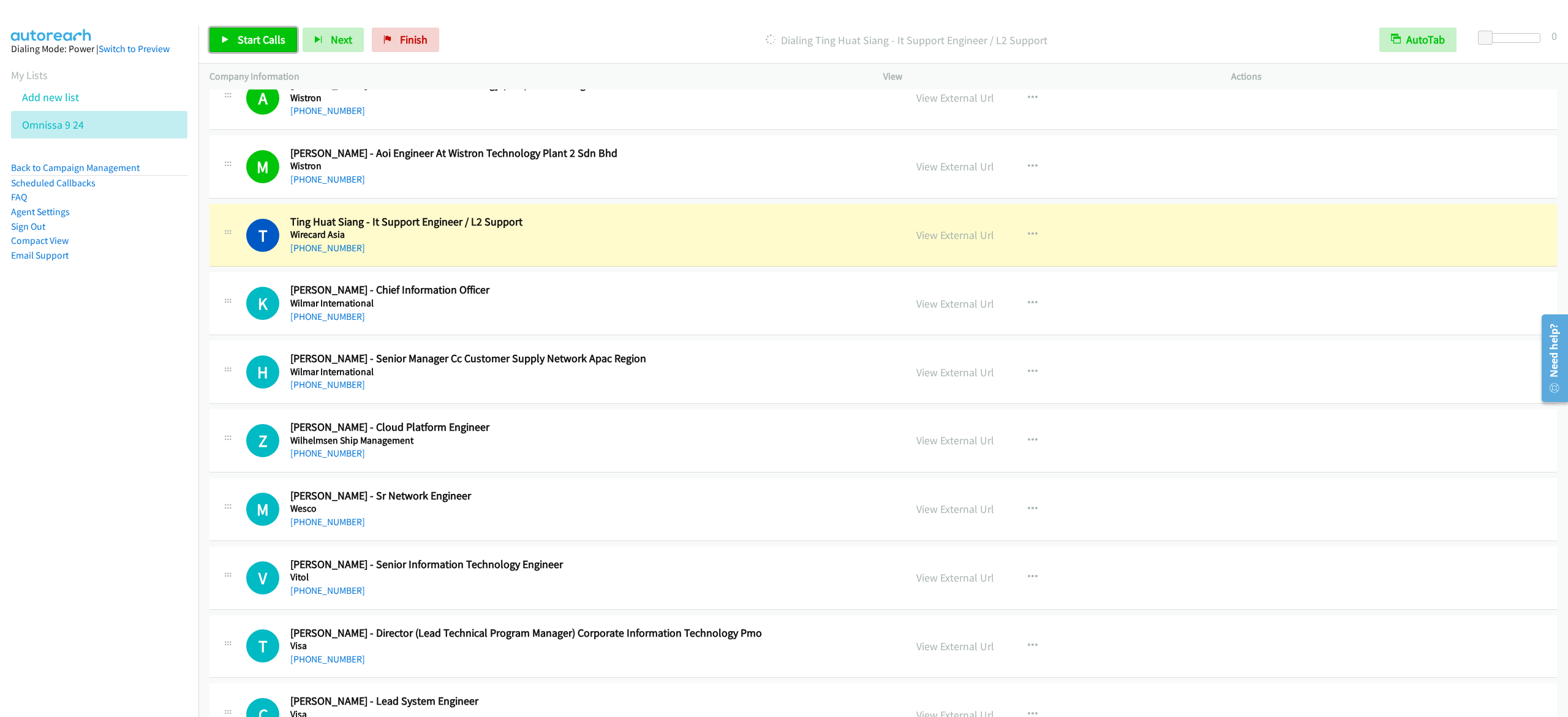
click at [266, 48] on link "Start Calls" at bounding box center [253, 39] width 87 height 25
click at [232, 43] on link "Pause" at bounding box center [243, 39] width 67 height 25
click at [232, 43] on link "Start Calls" at bounding box center [253, 39] width 87 height 25
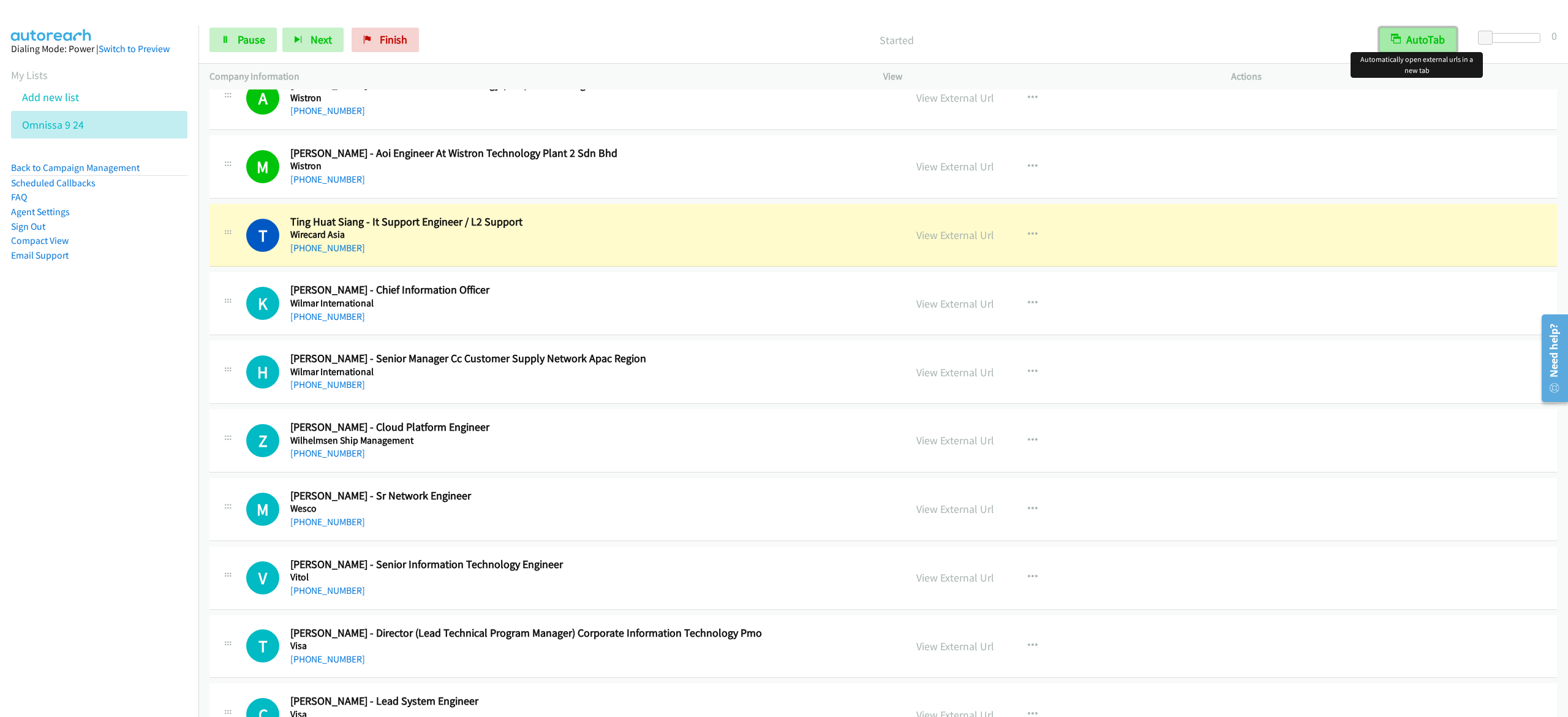
click at [1417, 35] on button "AutoTab" at bounding box center [1418, 39] width 77 height 25
click at [1417, 35] on button "AutoTab" at bounding box center [1418, 39] width 76 height 25
click at [239, 41] on span "Pause" at bounding box center [251, 39] width 27 height 14
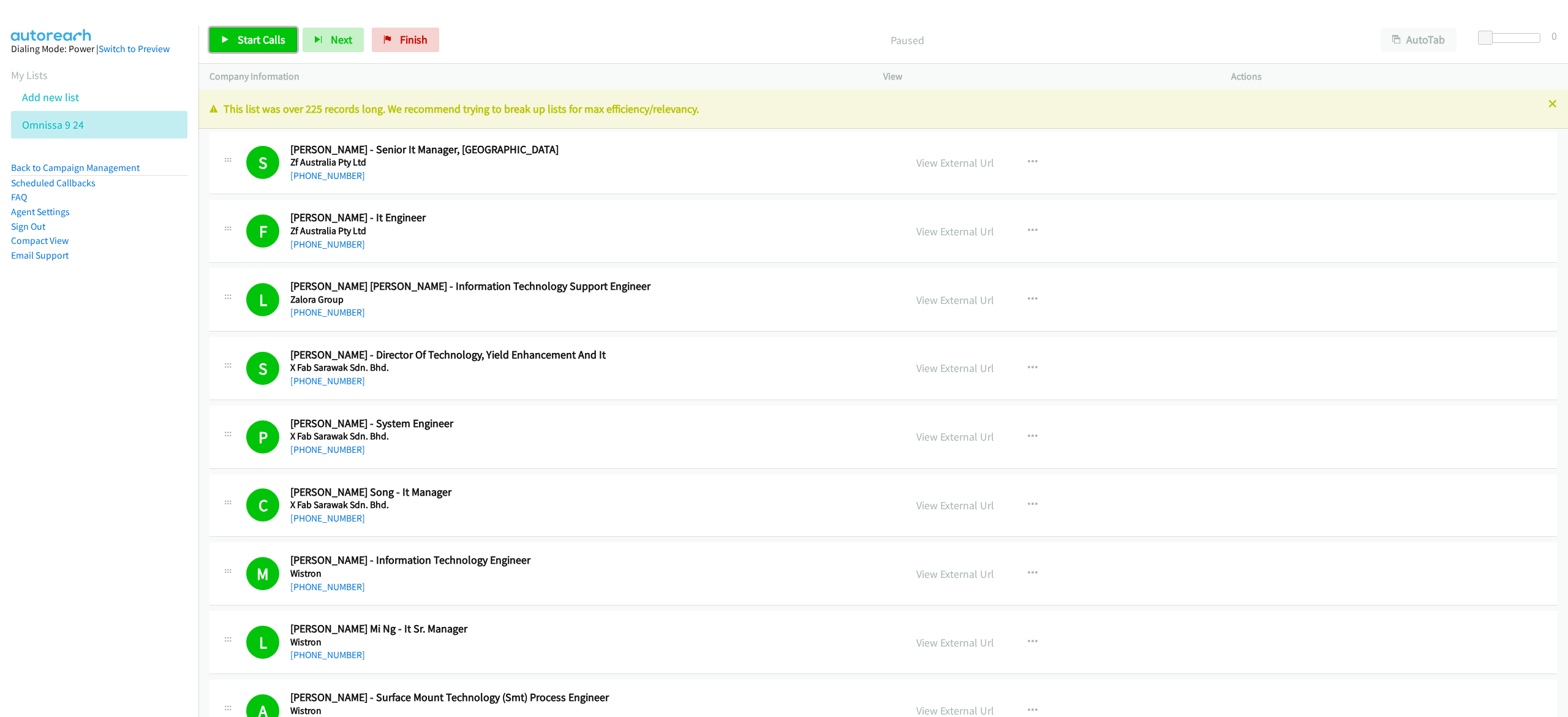
drag, startPoint x: 265, startPoint y: 31, endPoint x: 255, endPoint y: 39, distance: 12.8
click at [255, 39] on span "Start Calls" at bounding box center [262, 39] width 48 height 14
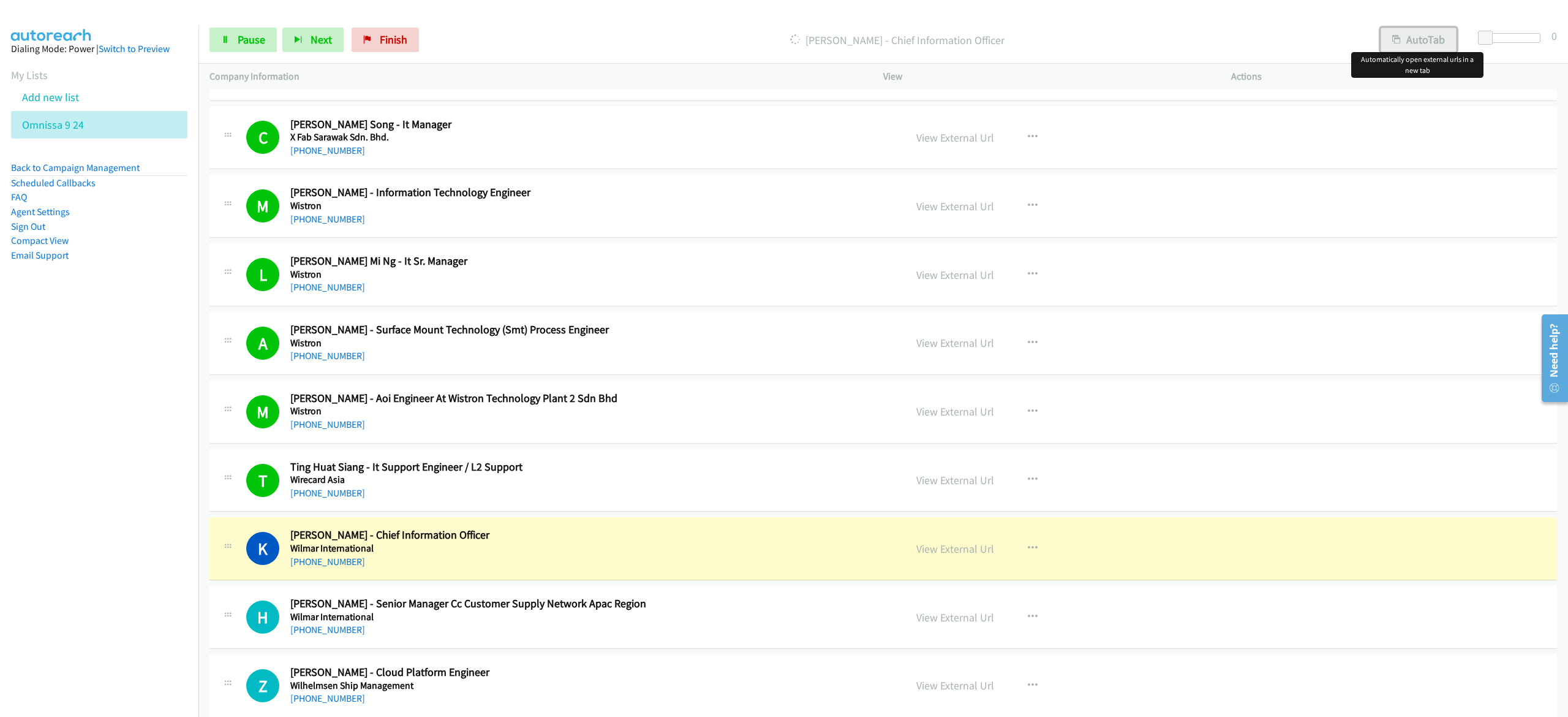
click at [1410, 34] on button "AutoTab" at bounding box center [1418, 39] width 76 height 25
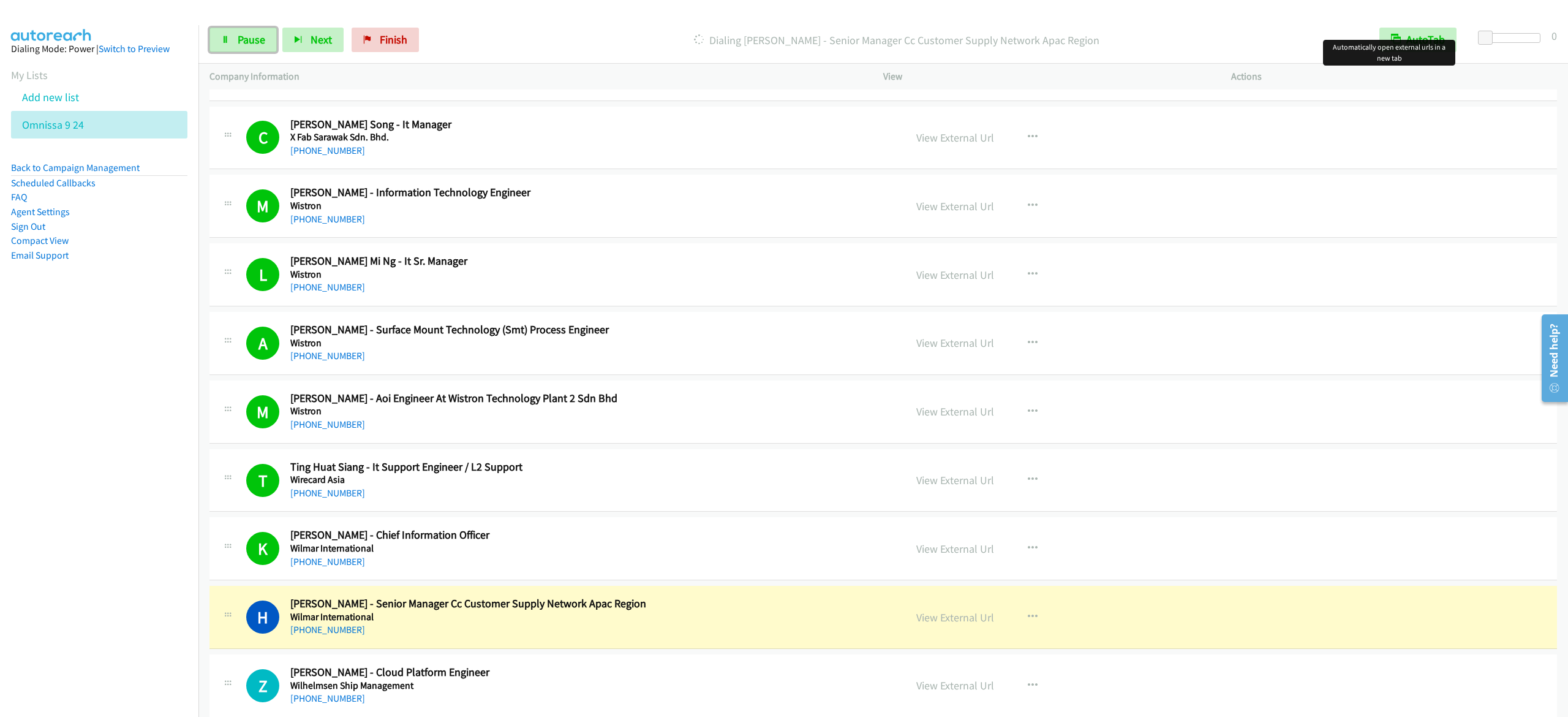
click at [250, 35] on span "Pause" at bounding box center [251, 39] width 27 height 14
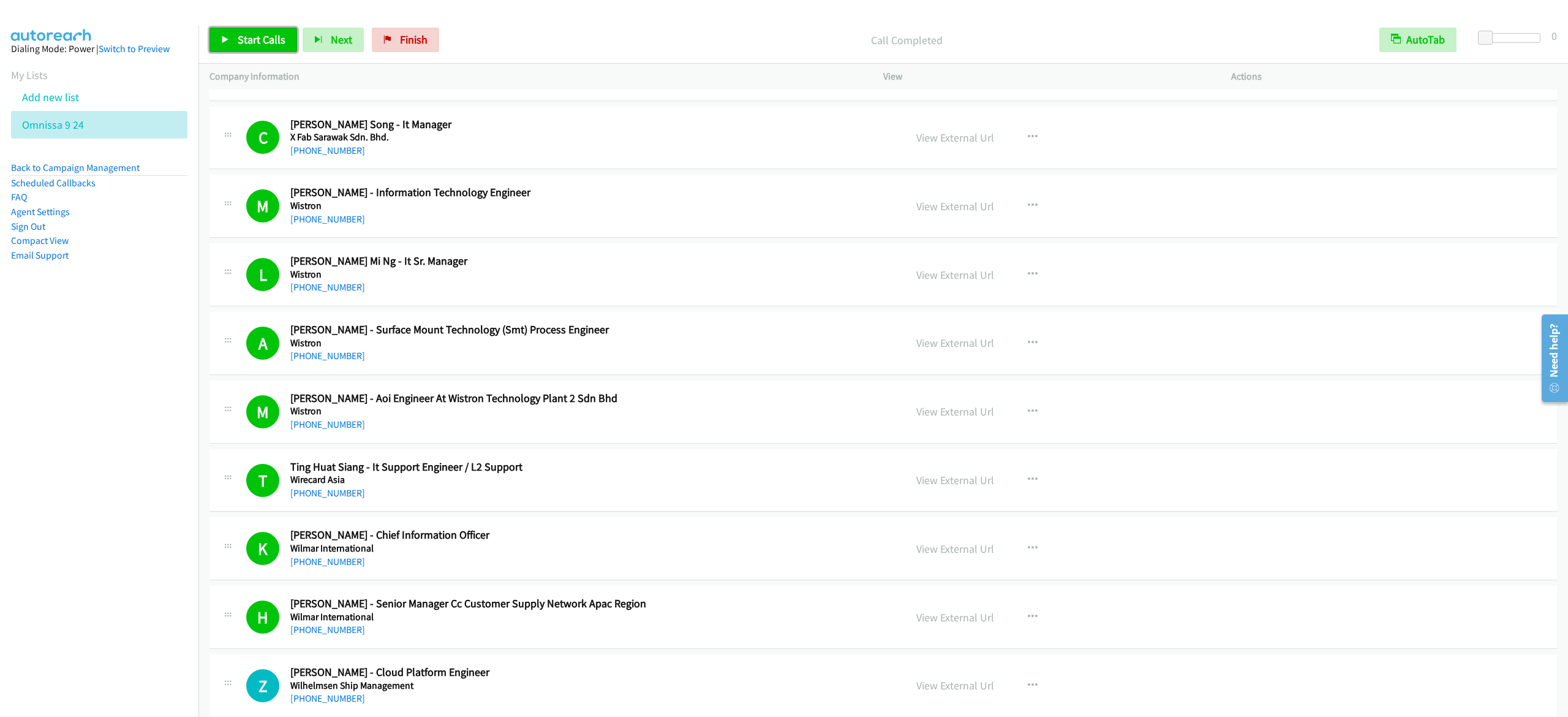
click at [284, 33] on link "Start Calls" at bounding box center [253, 39] width 87 height 25
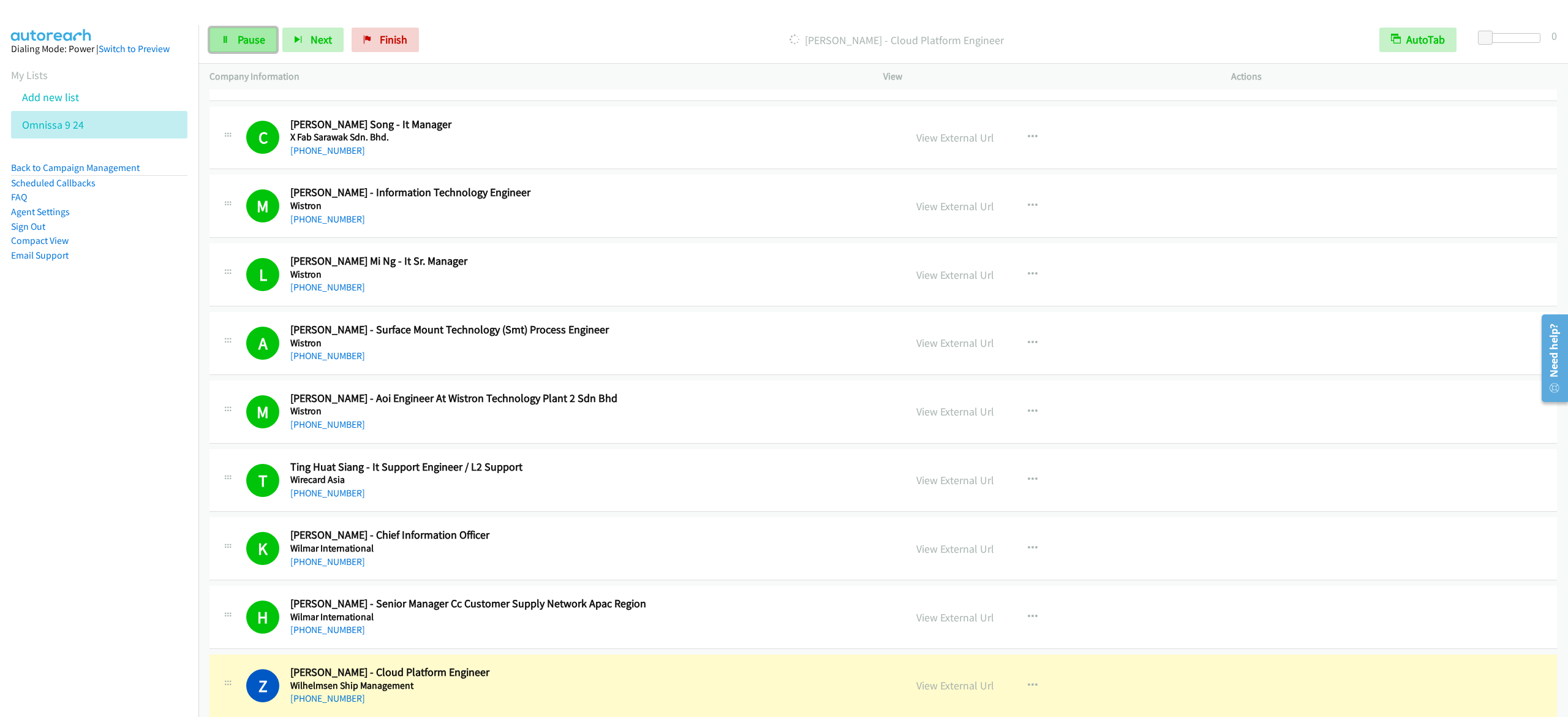
click at [234, 39] on link "Pause" at bounding box center [243, 39] width 67 height 25
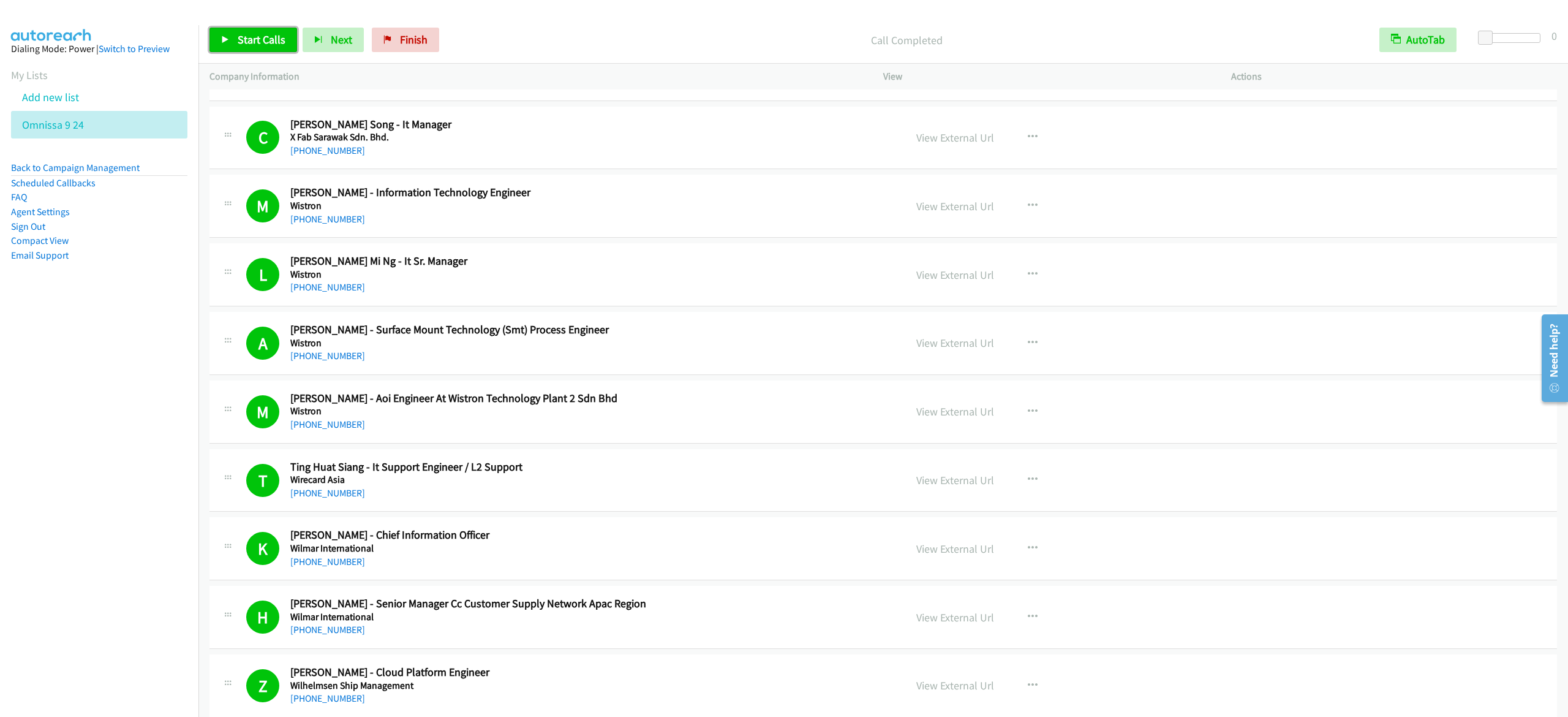
click at [281, 39] on span "Start Calls" at bounding box center [262, 39] width 48 height 14
click at [258, 47] on link "Pause" at bounding box center [243, 39] width 67 height 25
click at [239, 37] on span "Start Calls" at bounding box center [262, 39] width 48 height 14
drag, startPoint x: 253, startPoint y: 36, endPoint x: 319, endPoint y: 16, distance: 69.0
click at [253, 36] on span "Pause" at bounding box center [251, 39] width 27 height 14
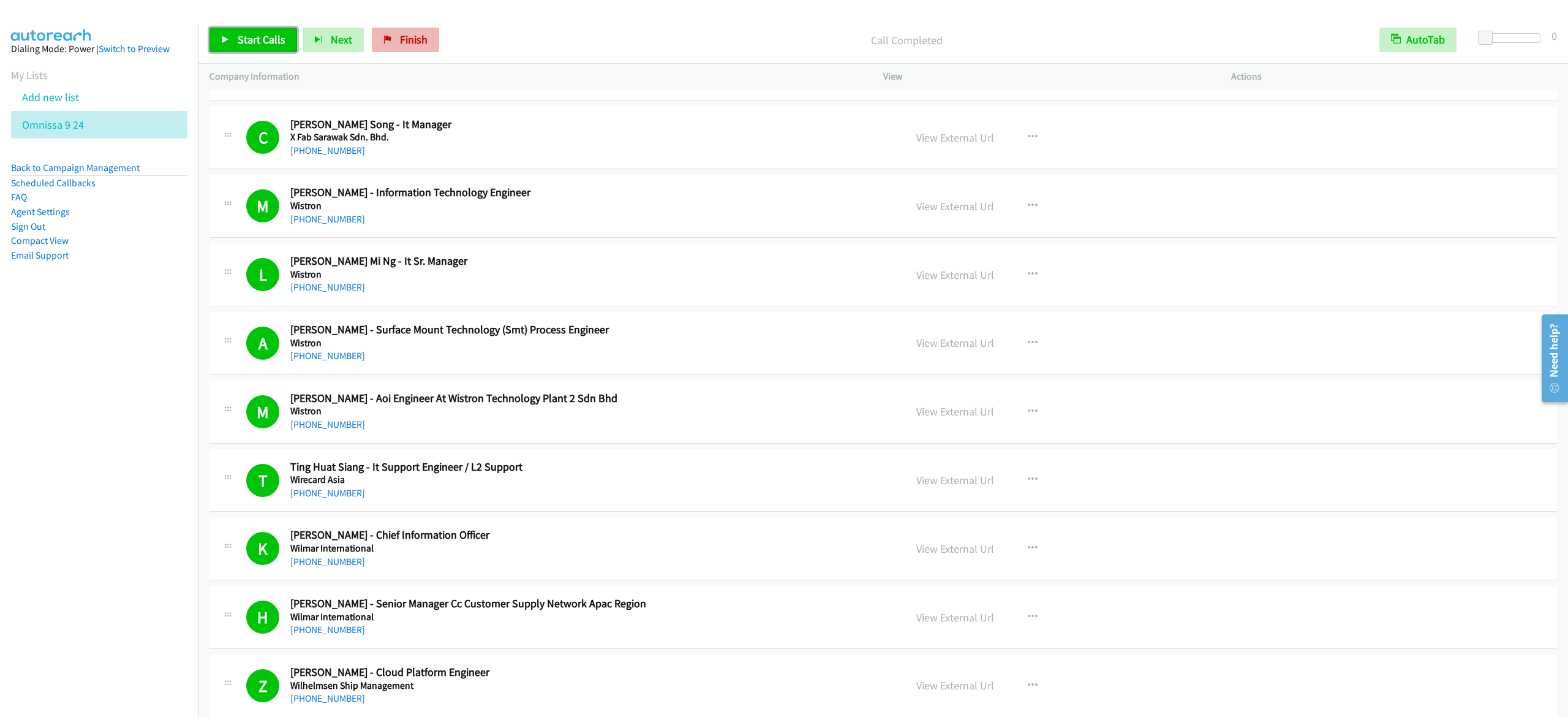
drag, startPoint x: 229, startPoint y: 31, endPoint x: 432, endPoint y: 41, distance: 203.2
click at [228, 31] on link "Start Calls" at bounding box center [253, 39] width 87 height 25
click at [230, 43] on link "Pause" at bounding box center [243, 39] width 67 height 25
click at [250, 48] on link "Pause" at bounding box center [243, 39] width 67 height 25
click at [277, 40] on span "Start Calls" at bounding box center [262, 39] width 48 height 14
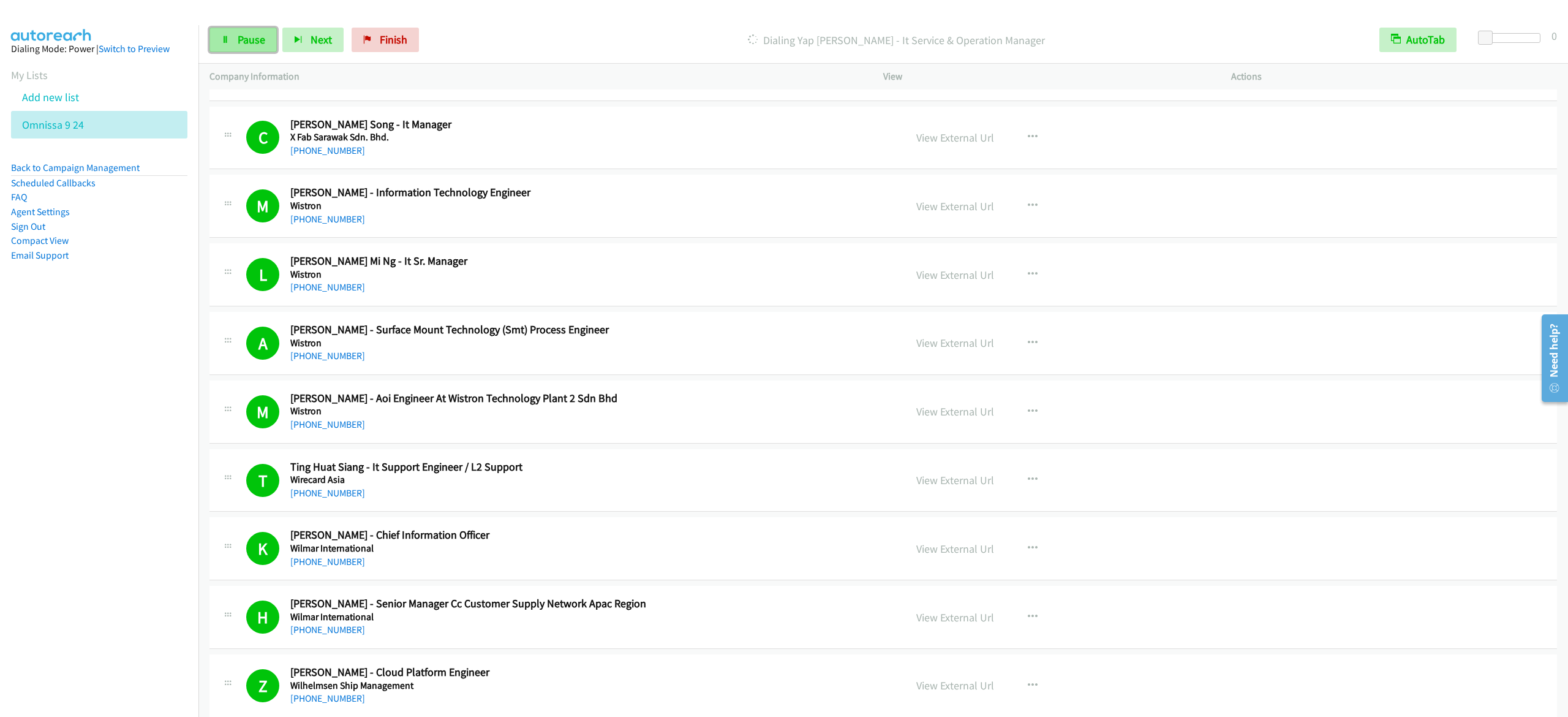
click at [238, 45] on span "Pause" at bounding box center [251, 39] width 27 height 14
drag, startPoint x: 226, startPoint y: 43, endPoint x: 553, endPoint y: 42, distance: 327.0
click at [226, 43] on icon at bounding box center [225, 40] width 9 height 9
click at [225, 43] on icon at bounding box center [225, 40] width 9 height 9
click at [267, 39] on span "Start Calls" at bounding box center [262, 39] width 48 height 14
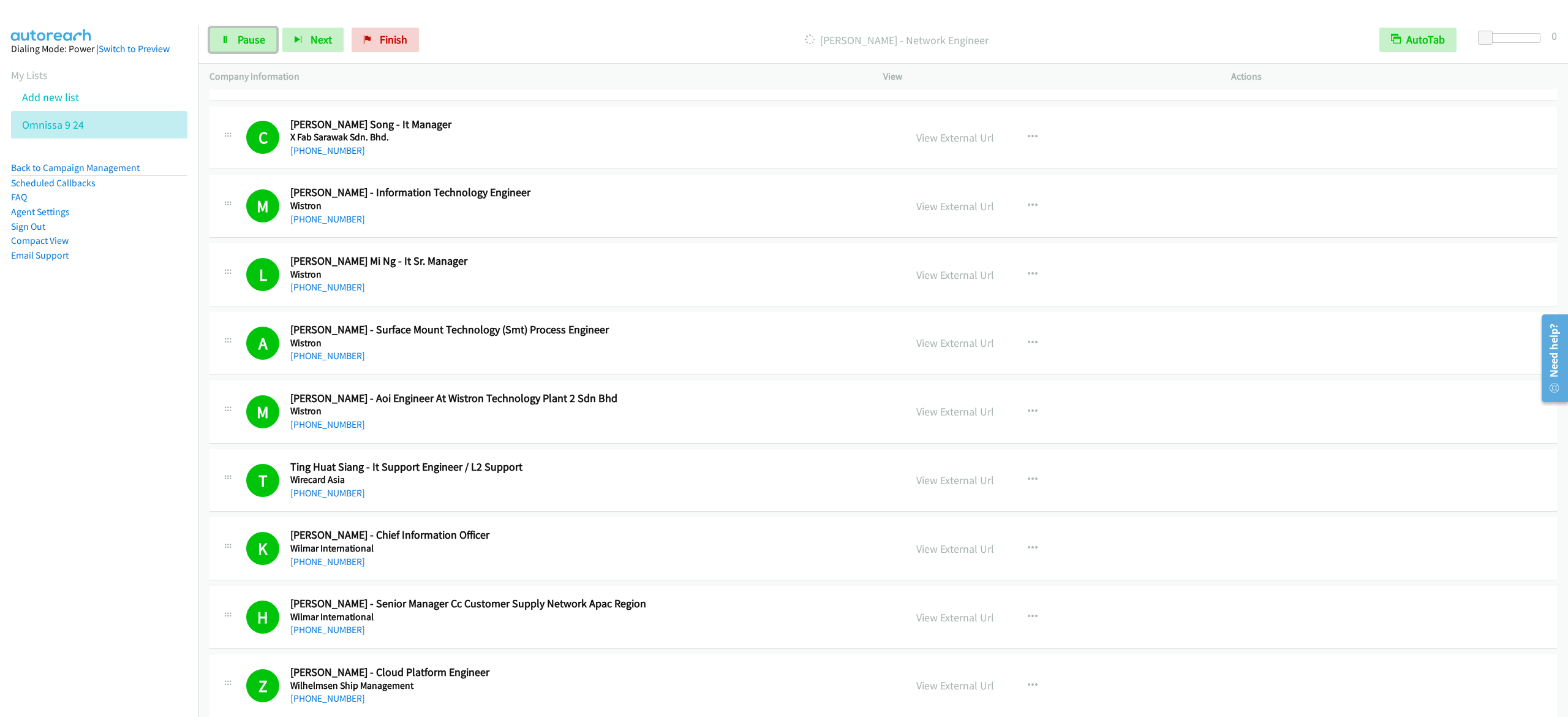
drag, startPoint x: 246, startPoint y: 33, endPoint x: 680, endPoint y: 14, distance: 434.4
click at [245, 34] on span "Pause" at bounding box center [251, 39] width 27 height 14
